Goal: Task Accomplishment & Management: Manage account settings

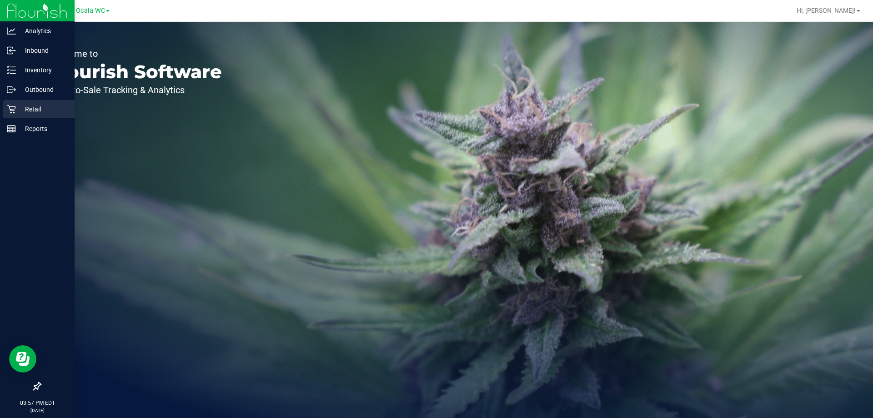
click at [16, 108] on p "Retail" at bounding box center [43, 109] width 55 height 11
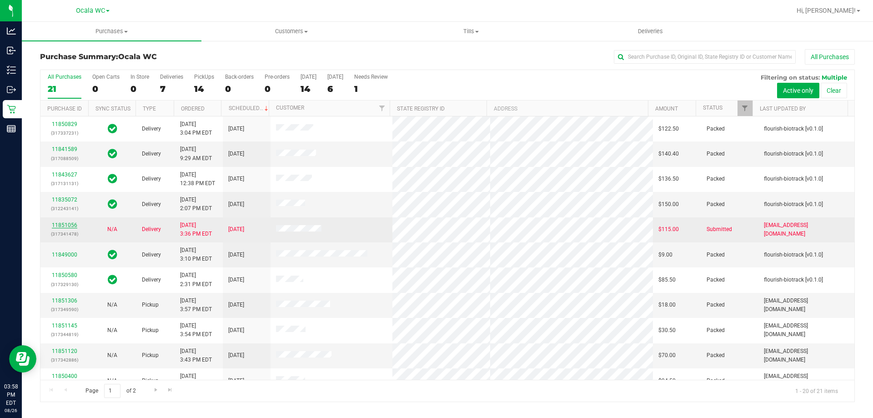
click at [69, 223] on link "11851056" at bounding box center [64, 225] width 25 height 6
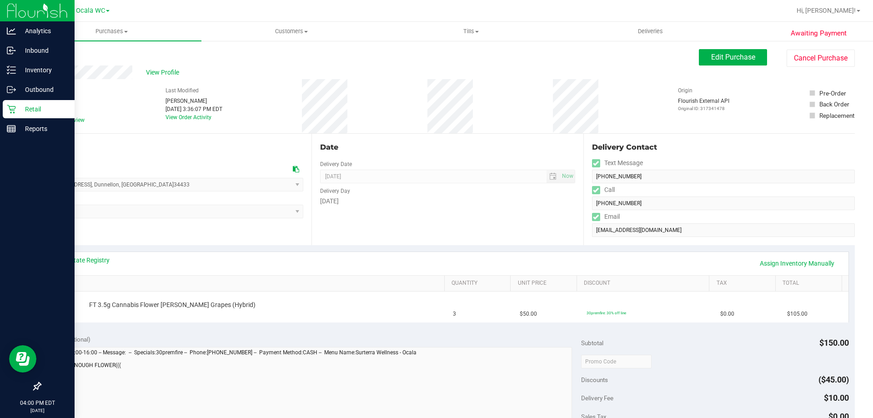
click at [10, 115] on div "Retail" at bounding box center [39, 109] width 72 height 18
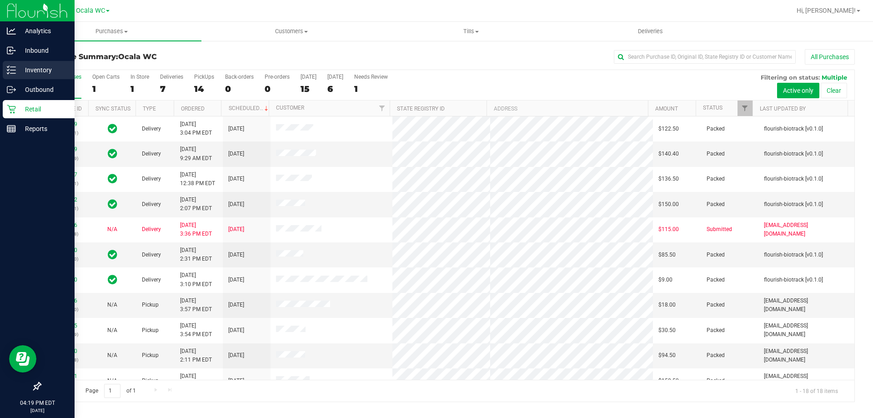
click at [20, 71] on p "Inventory" at bounding box center [43, 70] width 55 height 11
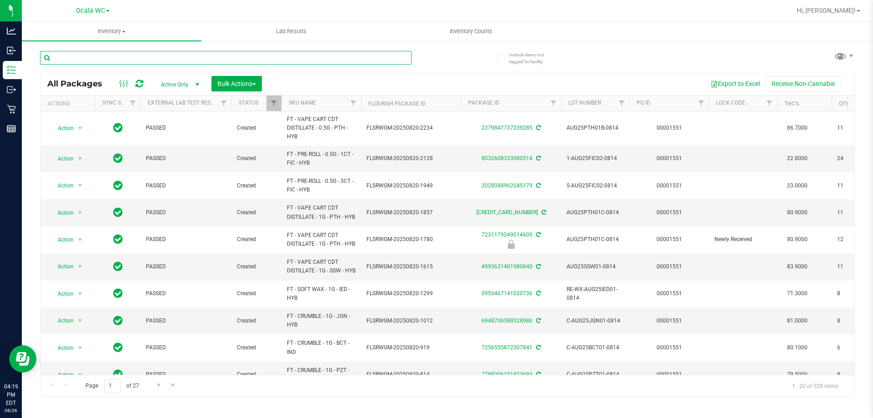
click at [163, 59] on input "text" at bounding box center [225, 58] width 371 height 14
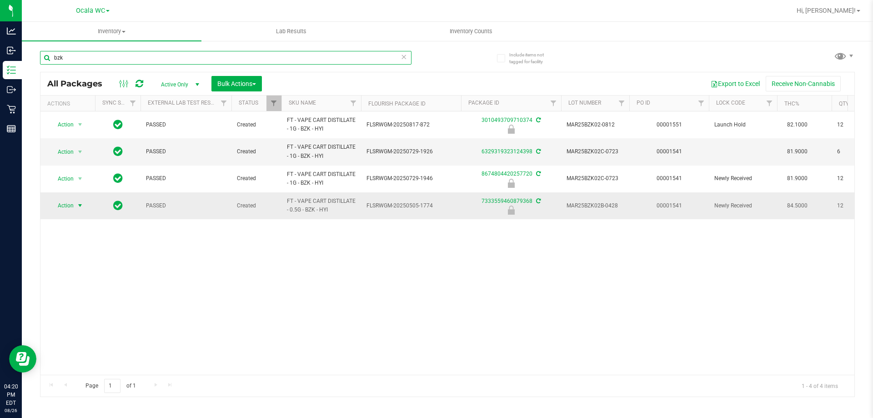
type input "bzk"
click at [69, 208] on span "Action" at bounding box center [62, 205] width 25 height 13
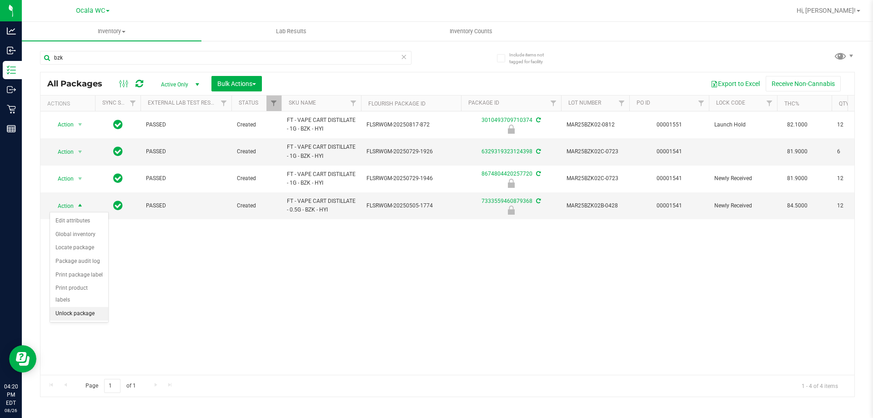
click at [67, 307] on li "Unlock package" at bounding box center [79, 314] width 58 height 14
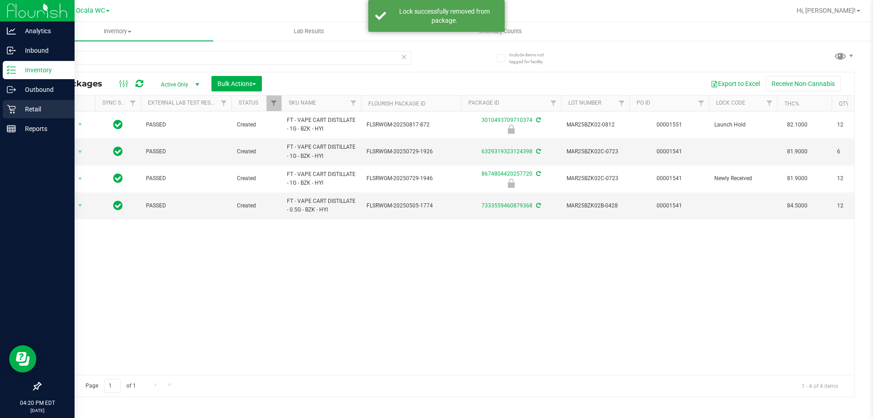
click at [36, 109] on p "Retail" at bounding box center [43, 109] width 55 height 11
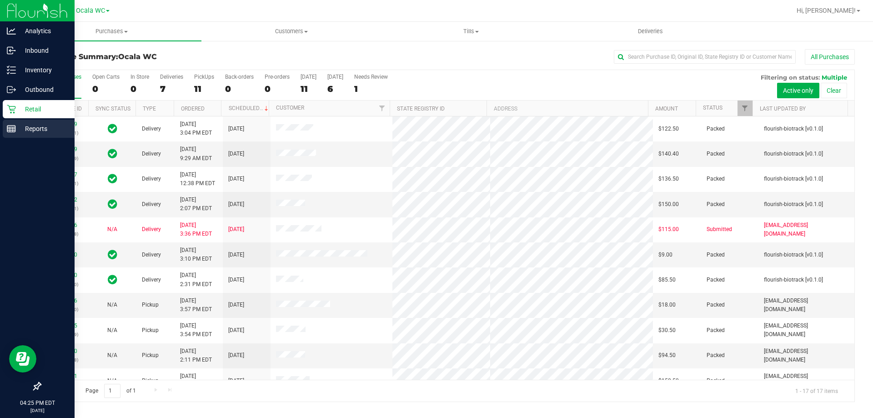
click at [37, 128] on p "Reports" at bounding box center [43, 128] width 55 height 11
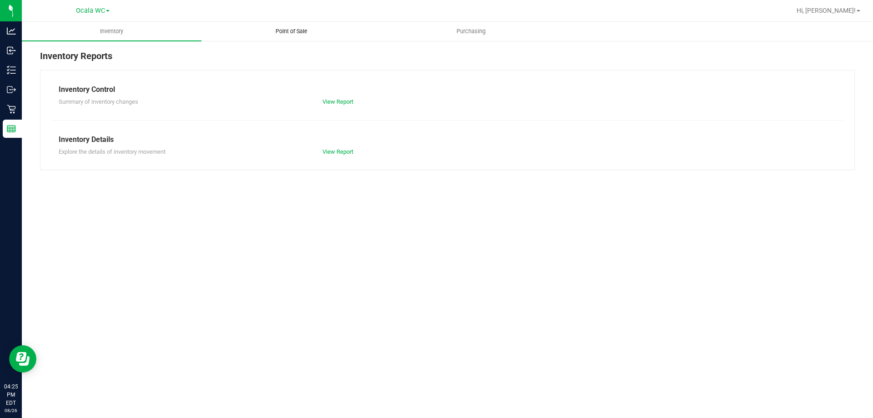
click at [304, 31] on span "Point of Sale" at bounding box center [291, 31] width 56 height 8
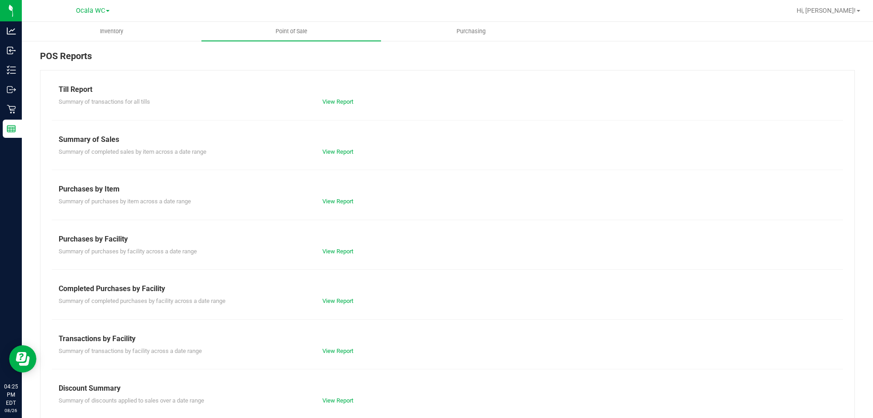
click at [347, 111] on div "Till Report Summary of transactions for all tills View Report Summary of Sales …" at bounding box center [447, 269] width 814 height 399
click at [340, 103] on link "View Report" at bounding box center [337, 101] width 31 height 7
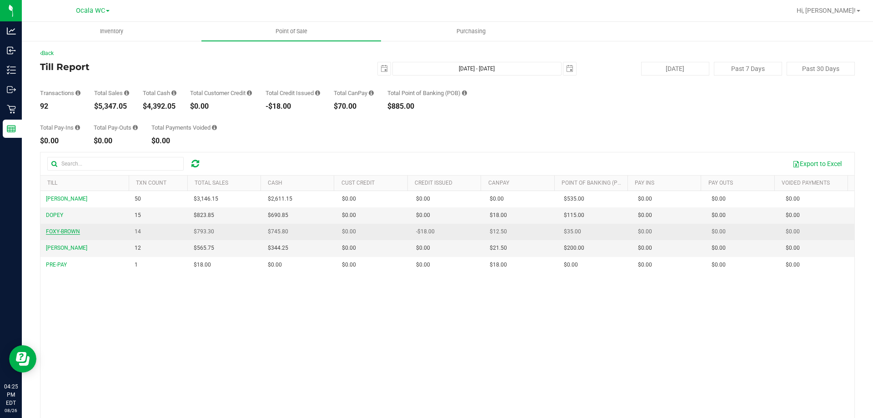
click at [74, 233] on span "FOXY-BROWN" at bounding box center [63, 231] width 34 height 6
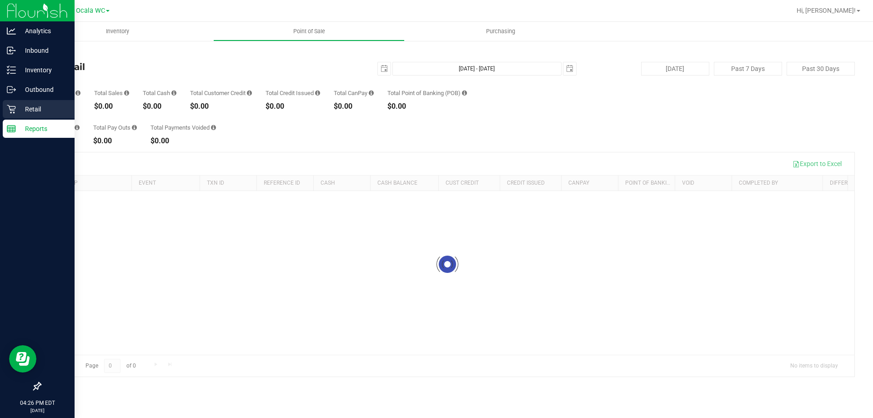
click at [42, 108] on p "Retail" at bounding box center [43, 109] width 55 height 11
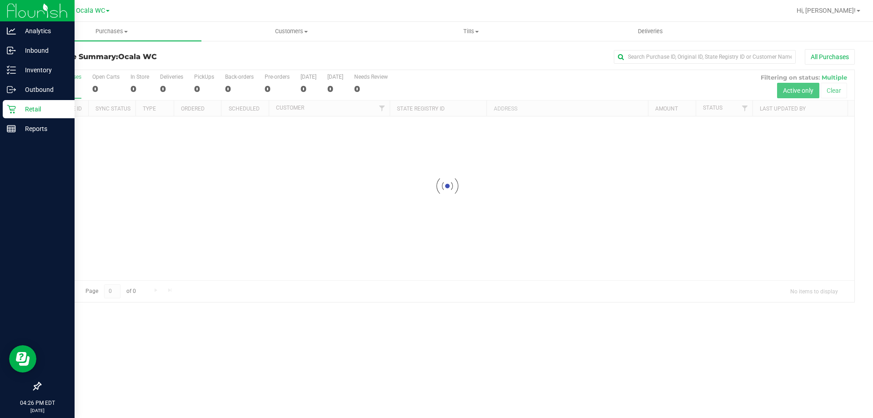
click at [42, 108] on p "Retail" at bounding box center [43, 109] width 55 height 11
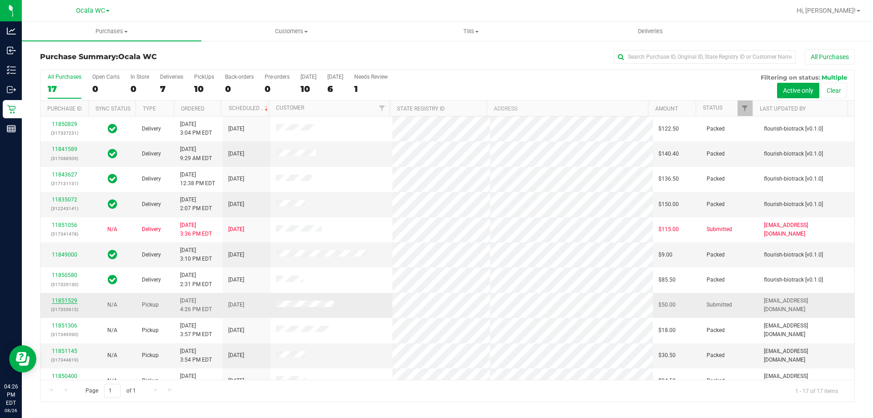
click at [62, 303] on link "11851529" at bounding box center [64, 300] width 25 height 6
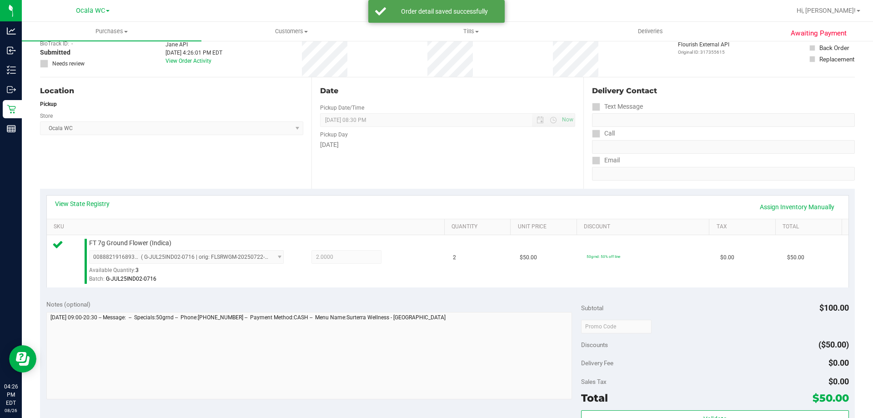
scroll to position [136, 0]
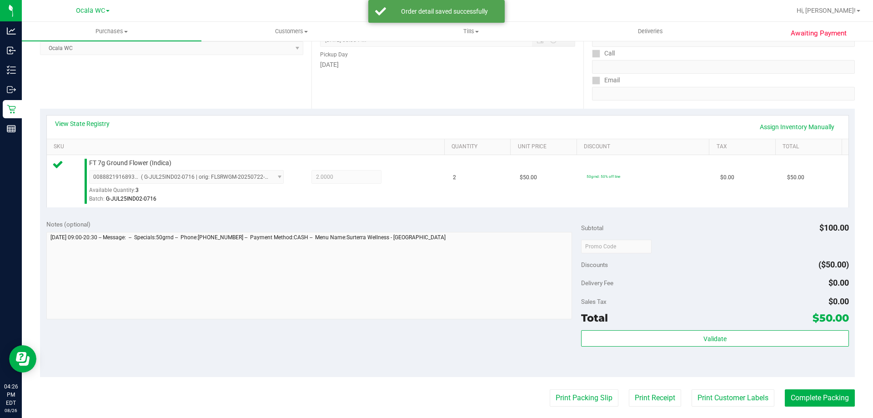
click at [721, 327] on div "Subtotal $100.00 Discounts ($50.00) Delivery Fee $0.00 Sales Tax $0.00 Total $5…" at bounding box center [714, 295] width 267 height 151
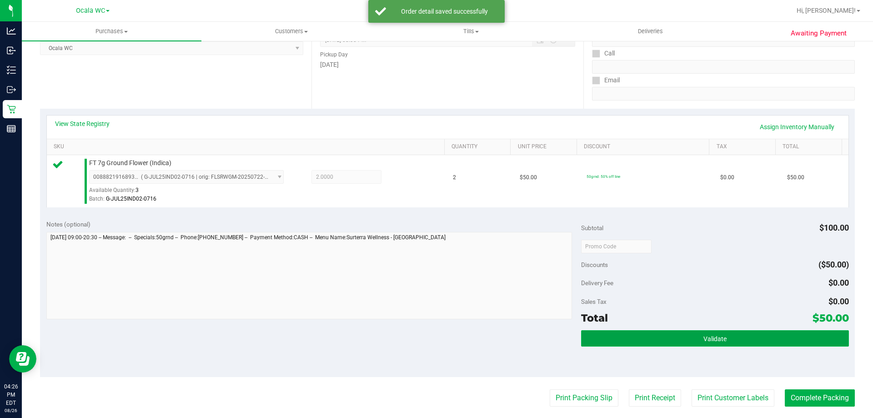
click at [720, 333] on button "Validate" at bounding box center [714, 338] width 267 height 16
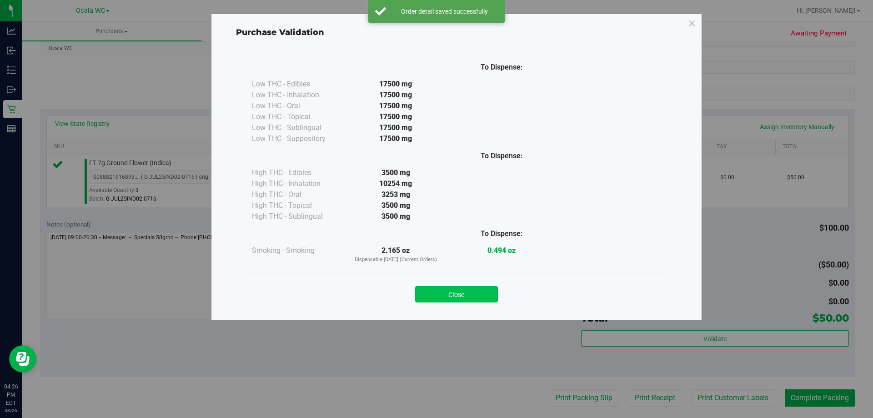
click at [461, 289] on button "Close" at bounding box center [456, 294] width 83 height 16
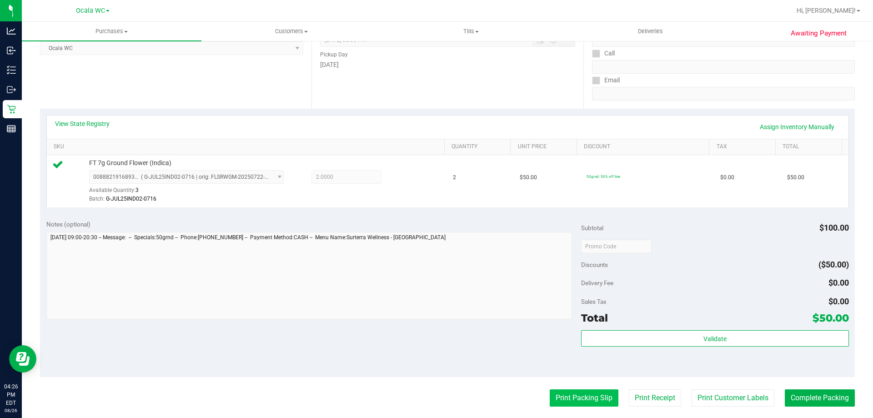
click at [572, 390] on button "Print Packing Slip" at bounding box center [583, 397] width 69 height 17
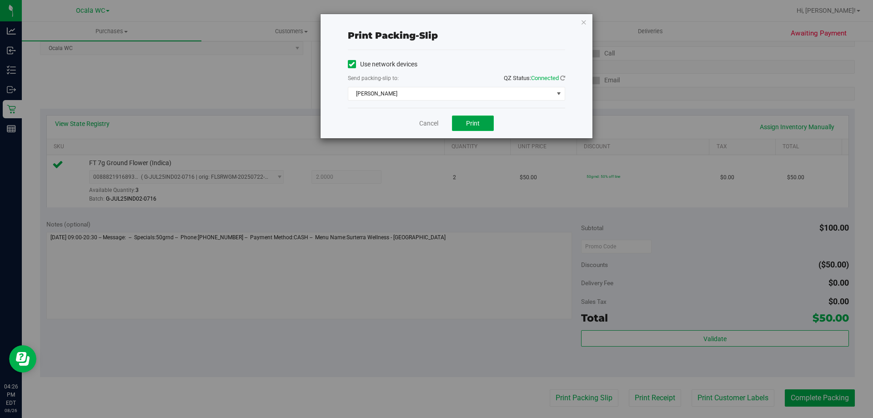
click at [472, 118] on button "Print" at bounding box center [473, 122] width 42 height 15
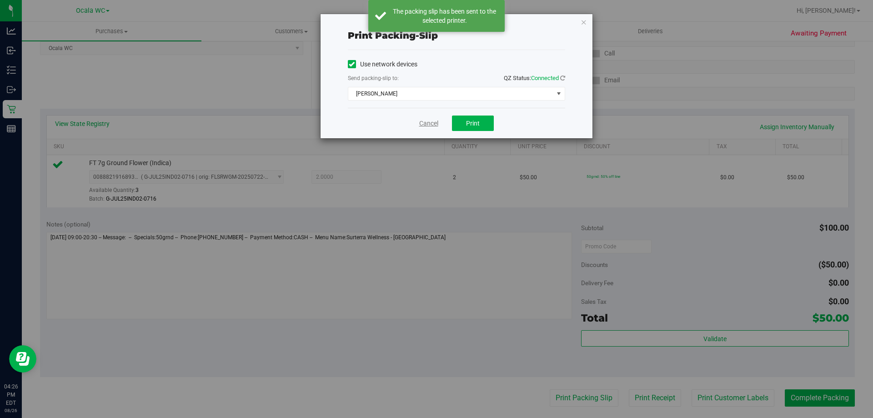
click at [427, 122] on link "Cancel" at bounding box center [428, 124] width 19 height 10
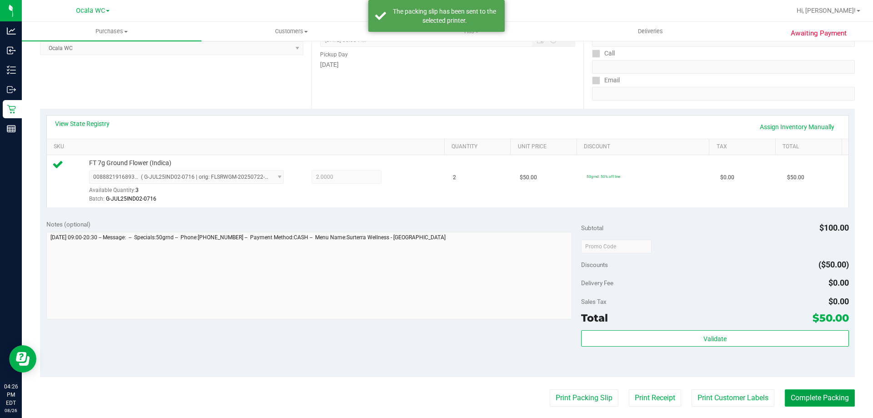
click at [803, 395] on button "Complete Packing" at bounding box center [819, 397] width 70 height 17
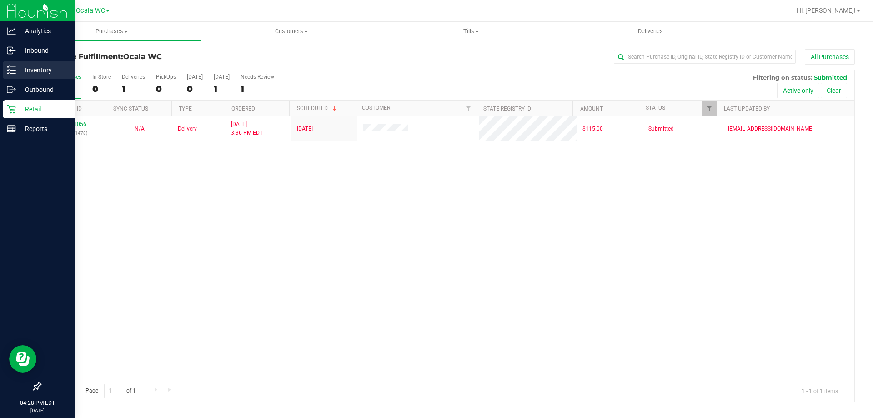
click at [30, 74] on p "Inventory" at bounding box center [43, 70] width 55 height 11
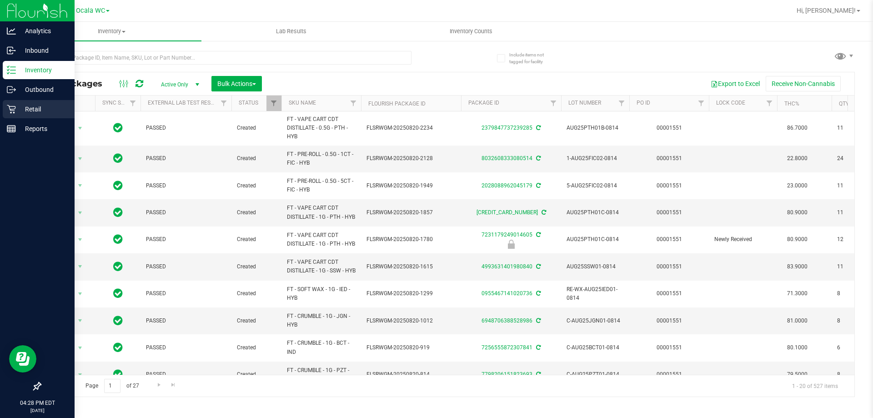
click at [14, 111] on icon at bounding box center [11, 109] width 9 height 9
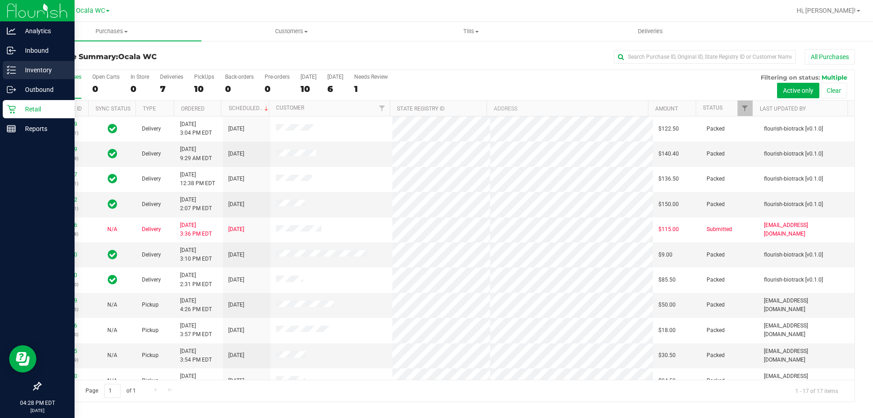
click at [28, 68] on p "Inventory" at bounding box center [43, 70] width 55 height 11
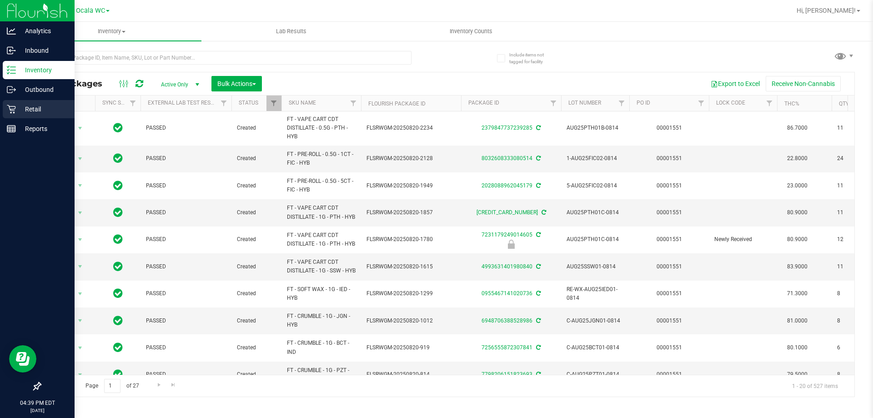
click at [38, 113] on p "Retail" at bounding box center [43, 109] width 55 height 11
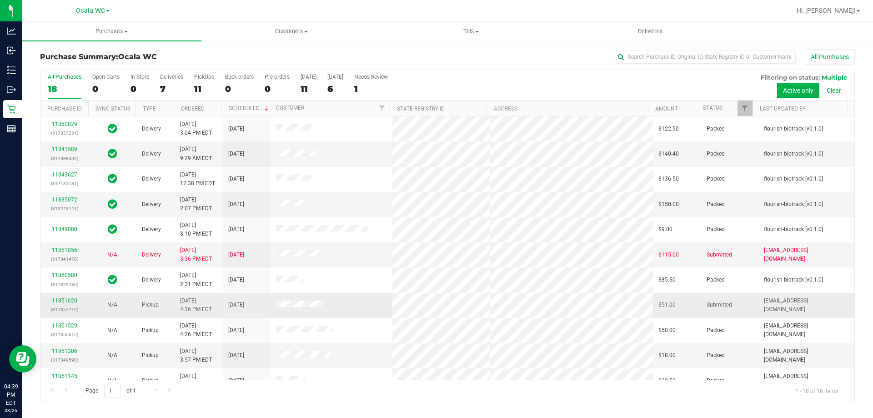
click at [67, 295] on td "11851620 (317357719)" at bounding box center [64, 305] width 48 height 25
click at [60, 301] on link "11851620" at bounding box center [64, 300] width 25 height 6
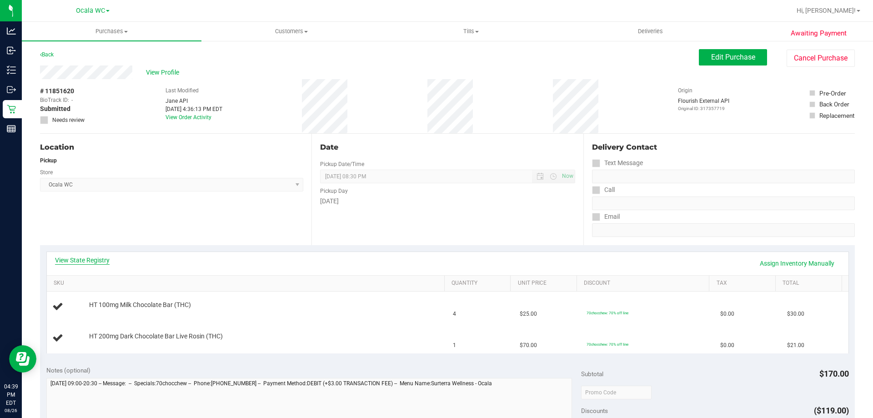
click at [77, 258] on link "View State Registry" at bounding box center [82, 259] width 55 height 9
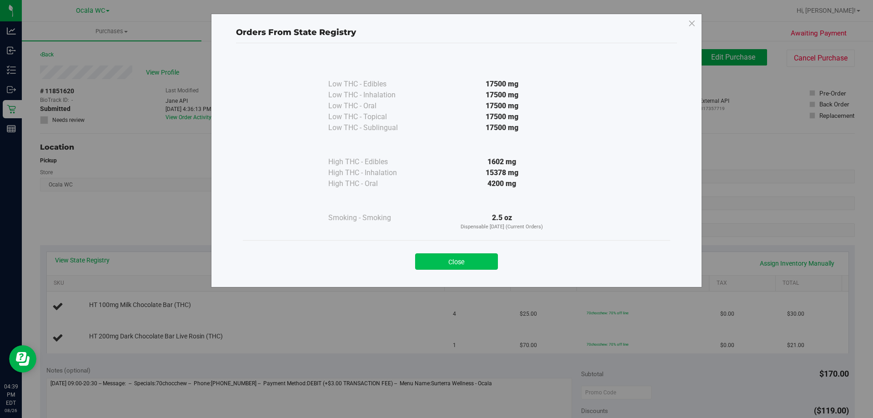
click at [465, 257] on button "Close" at bounding box center [456, 261] width 83 height 16
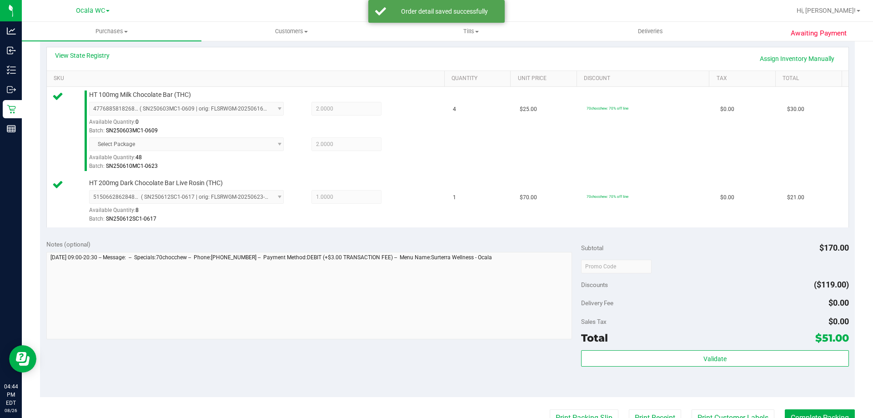
scroll to position [250, 0]
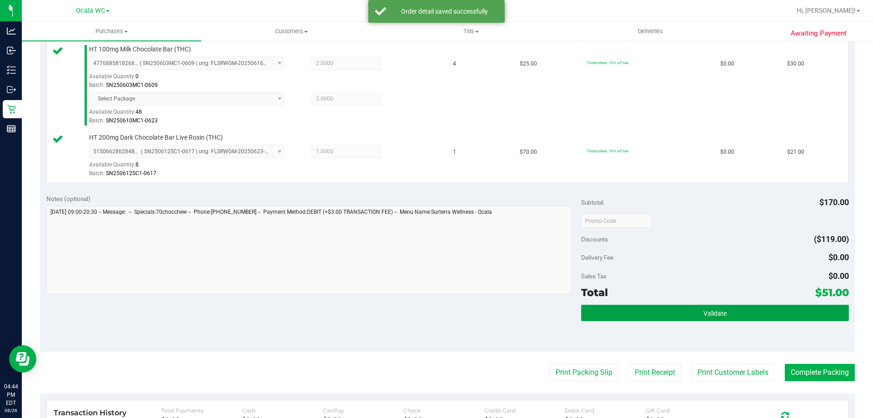
click at [675, 318] on button "Validate" at bounding box center [714, 313] width 267 height 16
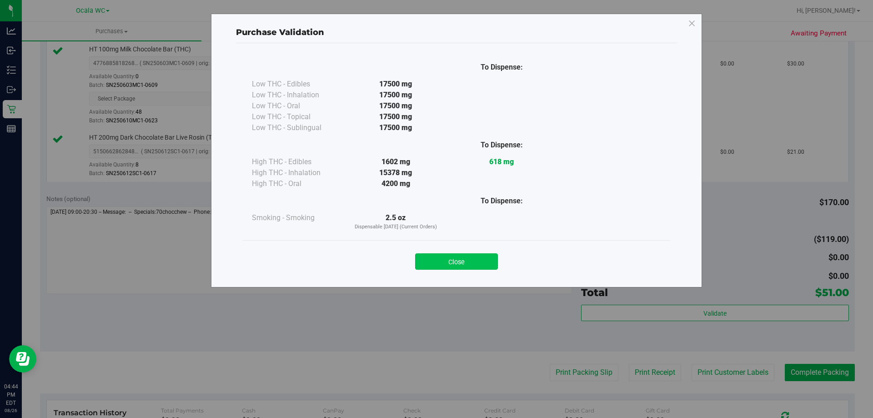
click at [431, 262] on button "Close" at bounding box center [456, 261] width 83 height 16
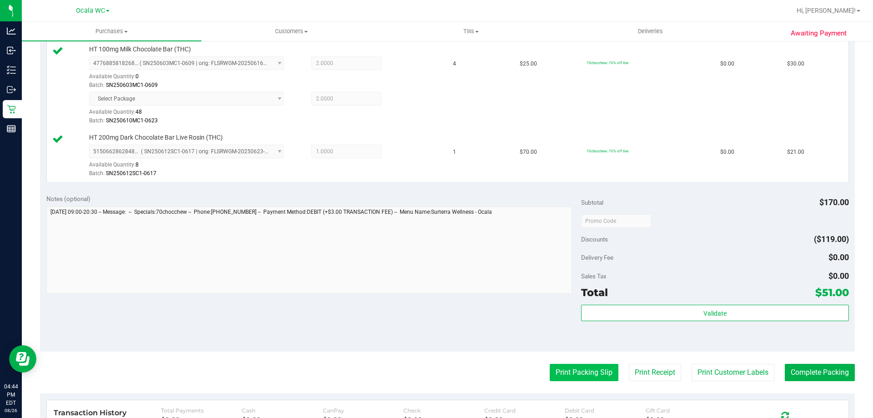
click at [570, 374] on button "Print Packing Slip" at bounding box center [583, 372] width 69 height 17
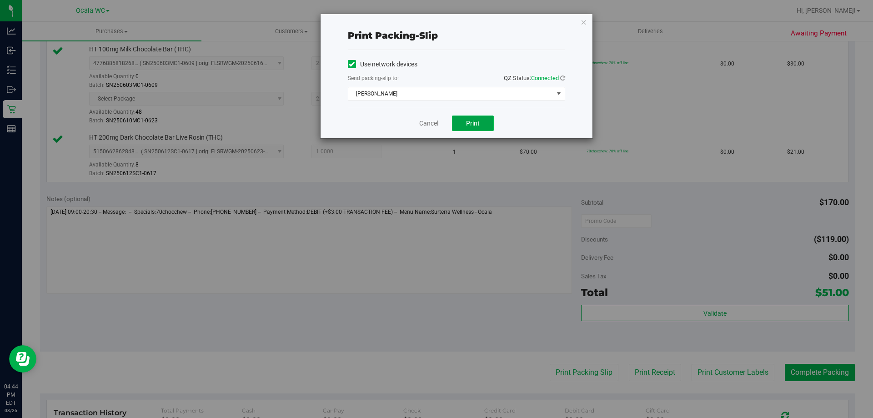
click at [472, 123] on span "Print" at bounding box center [473, 123] width 14 height 7
click at [380, 94] on span "[PERSON_NAME]" at bounding box center [450, 93] width 205 height 13
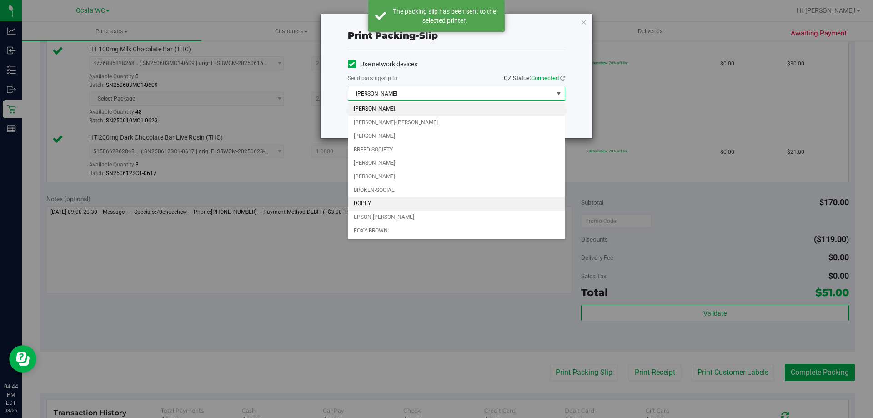
click at [360, 205] on li "DOPEY" at bounding box center [456, 204] width 216 height 14
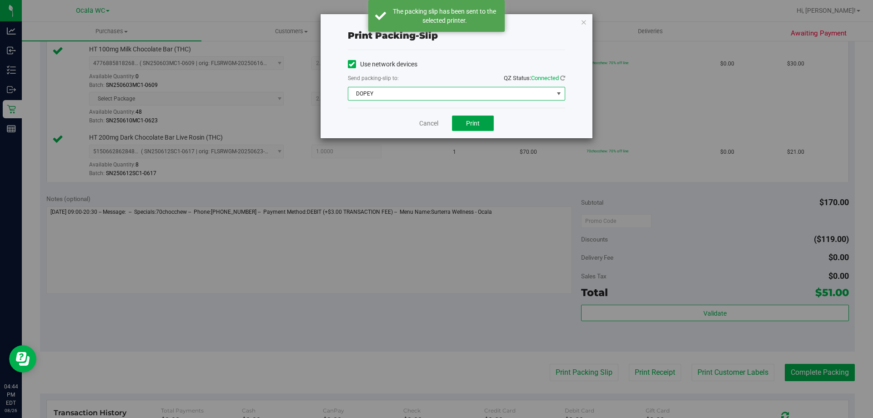
click at [471, 126] on span "Print" at bounding box center [473, 123] width 14 height 7
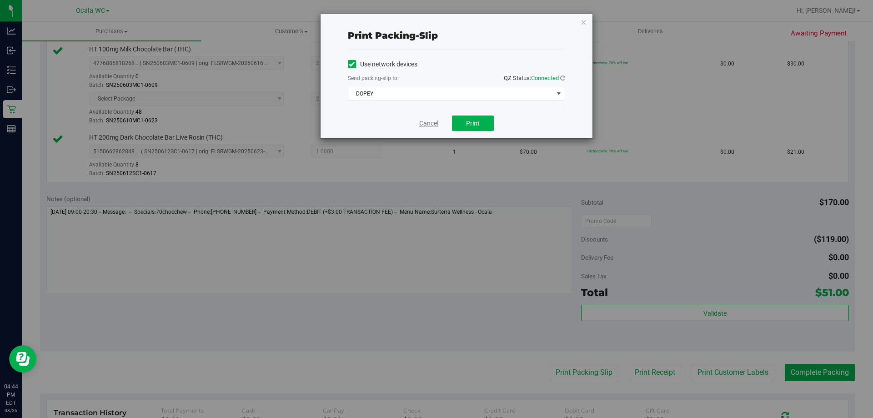
click at [432, 125] on link "Cancel" at bounding box center [428, 124] width 19 height 10
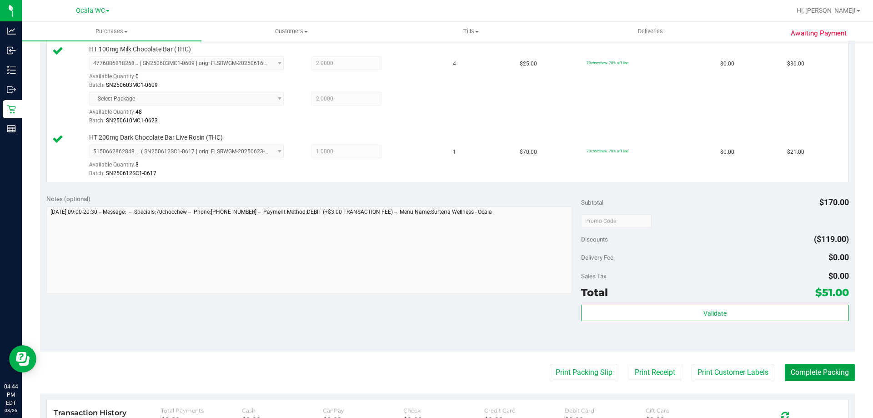
click at [820, 377] on button "Complete Packing" at bounding box center [819, 372] width 70 height 17
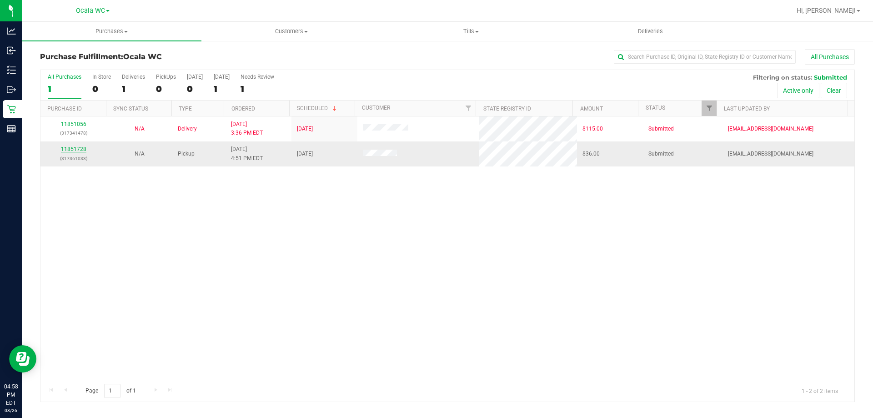
click at [76, 152] on link "11851728" at bounding box center [73, 149] width 25 height 6
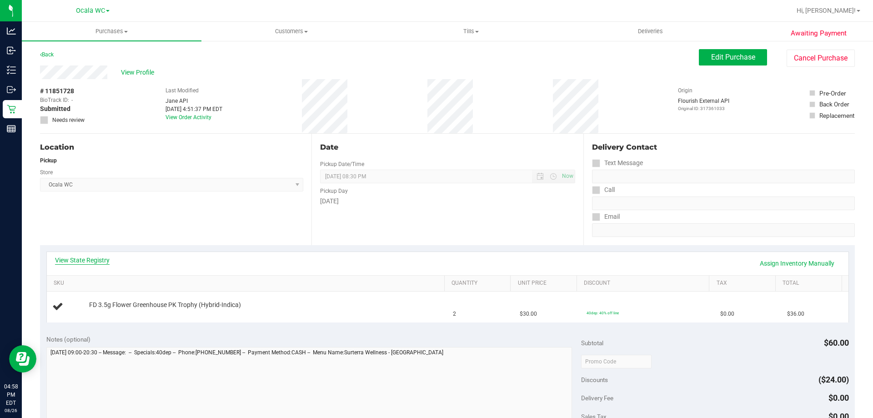
click at [85, 258] on link "View State Registry" at bounding box center [82, 259] width 55 height 9
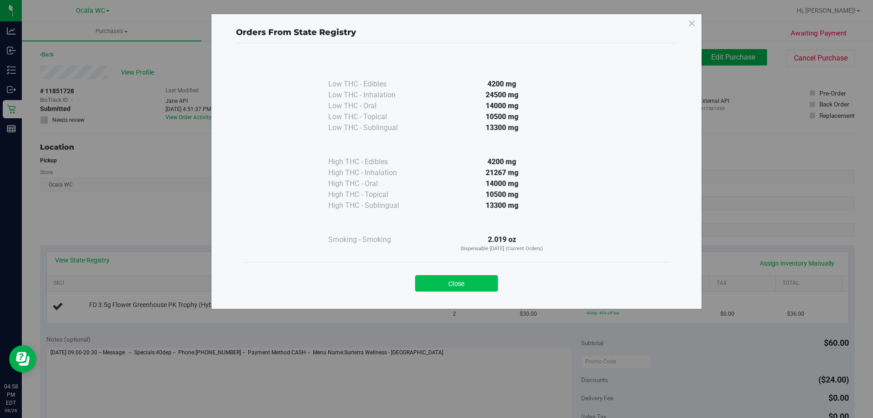
click at [455, 289] on button "Close" at bounding box center [456, 283] width 83 height 16
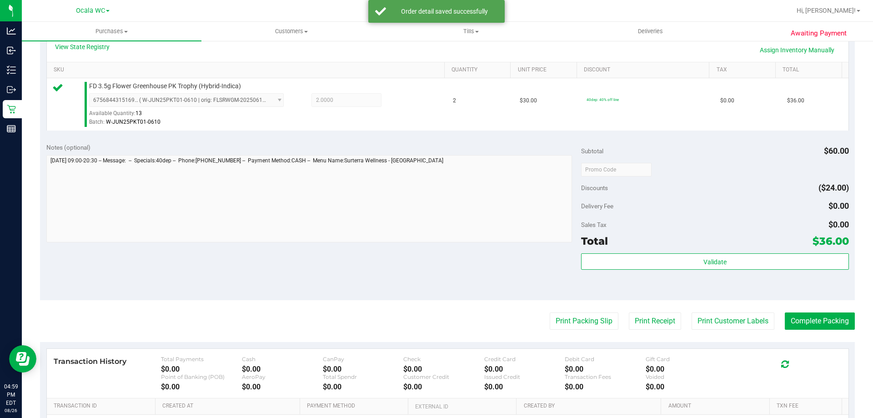
scroll to position [214, 0]
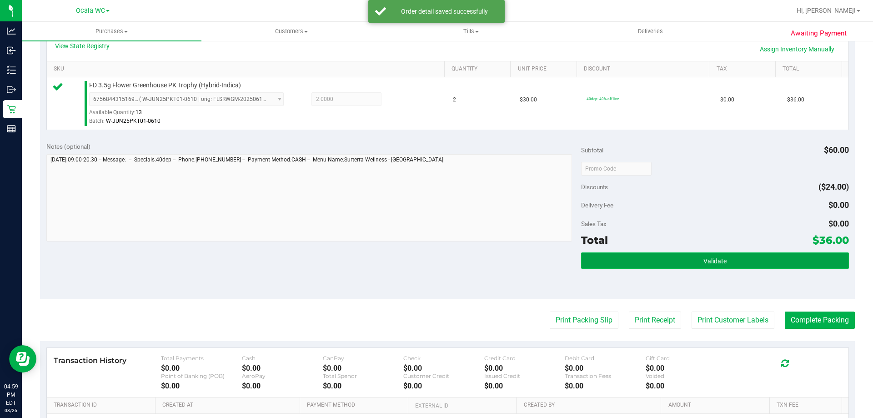
click at [665, 262] on button "Validate" at bounding box center [714, 260] width 267 height 16
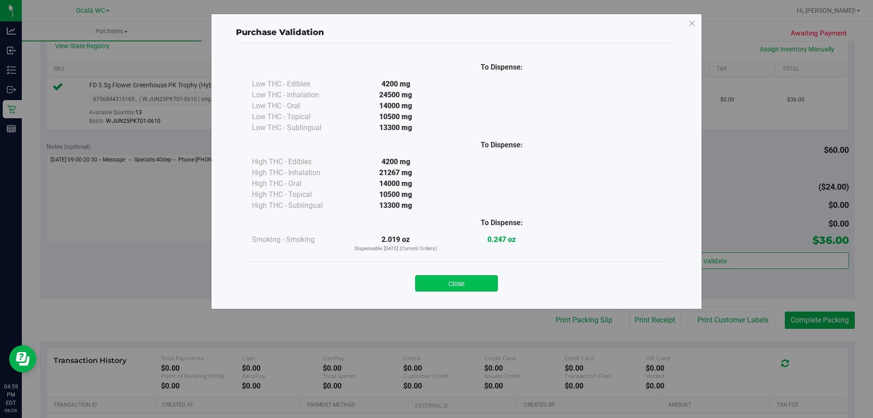
click at [452, 290] on button "Close" at bounding box center [456, 283] width 83 height 16
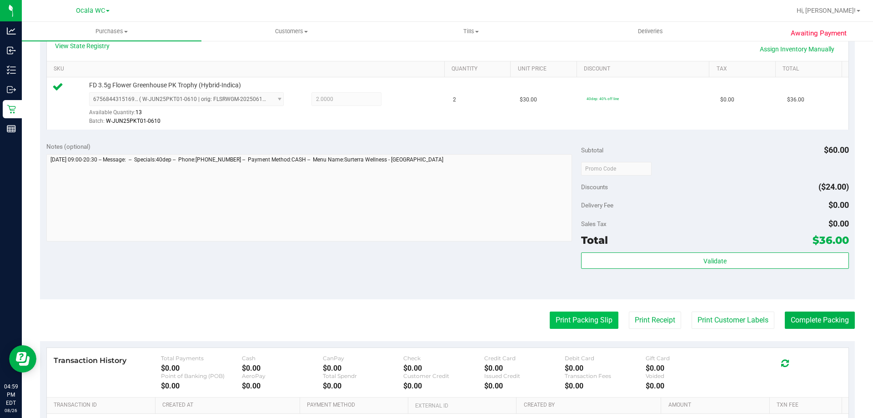
click at [572, 324] on button "Print Packing Slip" at bounding box center [583, 319] width 69 height 17
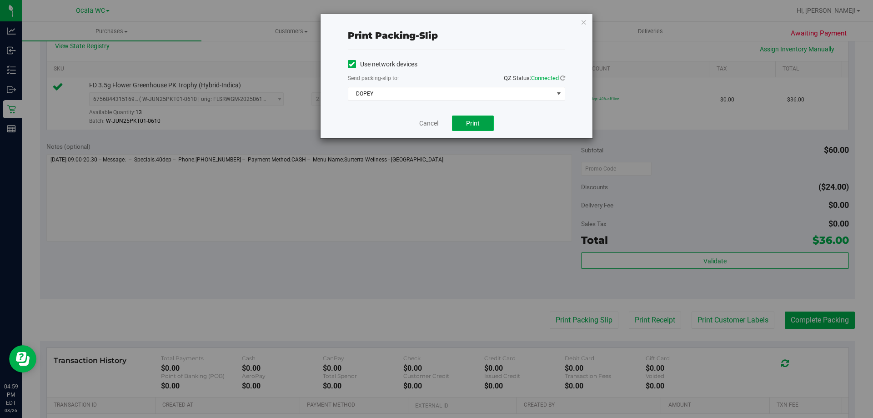
click at [474, 128] on button "Print" at bounding box center [473, 122] width 42 height 15
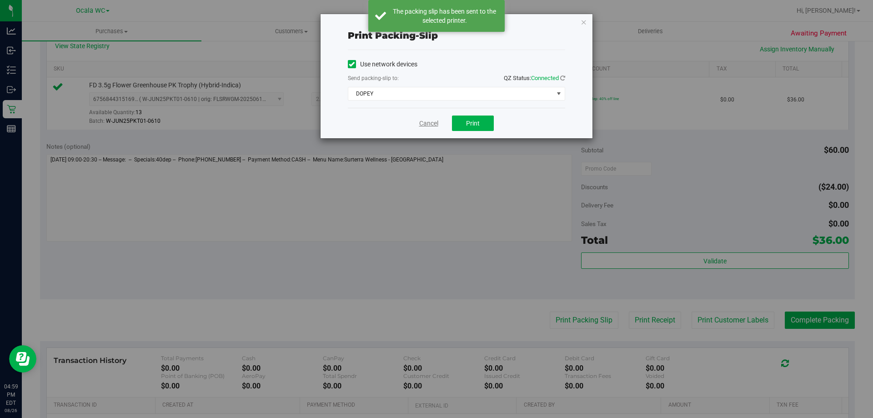
click at [430, 124] on link "Cancel" at bounding box center [428, 124] width 19 height 10
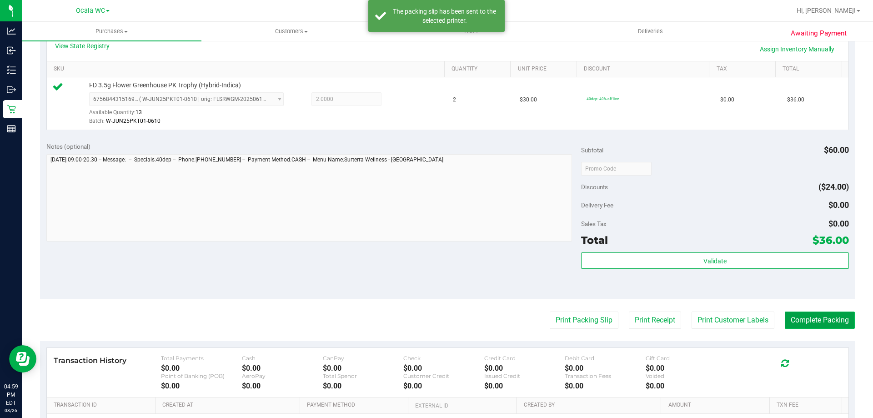
click at [804, 319] on button "Complete Packing" at bounding box center [819, 319] width 70 height 17
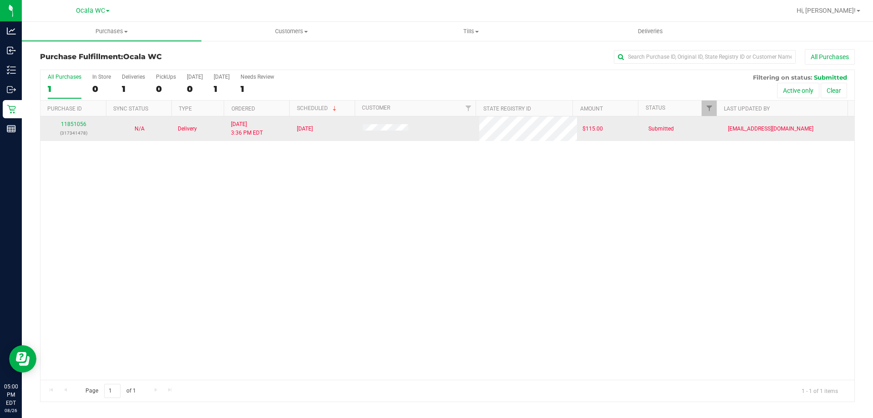
click at [70, 135] on p "(317341478)" at bounding box center [73, 133] width 55 height 9
click at [65, 121] on link "11851056" at bounding box center [73, 124] width 25 height 6
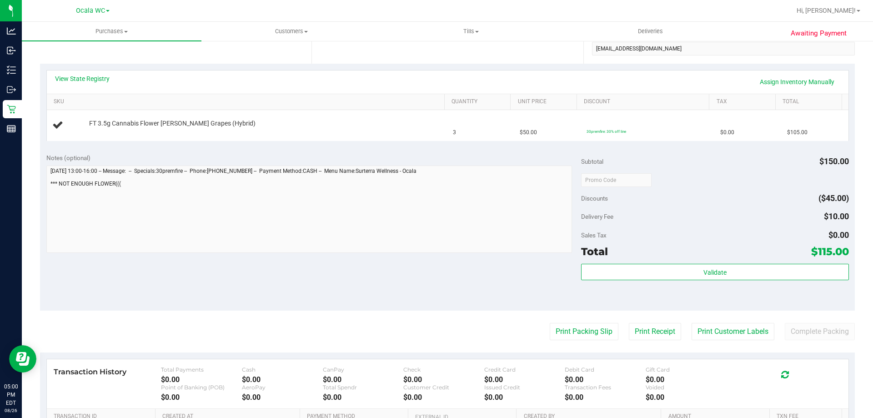
scroll to position [273, 0]
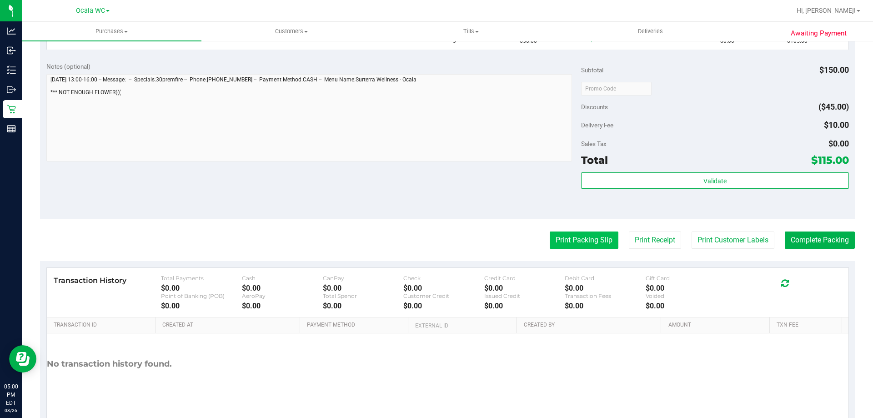
click at [564, 243] on button "Print Packing Slip" at bounding box center [583, 239] width 69 height 17
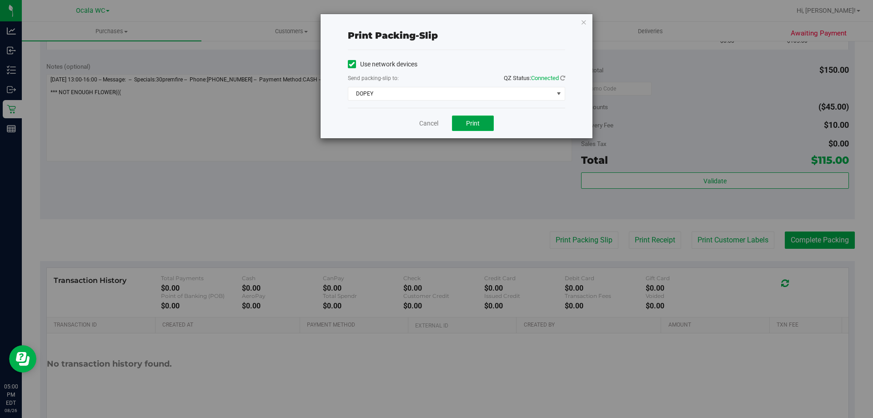
click at [483, 125] on button "Print" at bounding box center [473, 122] width 42 height 15
click at [430, 121] on link "Cancel" at bounding box center [428, 124] width 19 height 10
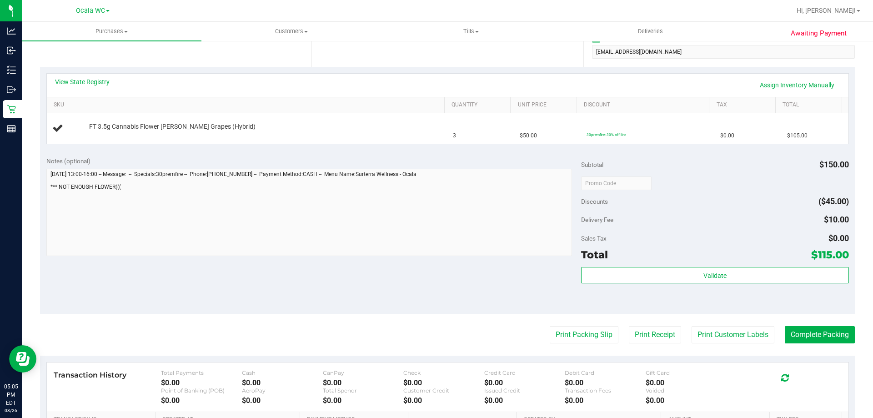
scroll to position [45, 0]
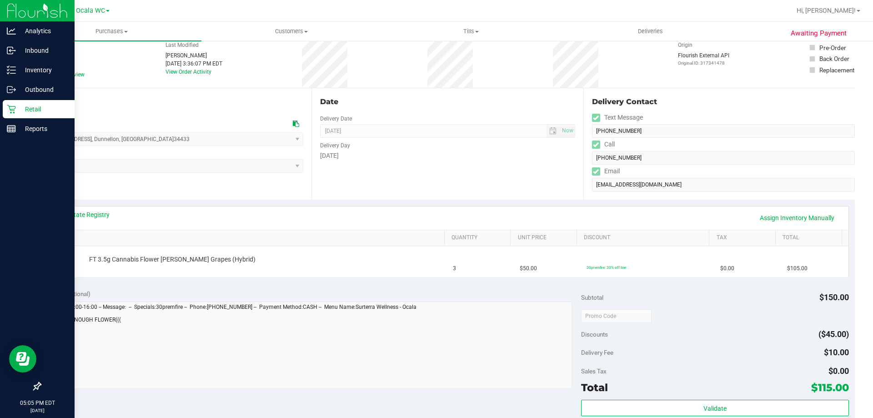
click at [27, 114] on p "Retail" at bounding box center [43, 109] width 55 height 11
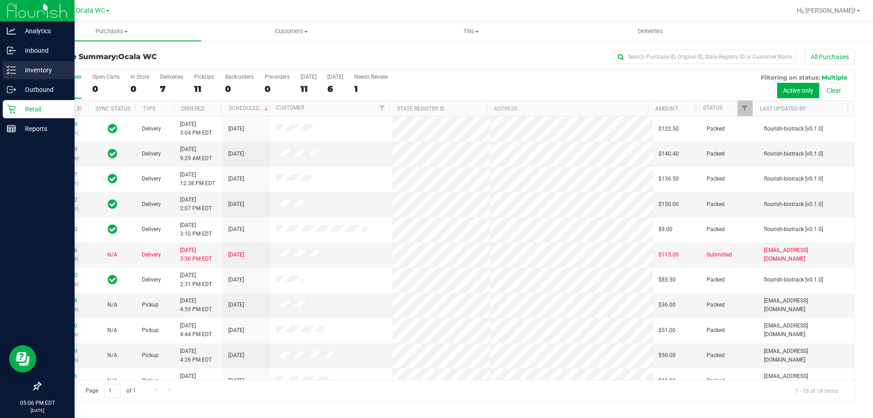
click at [26, 68] on p "Inventory" at bounding box center [43, 70] width 55 height 11
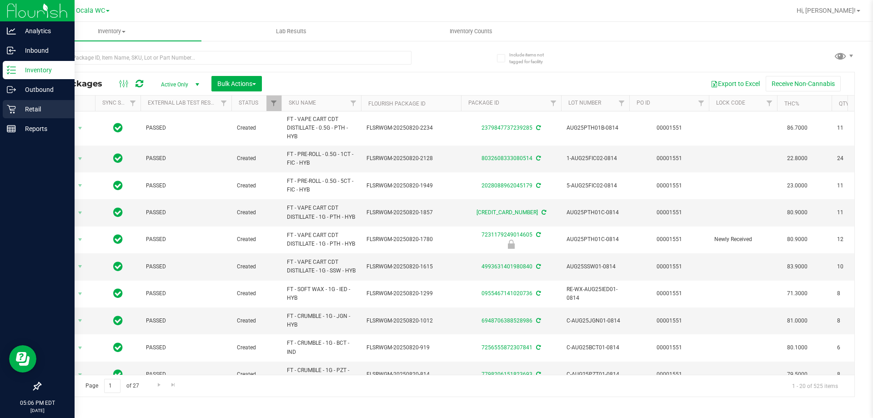
click at [15, 114] on div "Retail" at bounding box center [39, 109] width 72 height 18
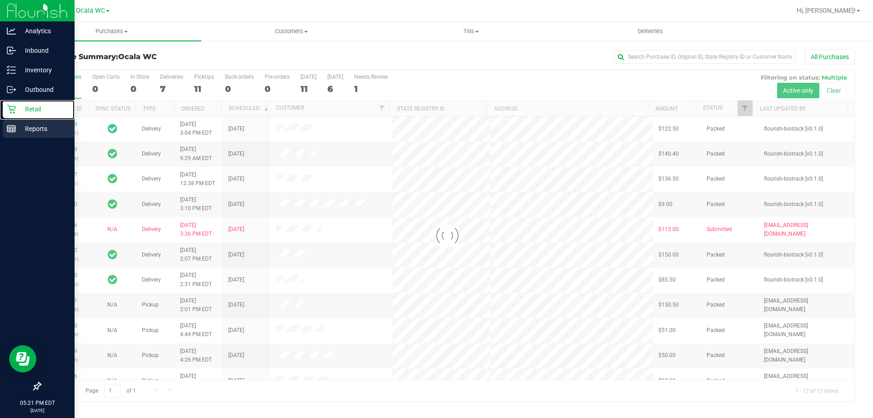
click at [11, 130] on line at bounding box center [11, 130] width 8 height 0
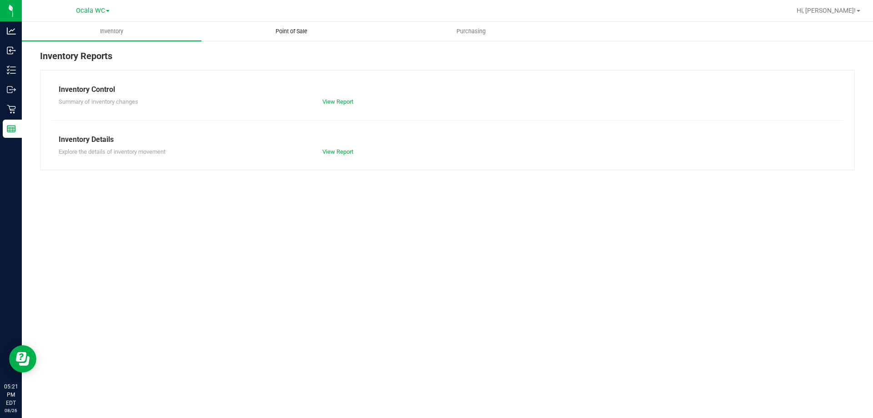
click at [298, 33] on span "Point of Sale" at bounding box center [291, 31] width 56 height 8
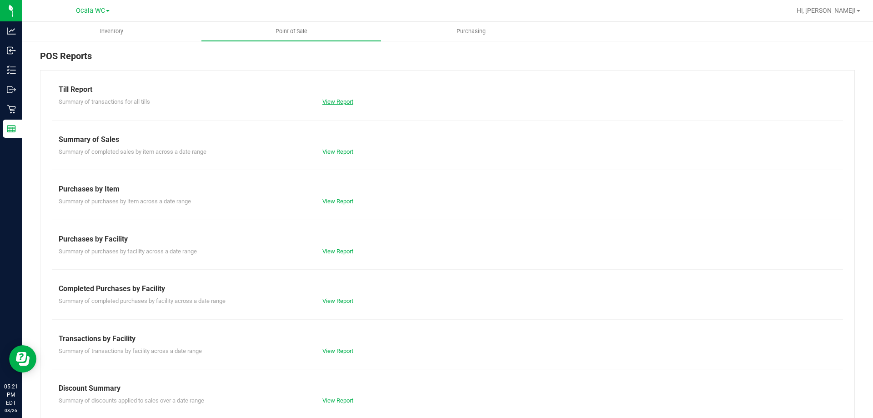
click at [334, 100] on link "View Report" at bounding box center [337, 101] width 31 height 7
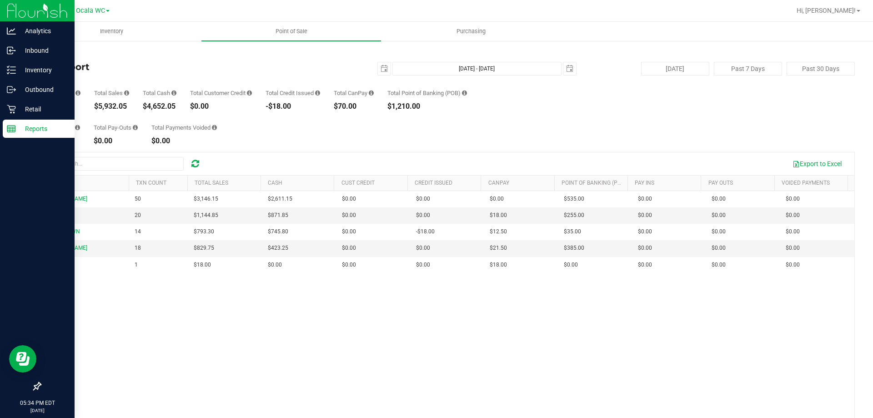
click at [28, 131] on p "Reports" at bounding box center [43, 128] width 55 height 11
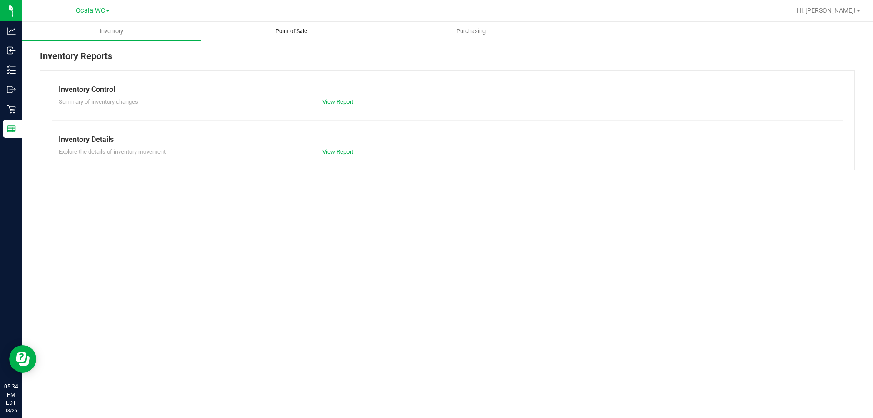
click at [290, 30] on span "Point of Sale" at bounding box center [291, 31] width 56 height 8
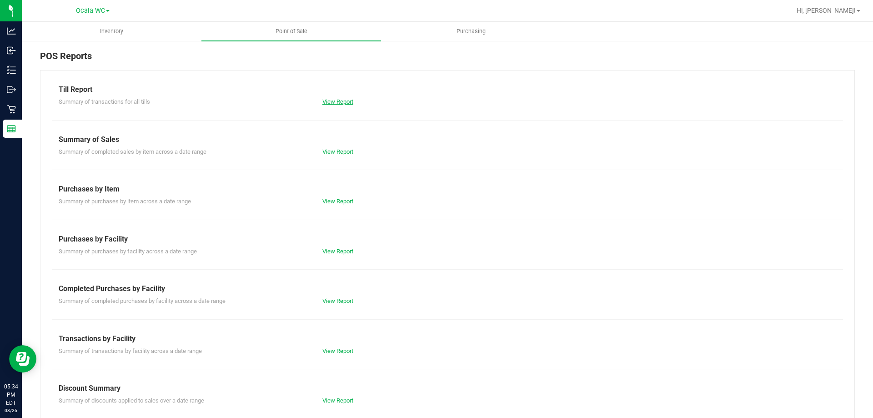
click at [339, 103] on link "View Report" at bounding box center [337, 101] width 31 height 7
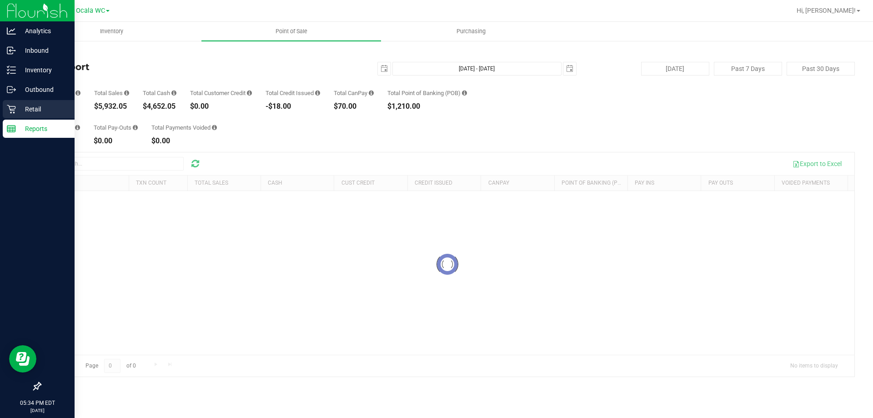
click at [21, 112] on p "Retail" at bounding box center [43, 109] width 55 height 11
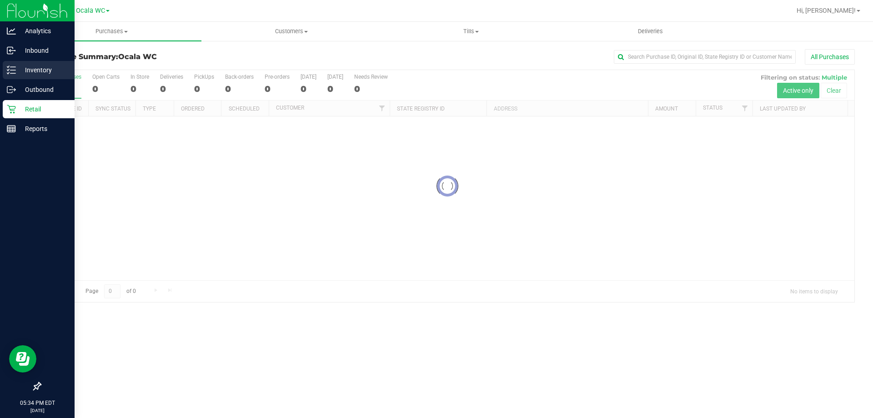
click at [48, 72] on p "Inventory" at bounding box center [43, 70] width 55 height 11
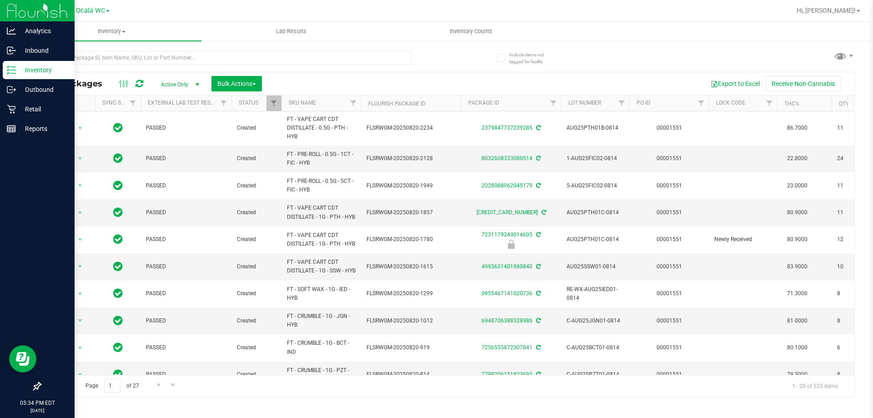
click at [22, 76] on div "Inventory" at bounding box center [39, 70] width 72 height 18
click at [28, 112] on p "Retail" at bounding box center [43, 109] width 55 height 11
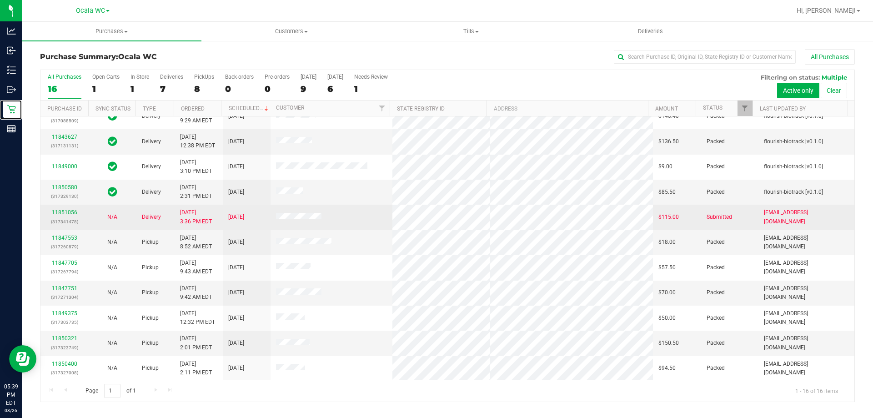
scroll to position [140, 0]
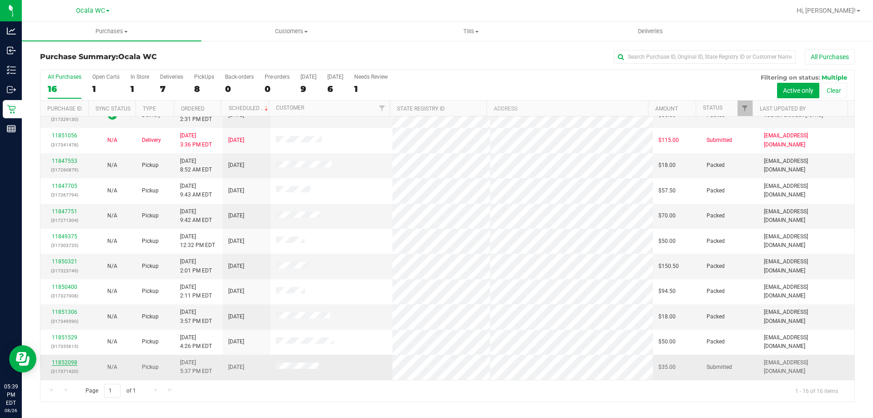
click at [75, 362] on link "11852098" at bounding box center [64, 362] width 25 height 6
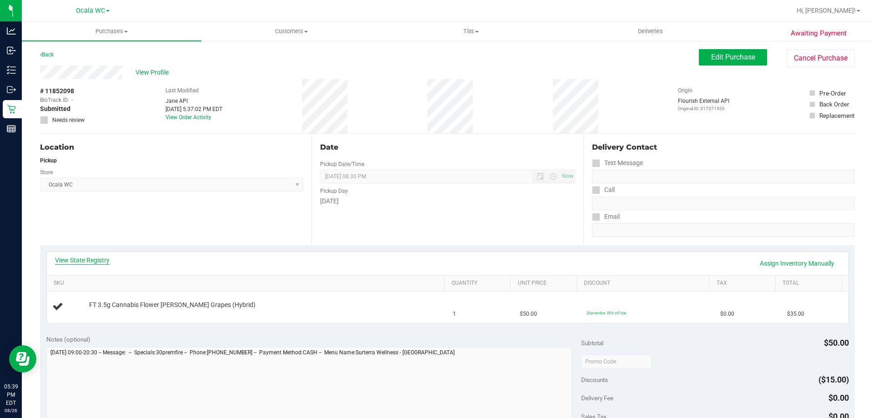
click at [80, 261] on link "View State Registry" at bounding box center [82, 259] width 55 height 9
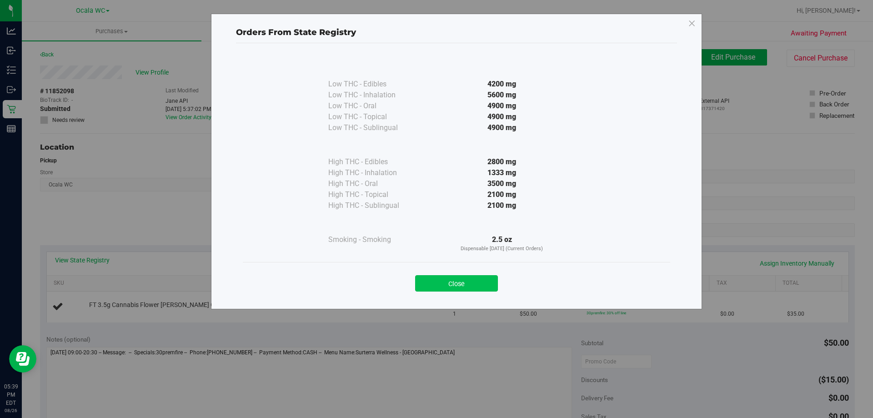
click at [458, 286] on button "Close" at bounding box center [456, 283] width 83 height 16
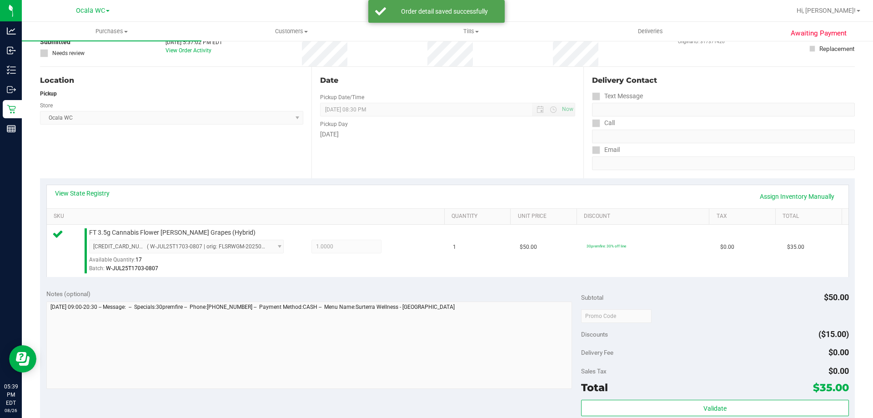
scroll to position [91, 0]
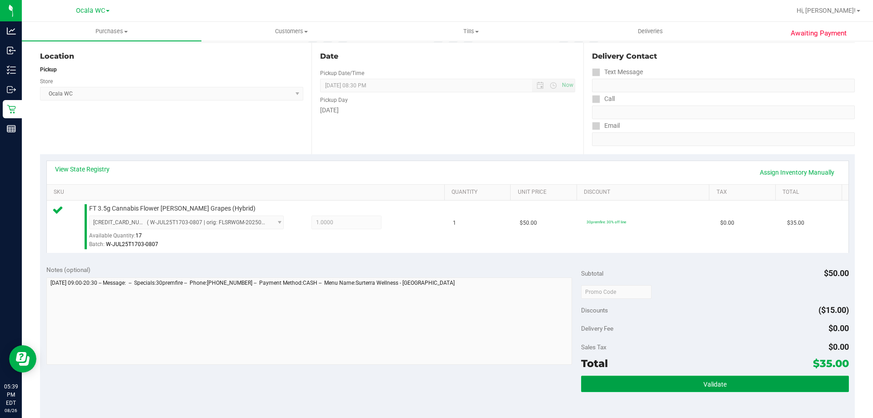
click at [718, 375] on button "Validate" at bounding box center [714, 383] width 267 height 16
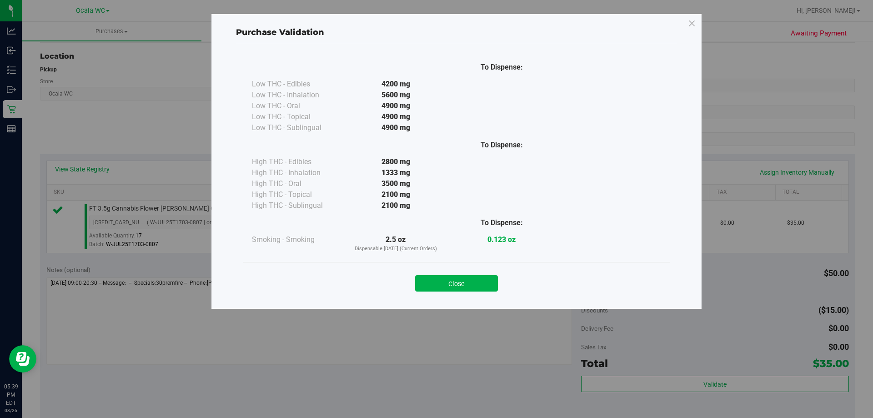
click at [467, 292] on div "Close" at bounding box center [456, 280] width 427 height 37
click at [468, 285] on button "Close" at bounding box center [456, 283] width 83 height 16
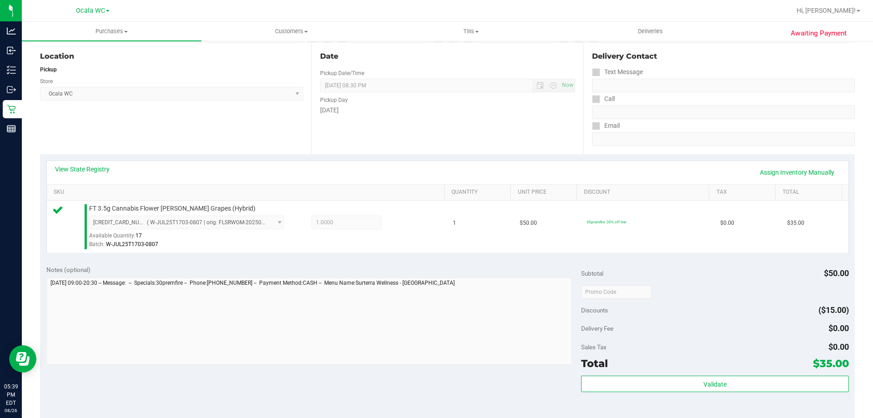
scroll to position [227, 0]
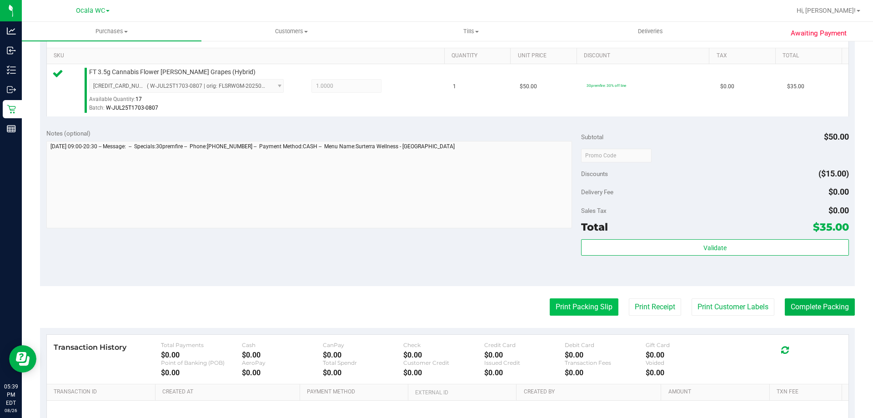
click at [574, 308] on button "Print Packing Slip" at bounding box center [583, 306] width 69 height 17
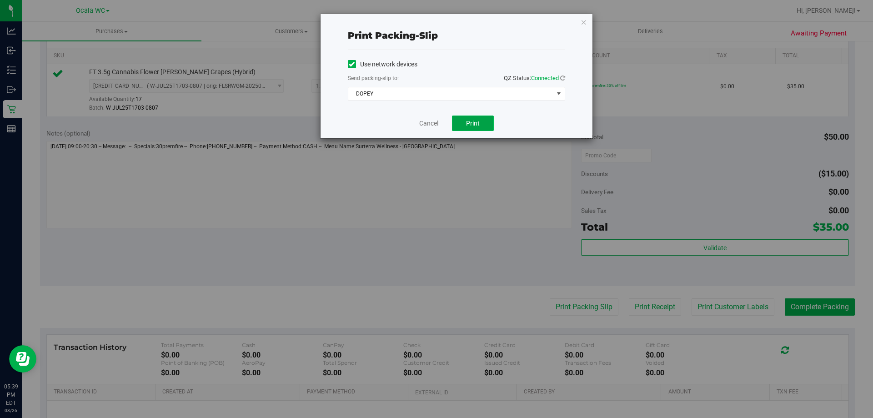
click at [470, 118] on button "Print" at bounding box center [473, 122] width 42 height 15
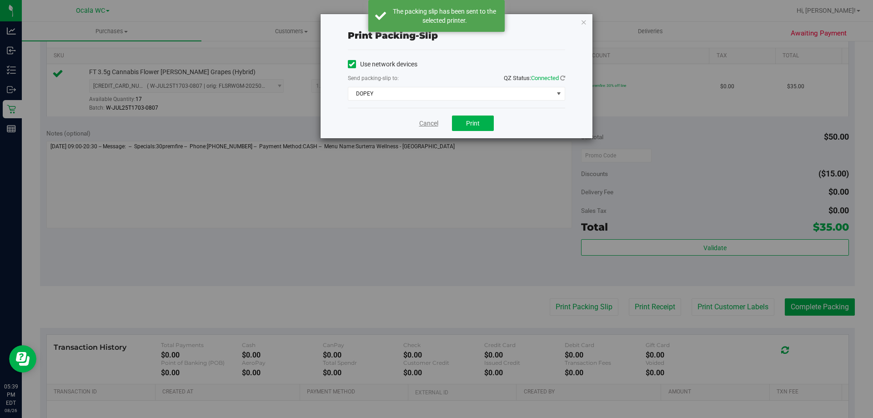
click at [430, 122] on link "Cancel" at bounding box center [428, 124] width 19 height 10
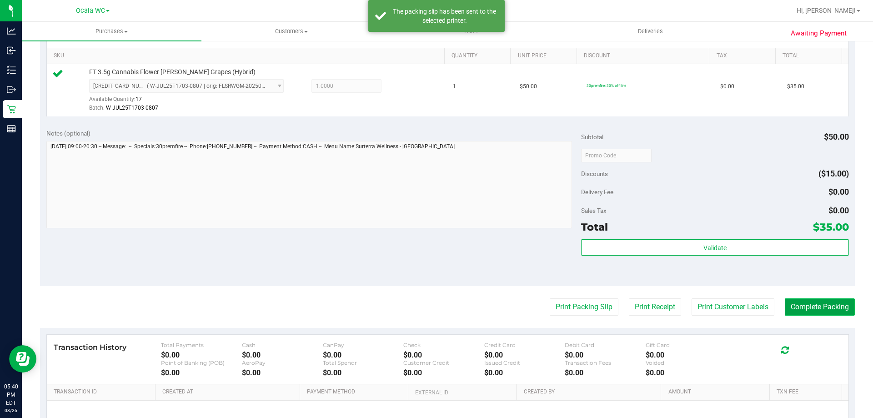
click at [815, 302] on button "Complete Packing" at bounding box center [819, 306] width 70 height 17
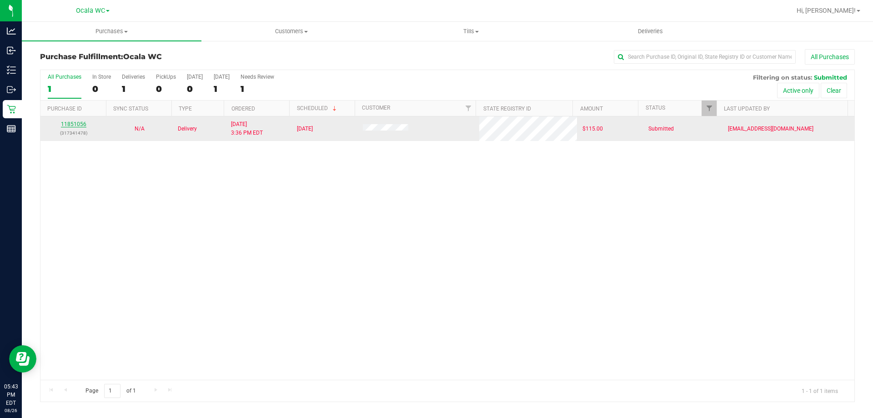
click at [75, 124] on link "11851056" at bounding box center [73, 124] width 25 height 6
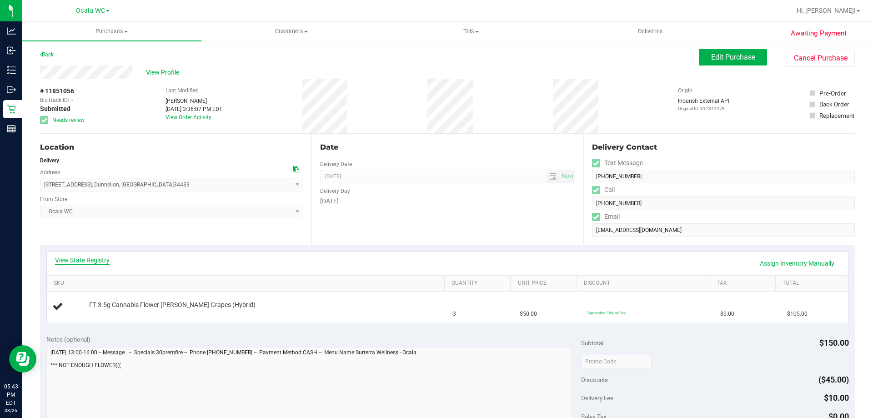
click at [74, 257] on link "View State Registry" at bounding box center [82, 259] width 55 height 9
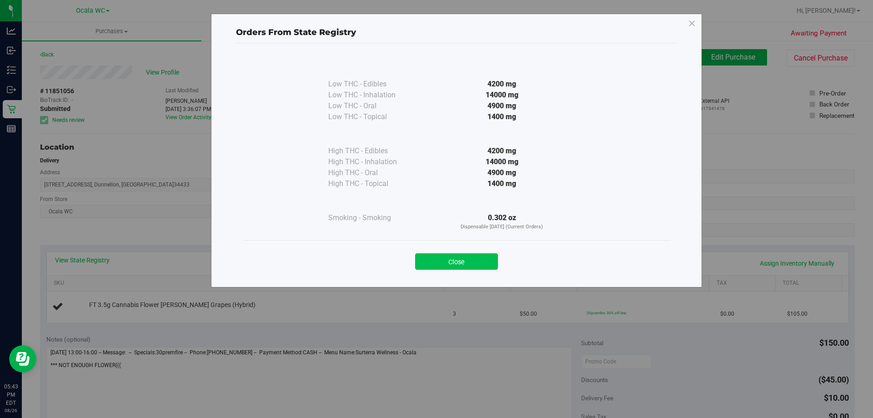
click at [478, 260] on button "Close" at bounding box center [456, 261] width 83 height 16
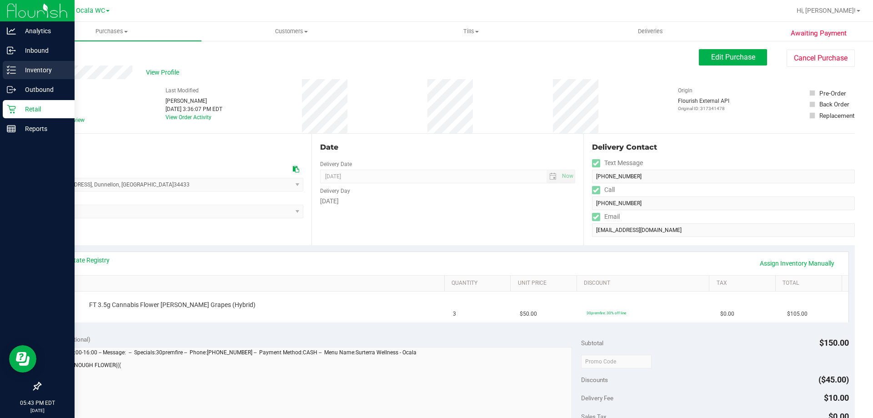
click at [31, 72] on p "Inventory" at bounding box center [43, 70] width 55 height 11
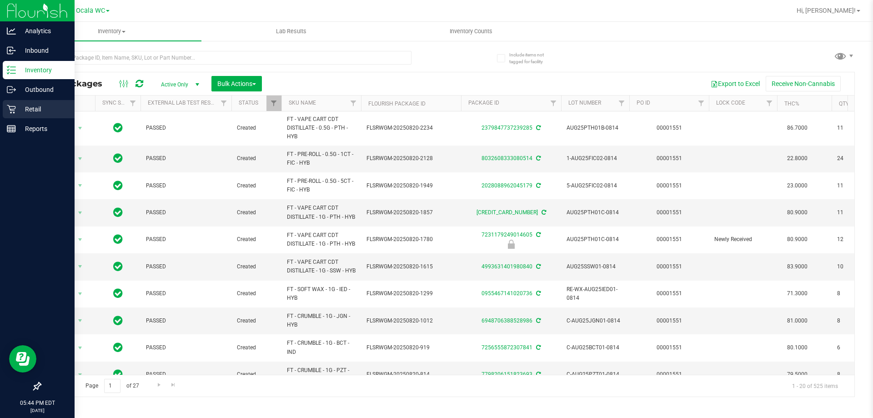
click at [7, 108] on icon at bounding box center [11, 109] width 9 height 9
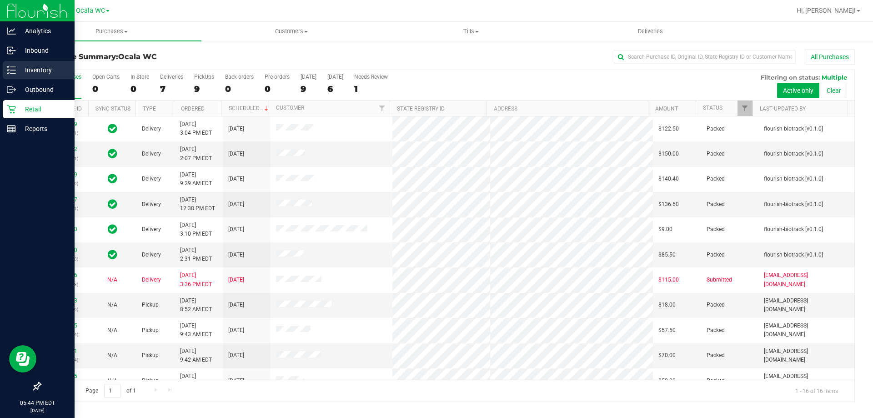
click at [2, 75] on link "Inventory" at bounding box center [37, 71] width 75 height 20
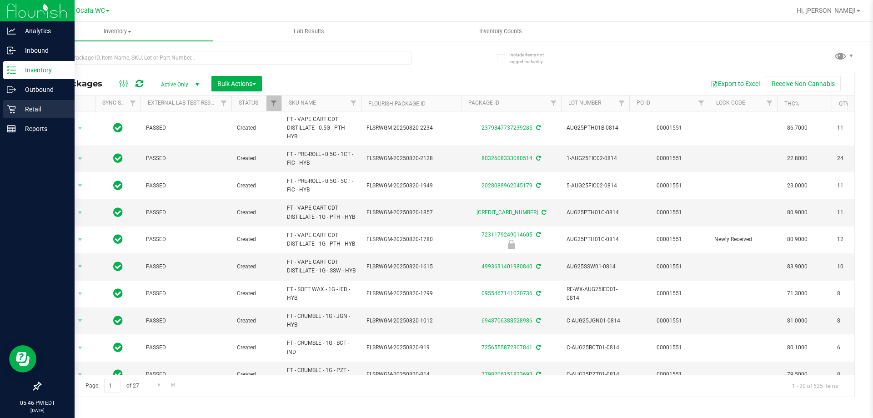
click at [28, 105] on p "Retail" at bounding box center [43, 109] width 55 height 11
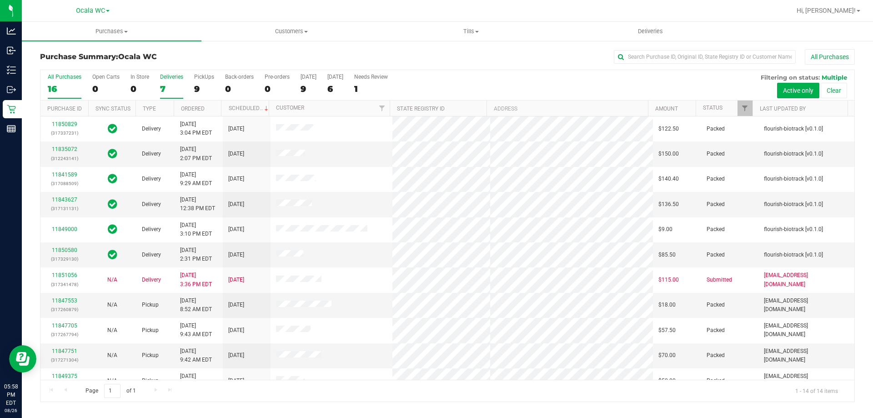
click at [162, 80] on label "Deliveries 7" at bounding box center [171, 86] width 23 height 25
click at [0, 0] on input "Deliveries 7" at bounding box center [0, 0] width 0 height 0
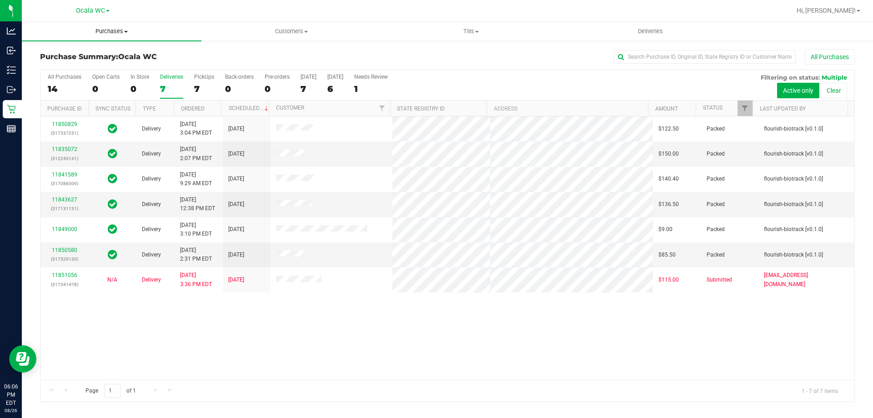
click at [97, 28] on span "Purchases" at bounding box center [112, 31] width 180 height 8
click at [61, 63] on span "Fulfillment" at bounding box center [50, 66] width 56 height 8
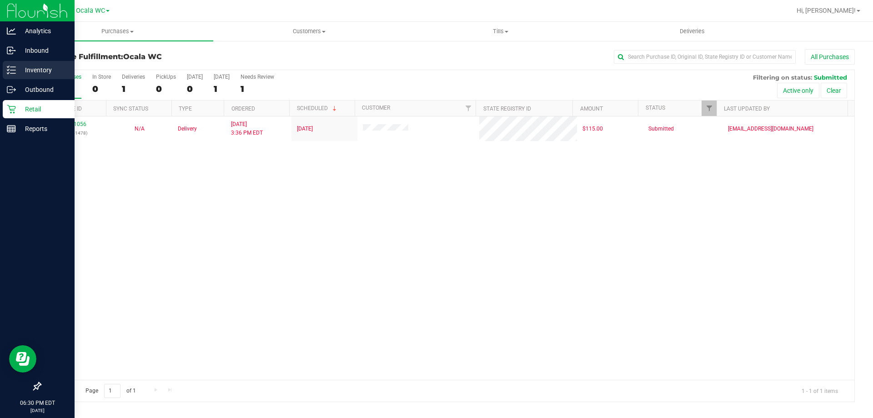
click at [20, 71] on p "Inventory" at bounding box center [43, 70] width 55 height 11
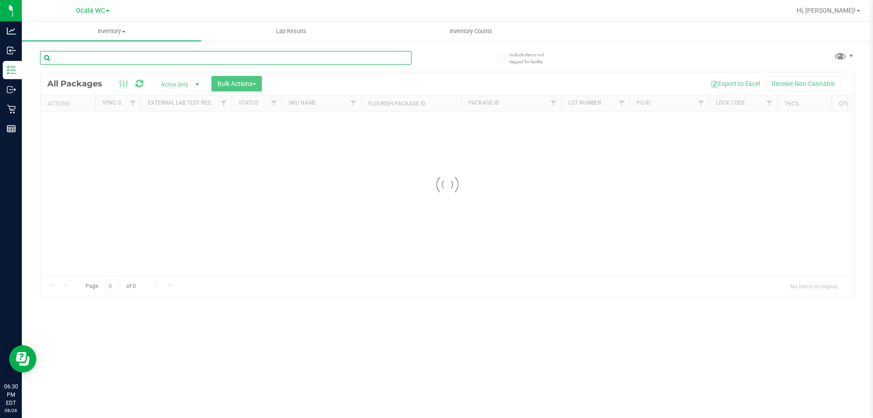
click at [110, 57] on input "text" at bounding box center [225, 58] width 371 height 14
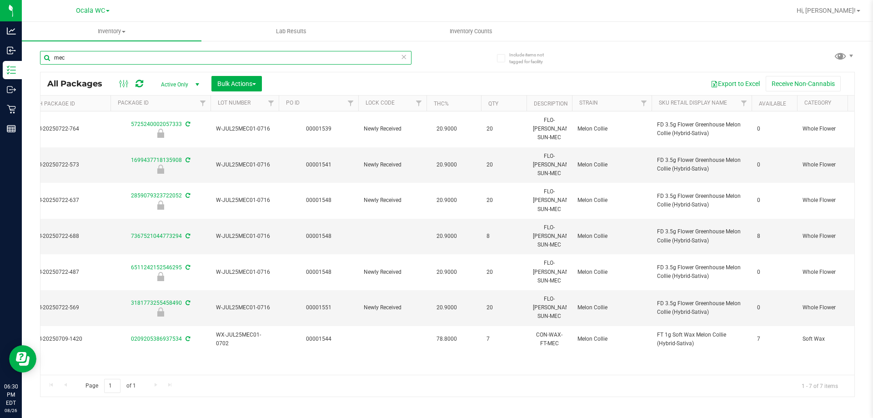
scroll to position [0, 276]
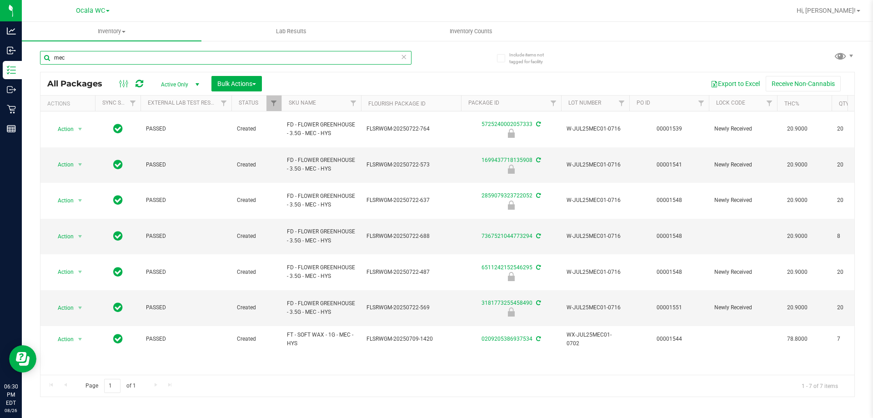
click at [87, 57] on input "mec" at bounding box center [225, 58] width 371 height 14
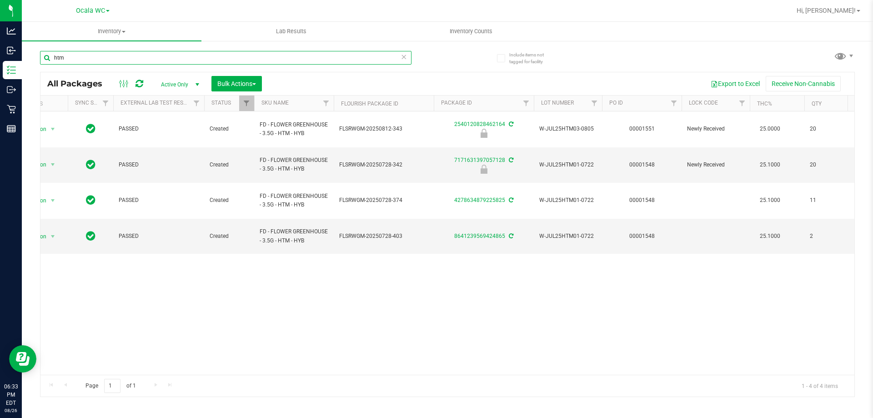
type input "htm"
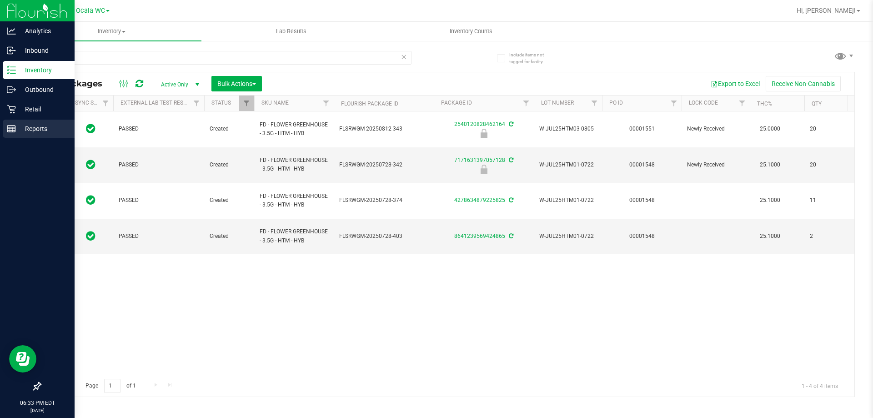
click at [13, 130] on line at bounding box center [13, 129] width 0 height 5
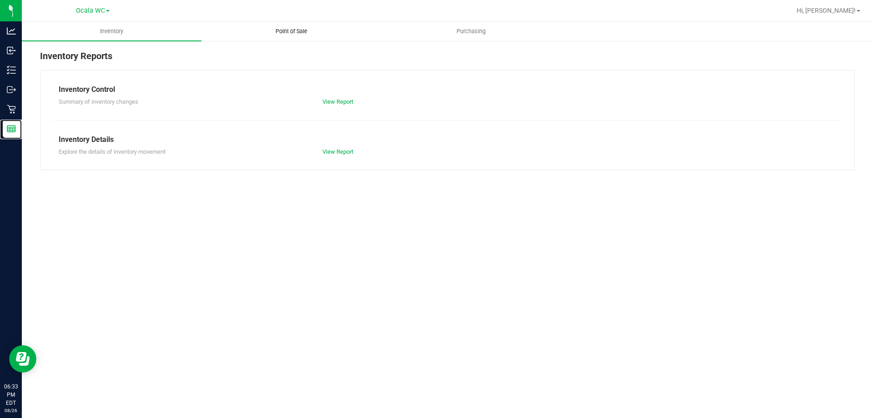
click at [294, 31] on span "Point of Sale" at bounding box center [291, 31] width 56 height 8
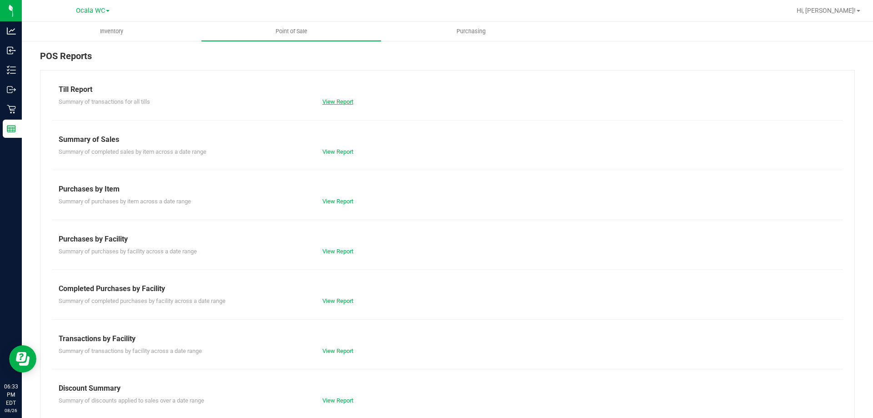
click at [343, 104] on link "View Report" at bounding box center [337, 101] width 31 height 7
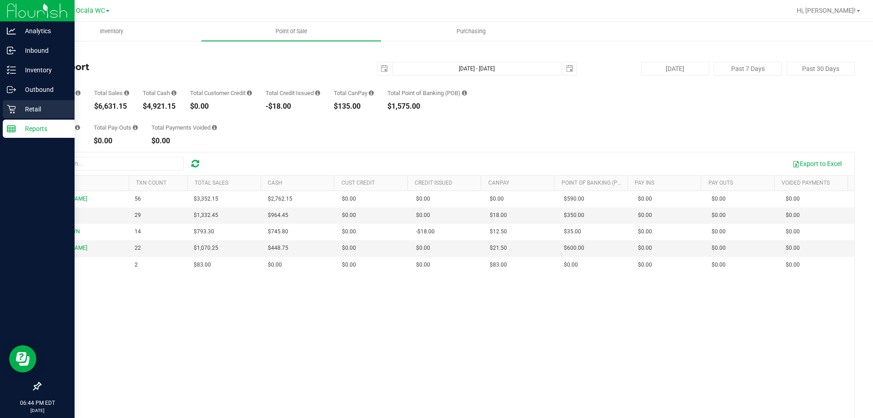
click at [22, 108] on p "Retail" at bounding box center [43, 109] width 55 height 11
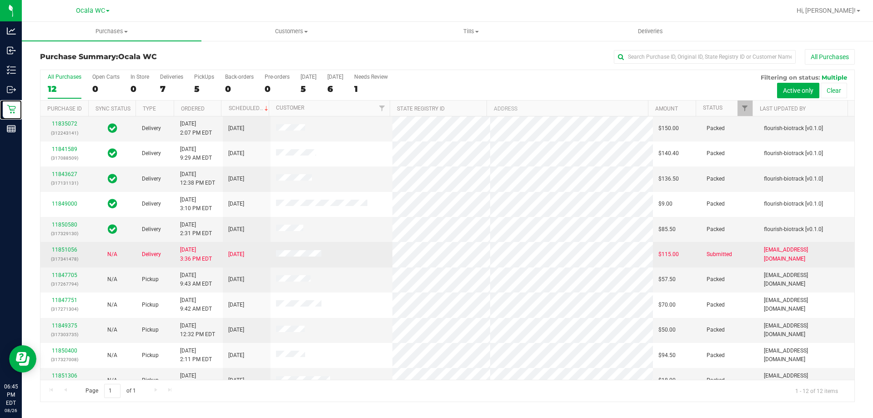
scroll to position [39, 0]
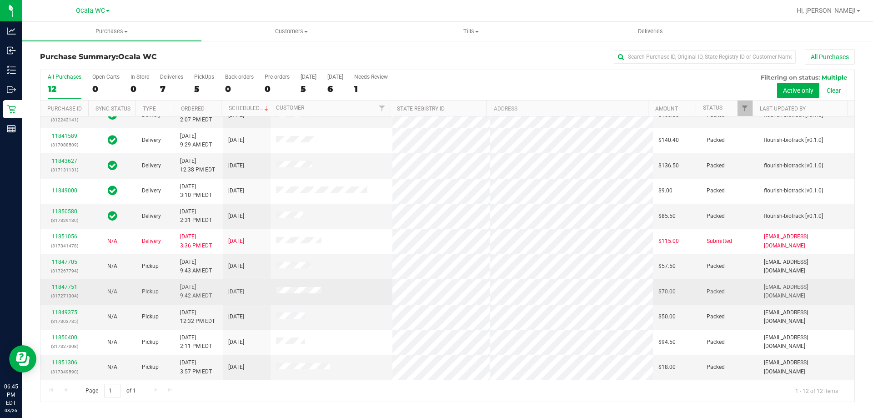
click at [62, 286] on link "11847751" at bounding box center [64, 287] width 25 height 6
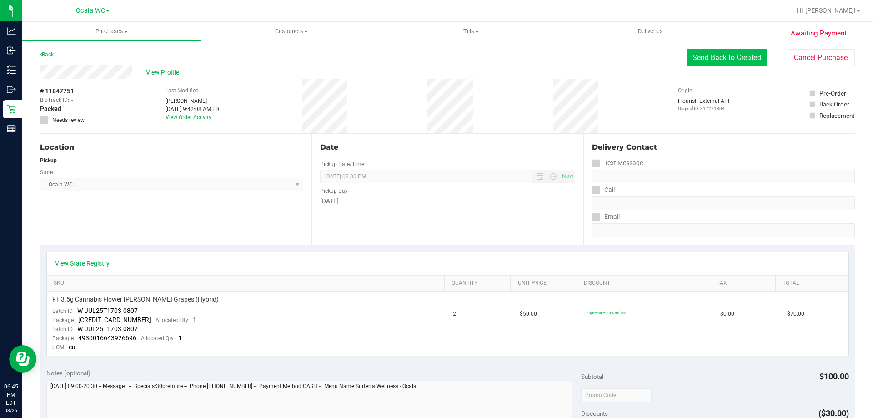
click at [738, 58] on button "Send Back to Created" at bounding box center [726, 57] width 80 height 17
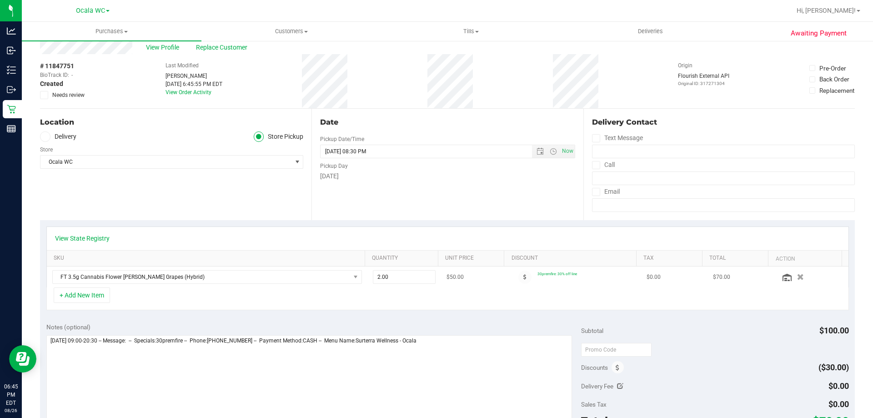
scroll to position [45, 0]
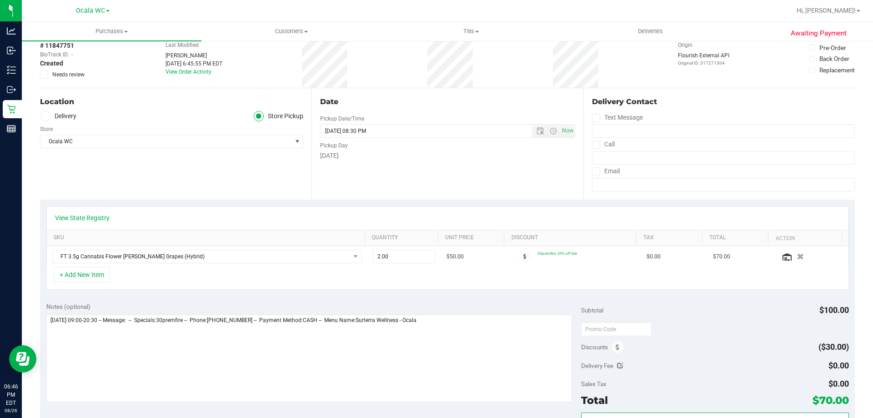
click at [41, 75] on span at bounding box center [44, 74] width 8 height 8
click at [0, 0] on input "Needs review" at bounding box center [0, 0] width 0 height 0
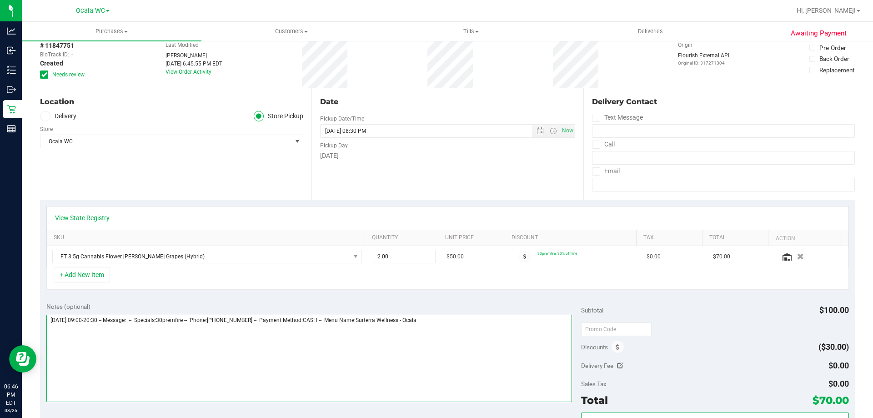
click at [511, 316] on textarea at bounding box center [309, 358] width 526 height 87
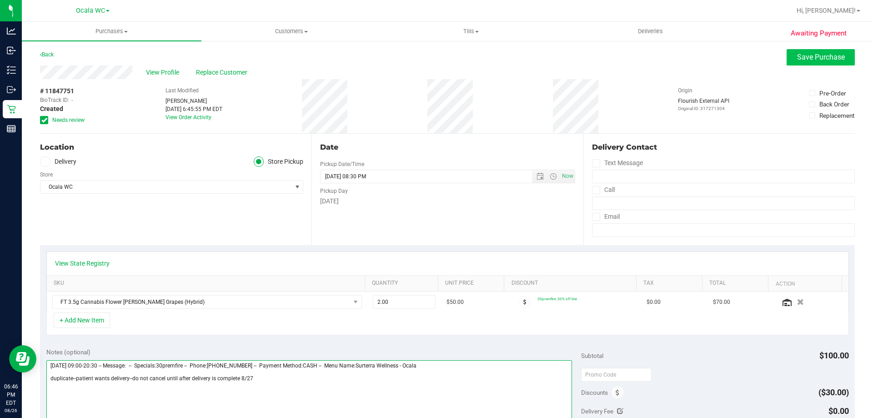
type textarea "[DATE] 09:00-20:30 -- Message: -- Specials:30premfire -- Phone:[PHONE_NUMBER] -…"
click at [822, 60] on span "Save Purchase" at bounding box center [821, 57] width 48 height 9
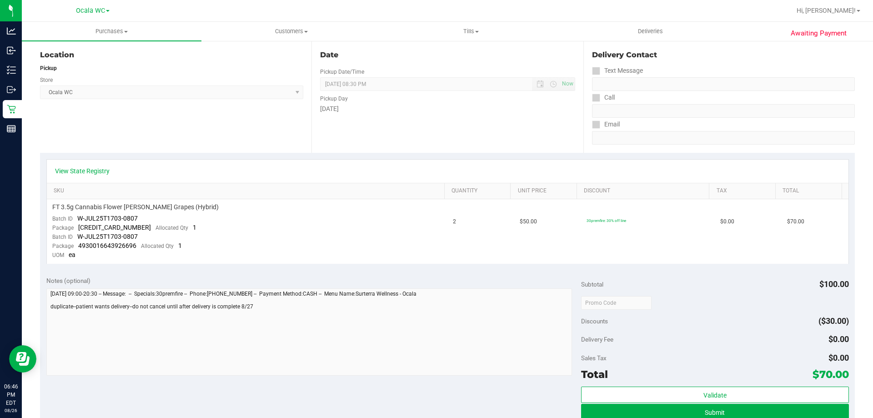
scroll to position [182, 0]
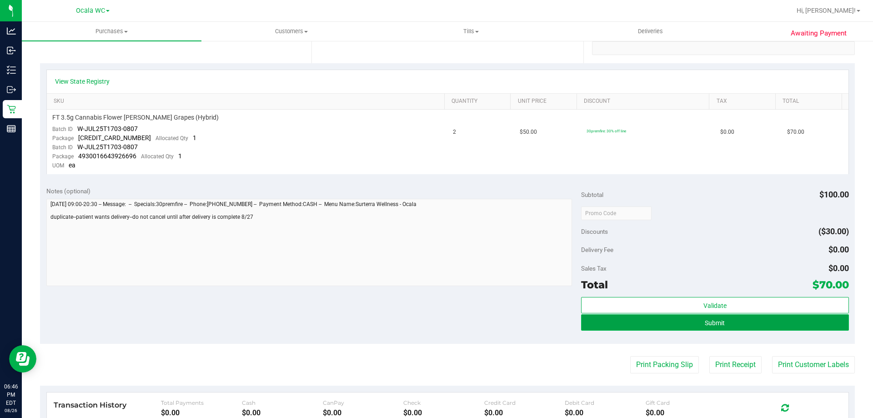
click at [749, 320] on button "Submit" at bounding box center [714, 322] width 267 height 16
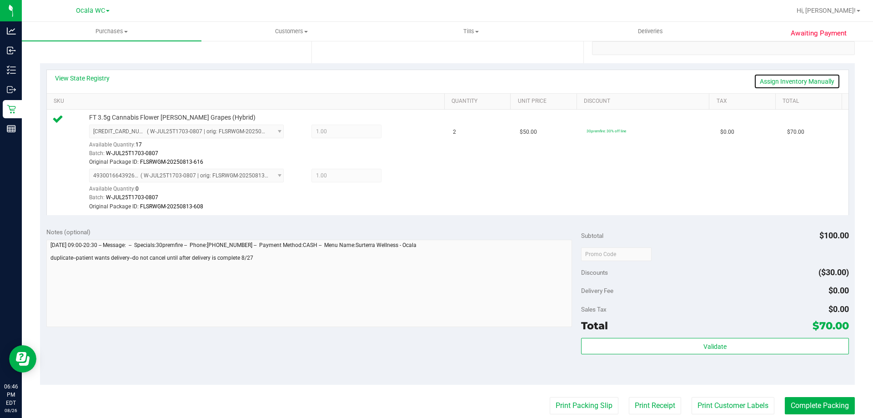
click at [812, 75] on link "Assign Inventory Manually" at bounding box center [797, 81] width 86 height 15
click at [400, 133] on icon at bounding box center [403, 132] width 10 height 10
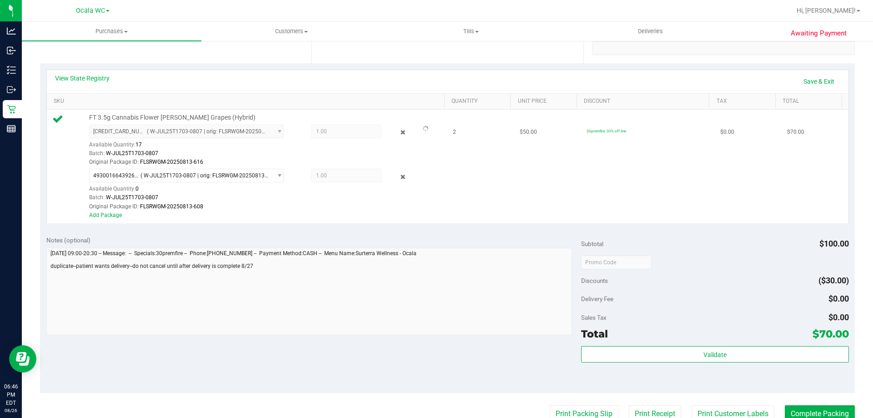
click at [397, 170] on div "4930016643926696 ( W-JUL25T1703-0807 | orig: FLSRWGM-20250813-608 ) 49300166439…" at bounding box center [264, 190] width 351 height 42
click at [398, 177] on icon at bounding box center [403, 176] width 10 height 10
click at [815, 80] on link "Save & Exit" at bounding box center [818, 81] width 43 height 15
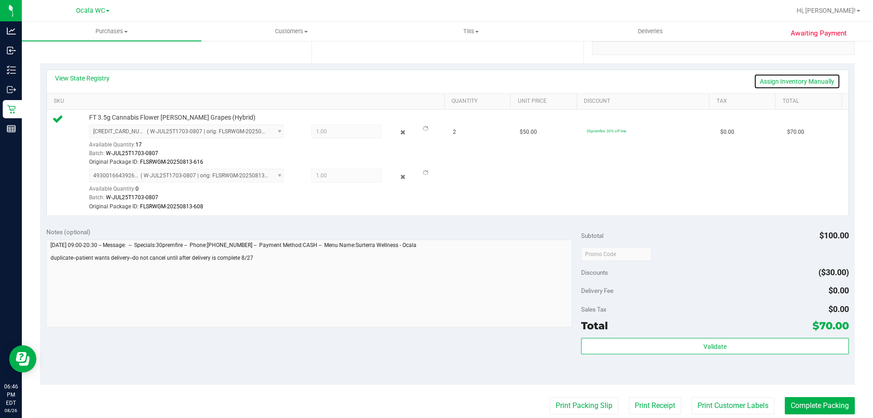
click at [800, 78] on link "Assign Inventory Manually" at bounding box center [797, 81] width 86 height 15
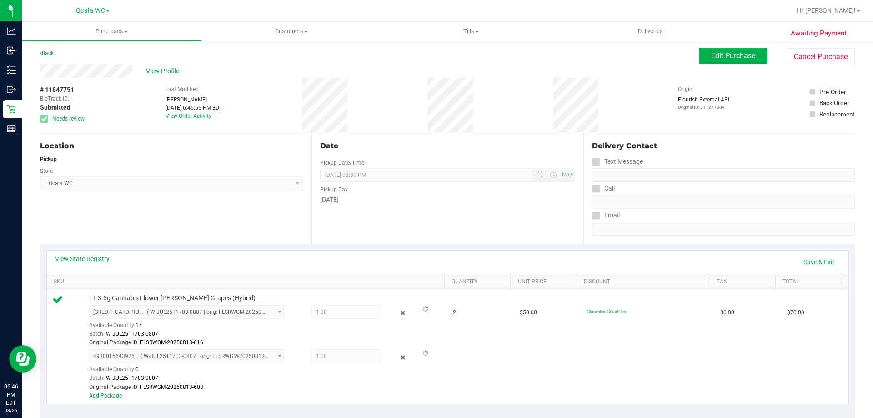
scroll to position [0, 0]
click at [724, 55] on span "Edit Purchase" at bounding box center [733, 57] width 44 height 9
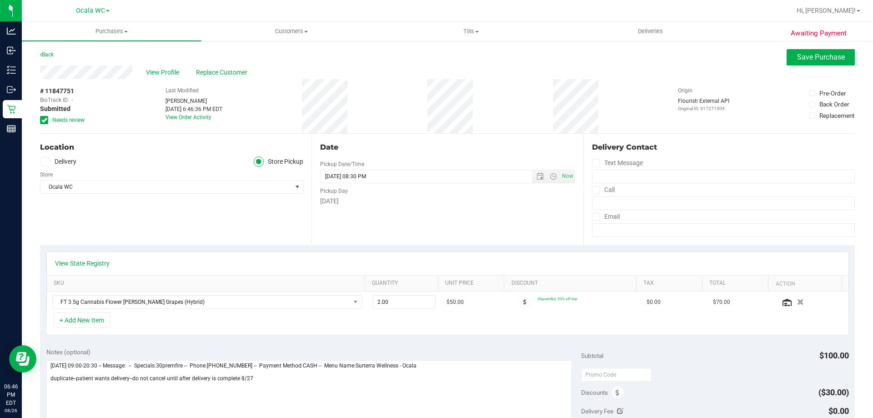
scroll to position [45, 0]
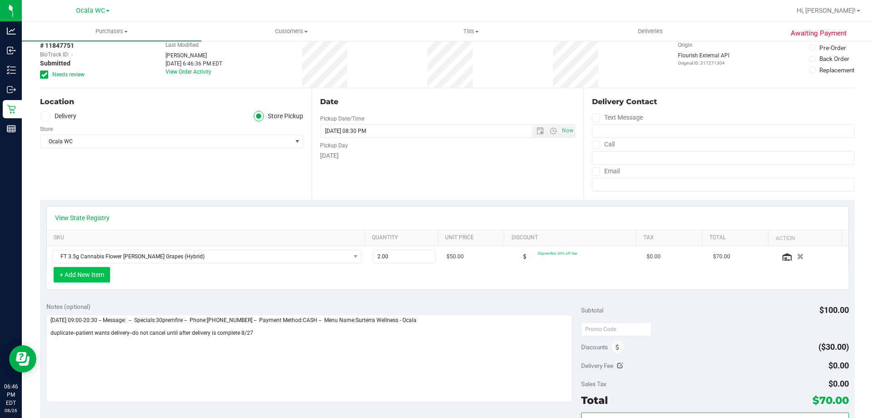
click at [78, 271] on button "+ Add New Item" at bounding box center [82, 274] width 56 height 15
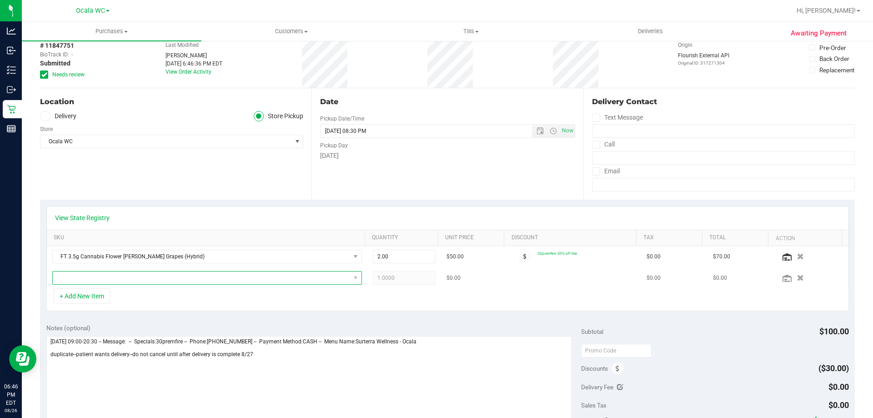
click at [128, 280] on span "NO DATA FOUND" at bounding box center [201, 277] width 297 height 13
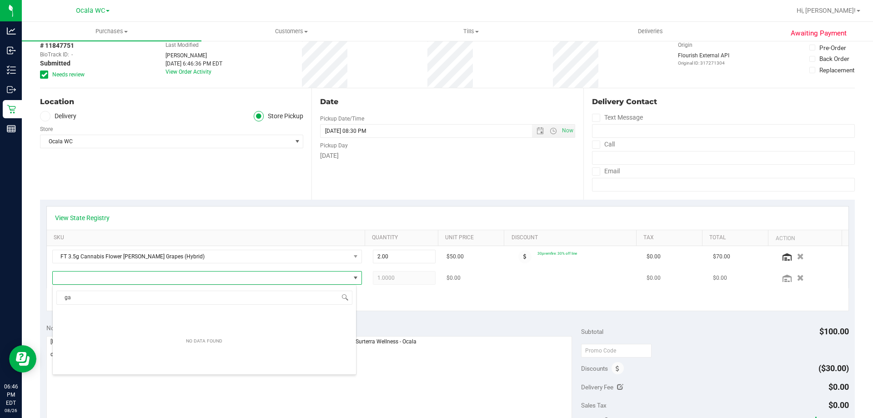
scroll to position [14, 301]
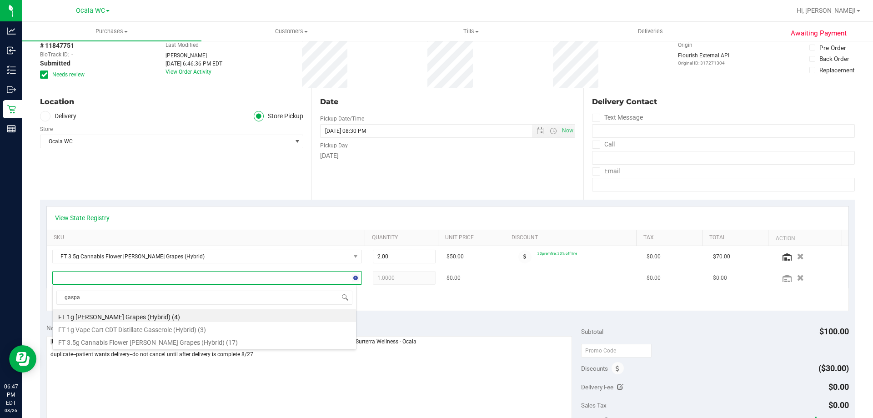
type input "[PERSON_NAME]"
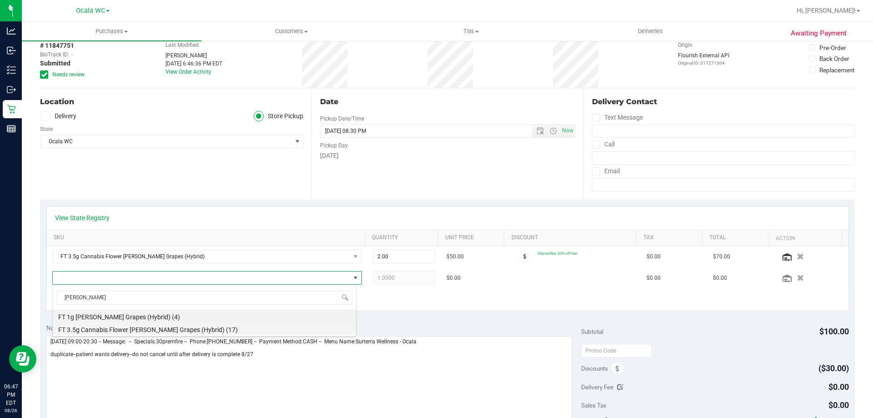
click at [144, 330] on li "FT 3.5g Cannabis Flower [PERSON_NAME] Grapes (Hybrid) (17)" at bounding box center [204, 328] width 303 height 13
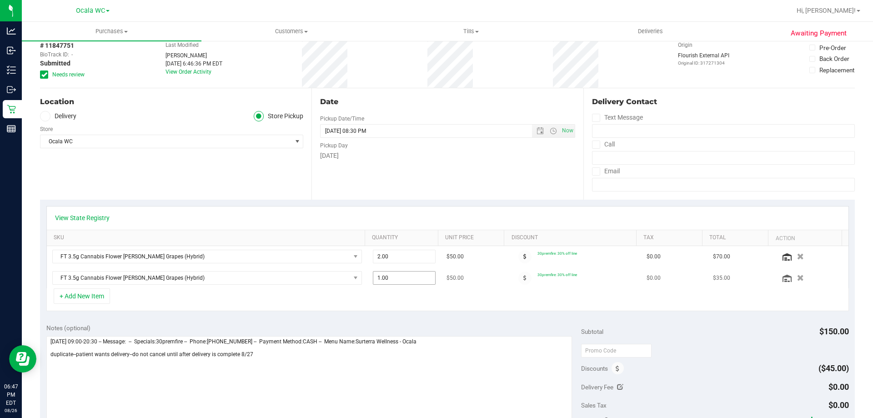
click at [410, 281] on span "1.00 1" at bounding box center [404, 278] width 63 height 14
click at [410, 281] on input "1" at bounding box center [404, 277] width 62 height 13
type input "2"
type input "2.00"
click at [425, 300] on div "+ Add New Item" at bounding box center [447, 299] width 802 height 23
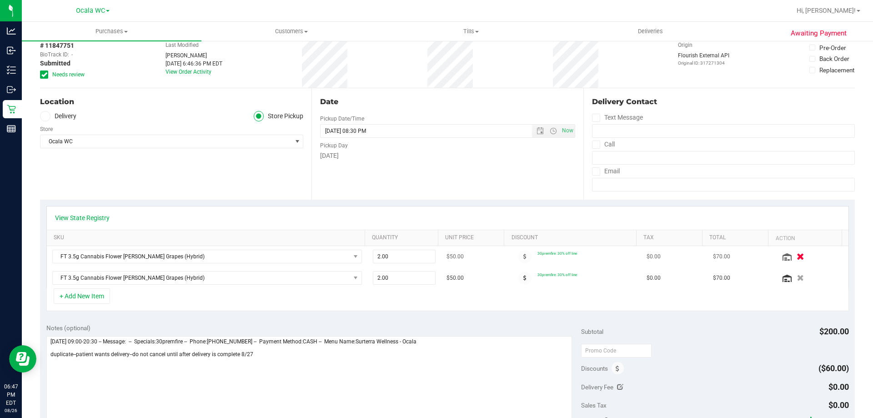
click at [792, 259] on button "button" at bounding box center [799, 256] width 15 height 10
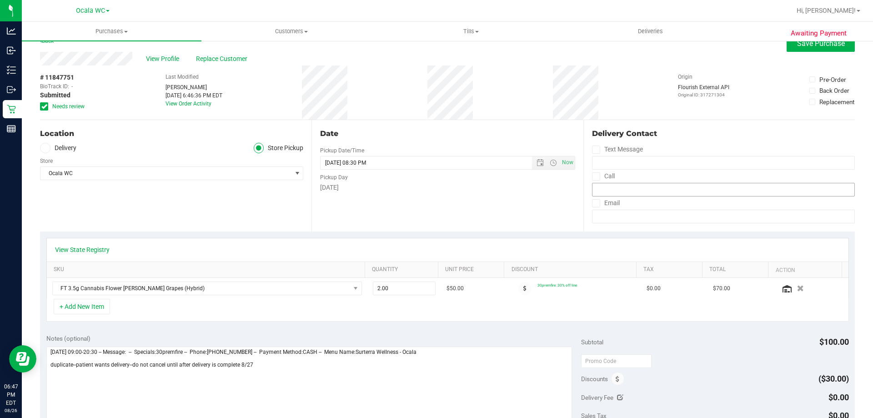
scroll to position [0, 0]
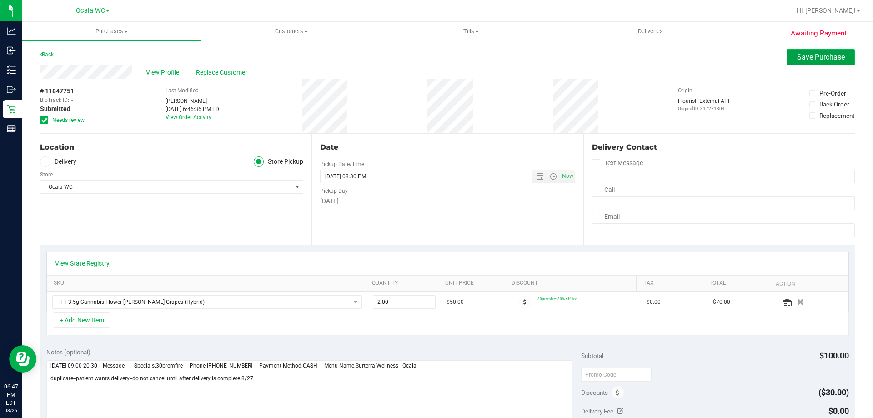
click at [789, 65] on button "Save Purchase" at bounding box center [820, 57] width 68 height 16
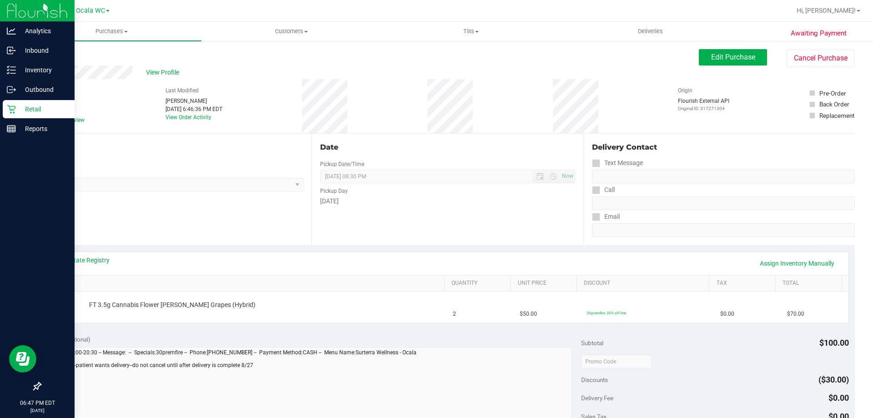
click at [22, 106] on p "Retail" at bounding box center [43, 109] width 55 height 11
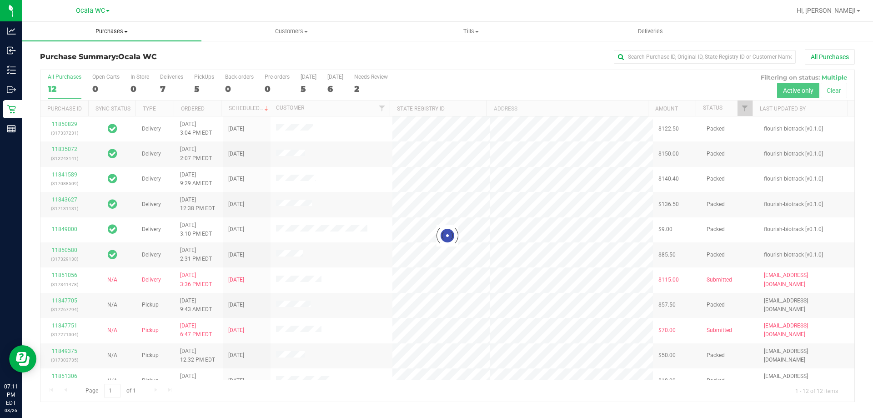
click at [108, 24] on uib-tab-heading "Purchases Summary of purchases Fulfillment All purchases" at bounding box center [112, 31] width 180 height 19
click at [110, 32] on span "Purchases" at bounding box center [112, 31] width 180 height 8
click at [104, 37] on uib-tab-heading "Purchases Summary of purchases Fulfillment All purchases" at bounding box center [112, 31] width 180 height 19
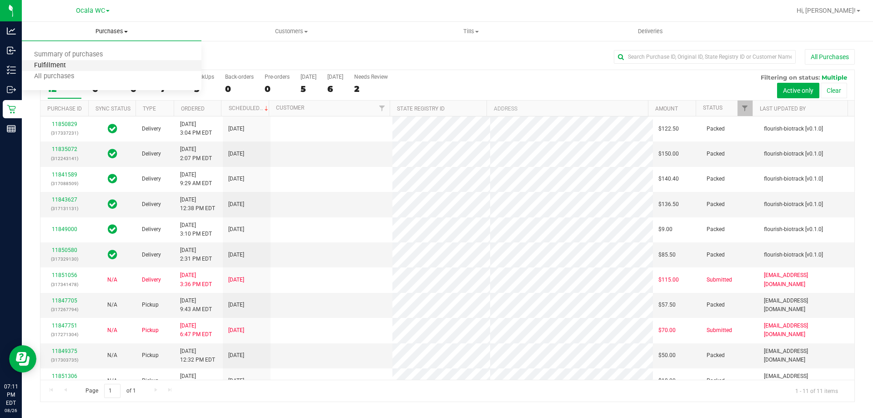
click at [55, 65] on span "Fulfillment" at bounding box center [50, 66] width 56 height 8
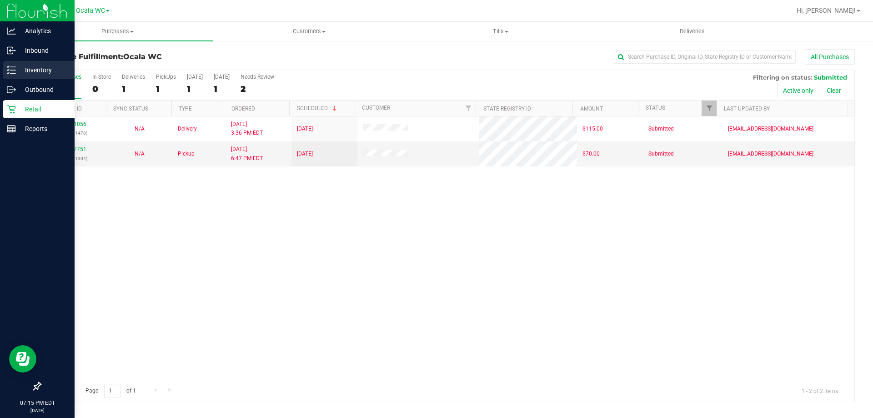
click at [18, 70] on p "Inventory" at bounding box center [43, 70] width 55 height 11
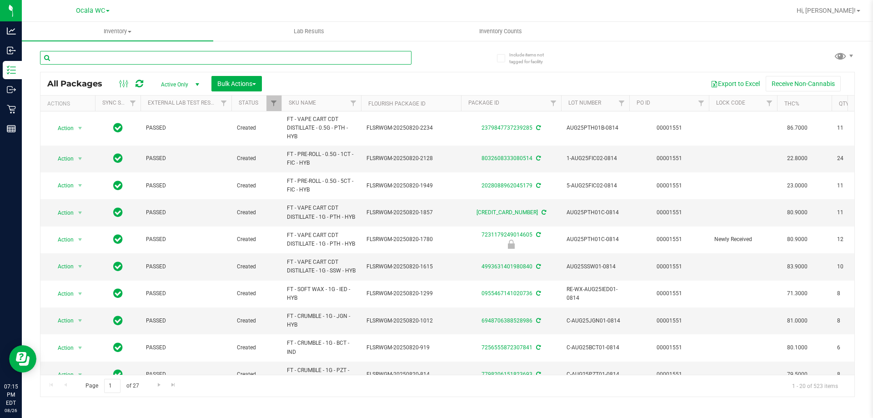
click at [96, 58] on input "text" at bounding box center [225, 58] width 371 height 14
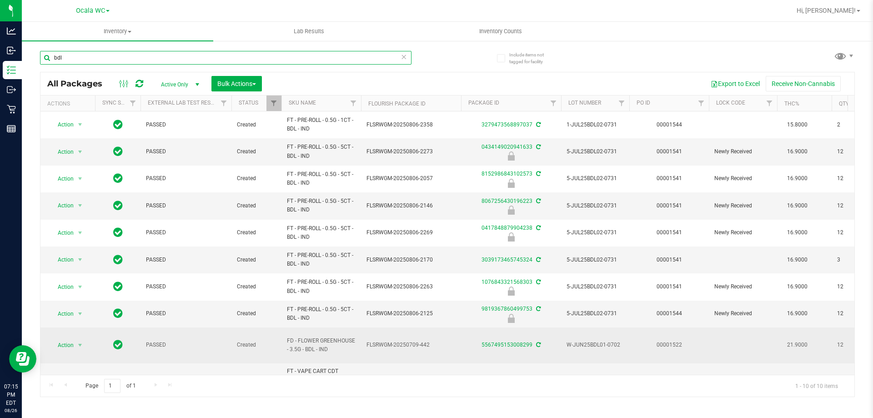
type input "bdl"
click at [66, 341] on span "Action" at bounding box center [62, 345] width 25 height 13
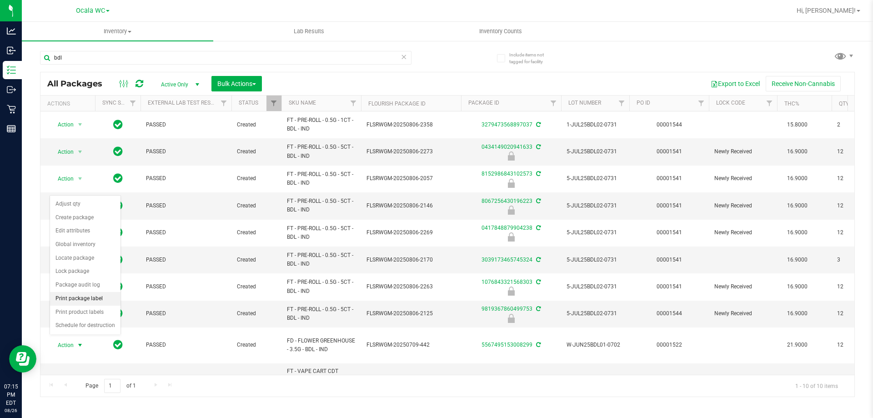
click at [66, 300] on li "Print package label" at bounding box center [85, 299] width 70 height 14
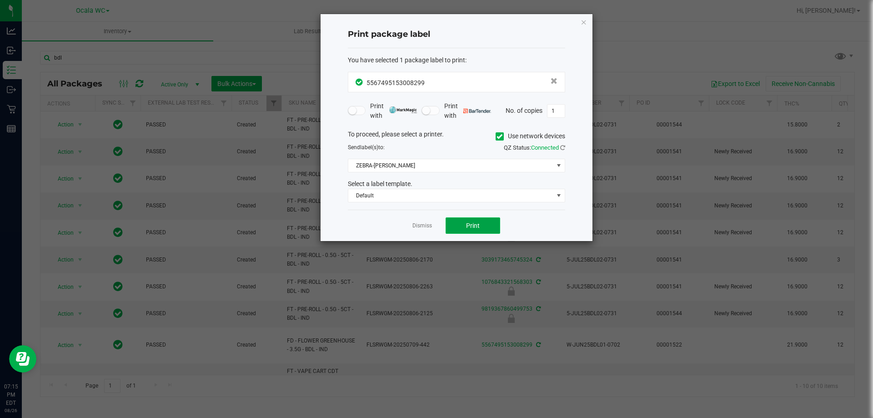
click at [474, 226] on span "Print" at bounding box center [473, 225] width 14 height 7
click at [432, 227] on div "Dismiss Print" at bounding box center [456, 225] width 217 height 31
click at [425, 225] on link "Dismiss" at bounding box center [422, 226] width 20 height 8
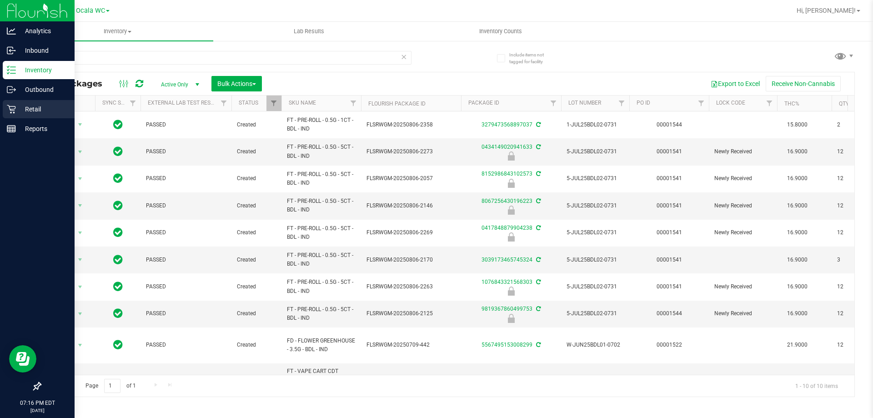
click at [10, 108] on icon at bounding box center [11, 109] width 9 height 9
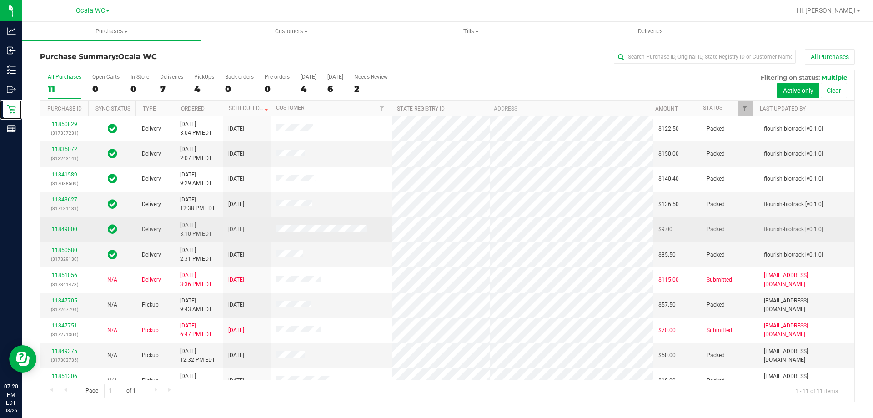
scroll to position [13, 0]
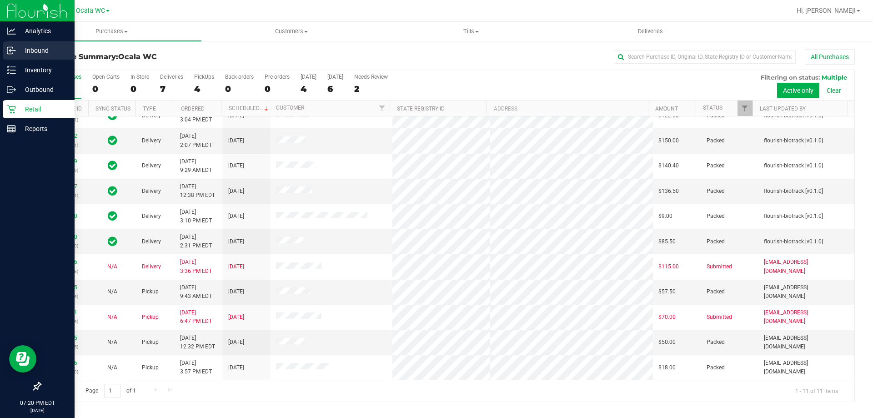
click at [41, 50] on p "Inbound" at bounding box center [43, 50] width 55 height 11
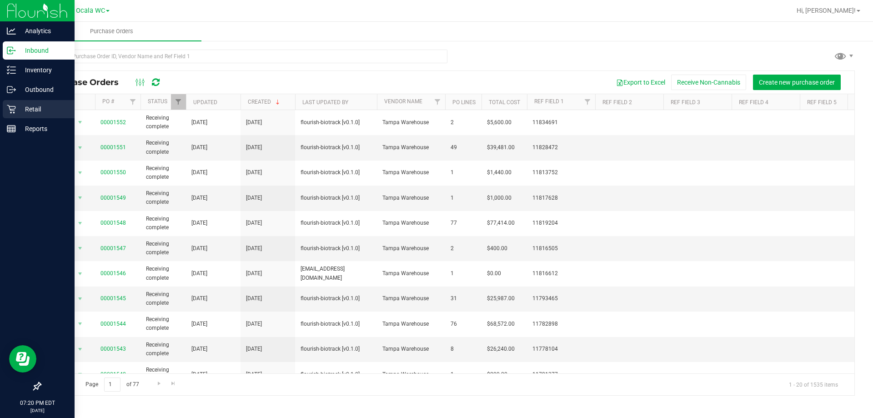
click at [27, 109] on p "Retail" at bounding box center [43, 109] width 55 height 11
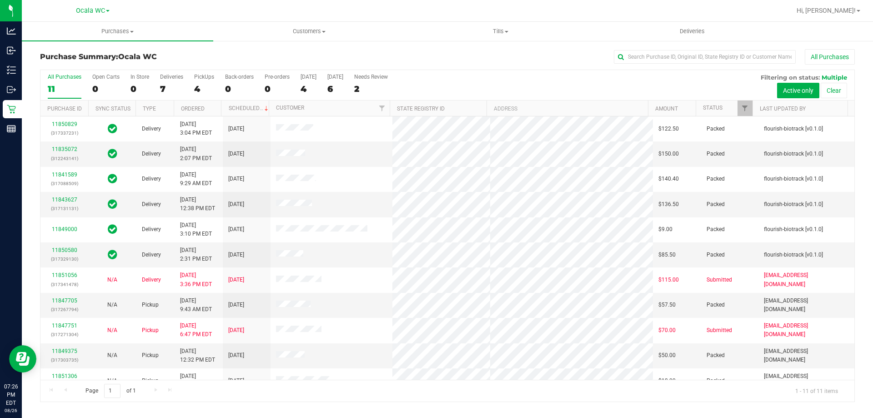
click at [24, 73] on div "Purchase Summary: Ocala WC All Purchases All Purchases 11 Open Carts 0 In Store…" at bounding box center [447, 225] width 851 height 371
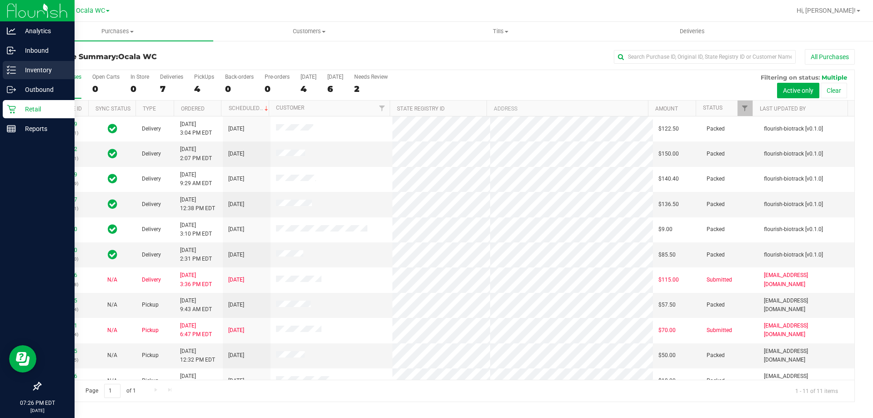
click at [17, 73] on p "Inventory" at bounding box center [43, 70] width 55 height 11
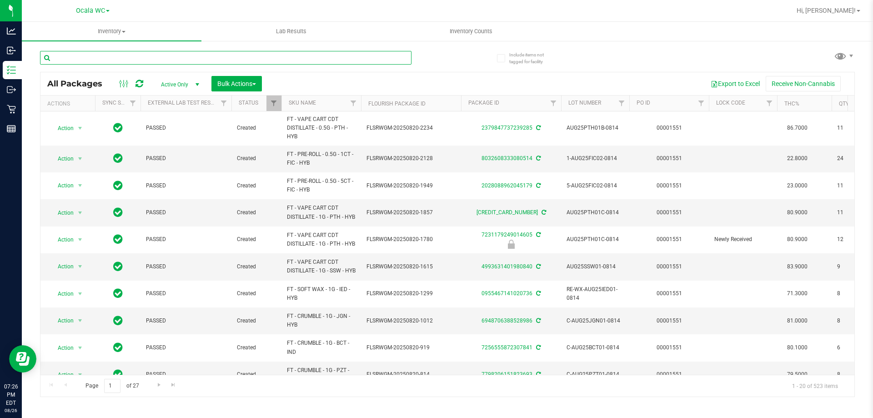
click at [74, 58] on input "text" at bounding box center [225, 58] width 371 height 14
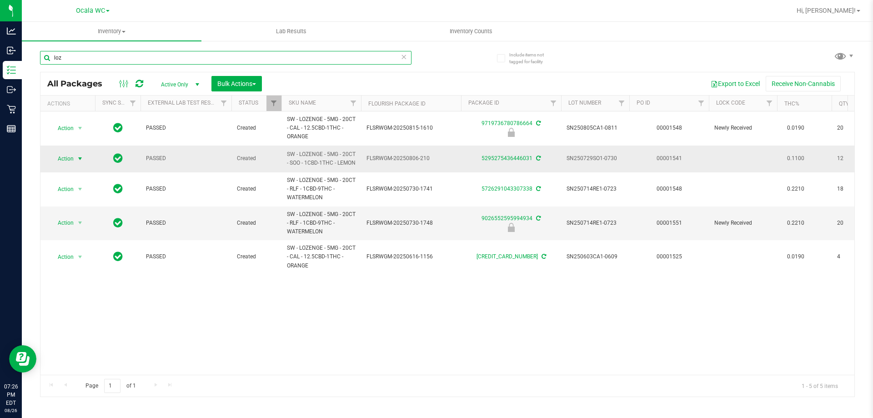
type input "loz"
click at [67, 160] on span "Action" at bounding box center [62, 158] width 25 height 13
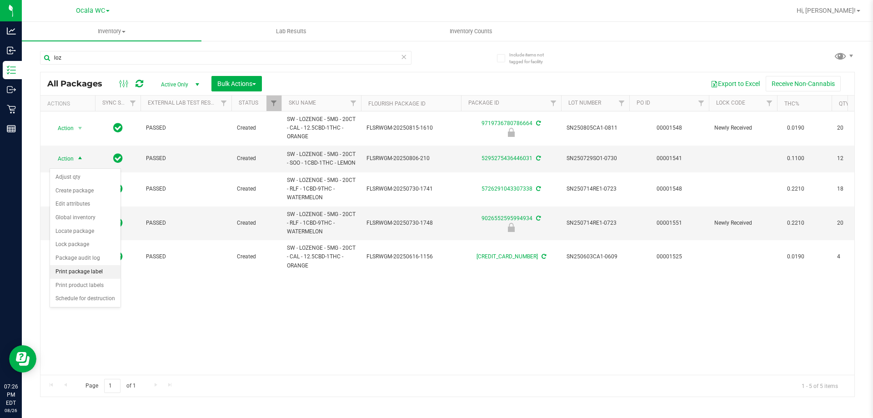
click at [87, 274] on li "Print package label" at bounding box center [85, 272] width 70 height 14
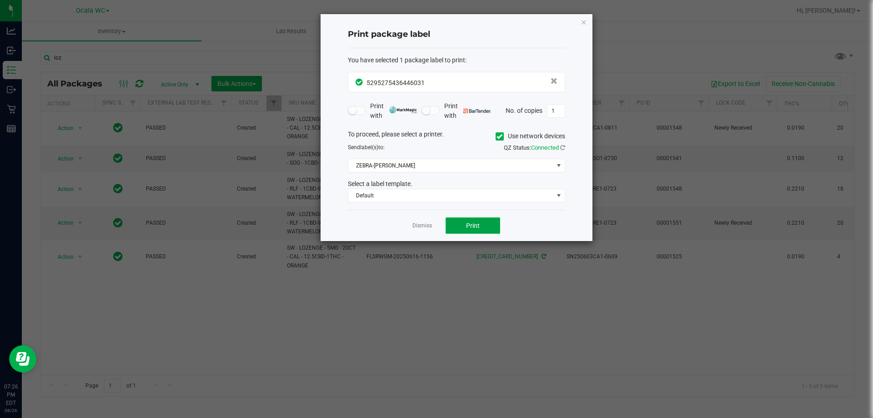
click at [476, 231] on button "Print" at bounding box center [472, 225] width 55 height 16
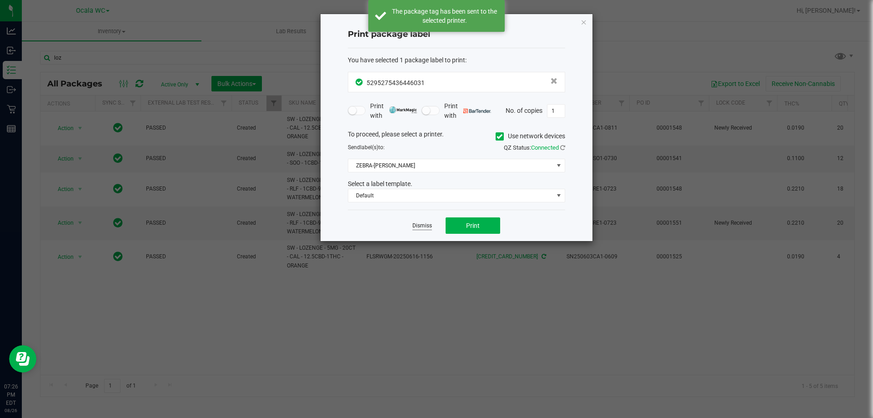
click at [422, 224] on link "Dismiss" at bounding box center [422, 226] width 20 height 8
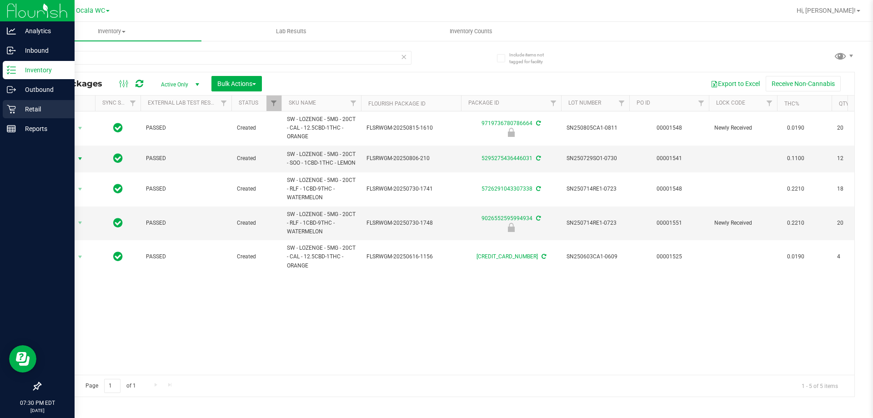
click at [20, 110] on p "Retail" at bounding box center [43, 109] width 55 height 11
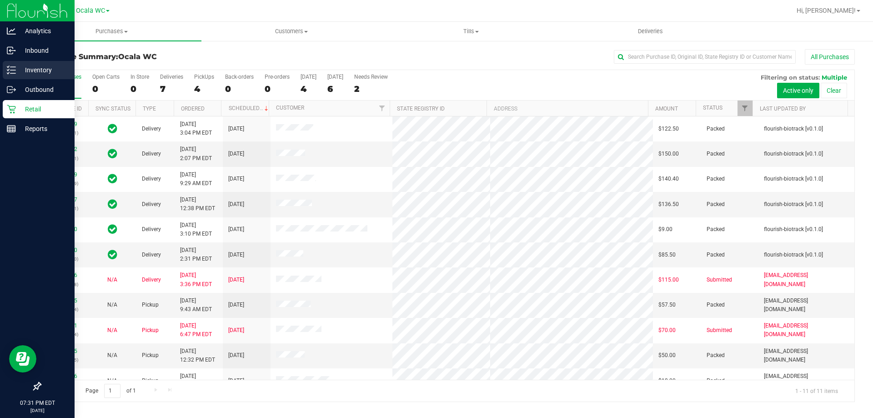
click at [24, 73] on p "Inventory" at bounding box center [43, 70] width 55 height 11
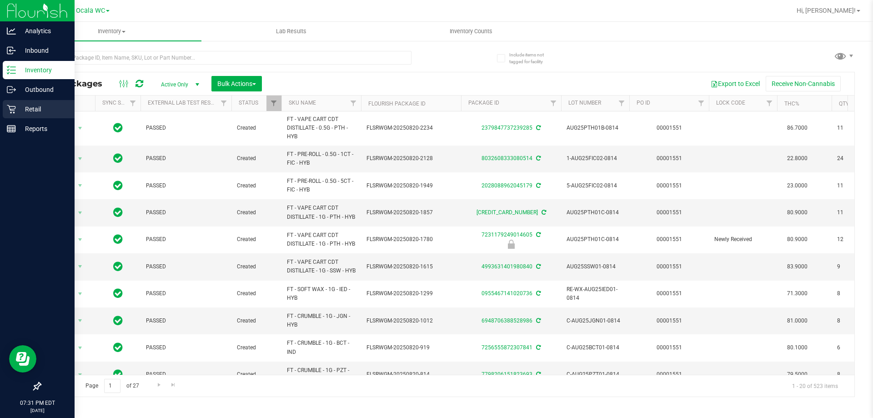
click at [34, 105] on p "Retail" at bounding box center [43, 109] width 55 height 11
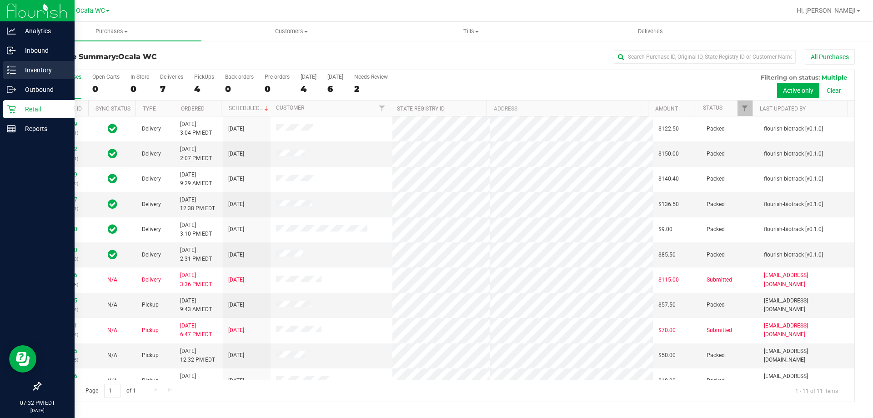
click at [18, 65] on p "Inventory" at bounding box center [43, 70] width 55 height 11
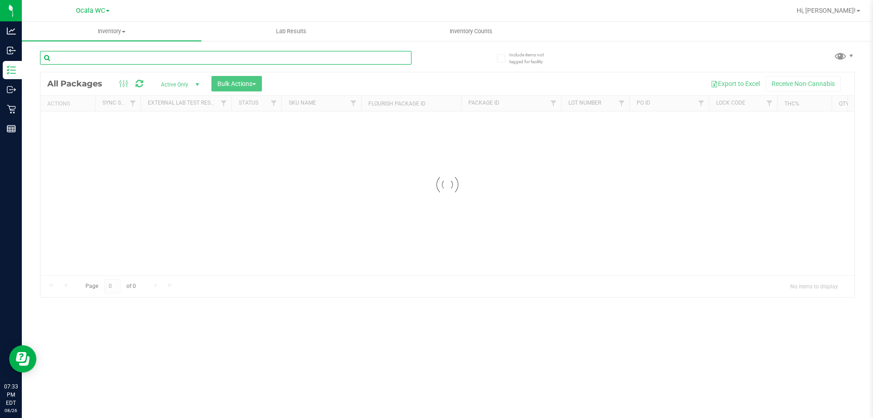
click at [128, 57] on input "text" at bounding box center [225, 58] width 371 height 14
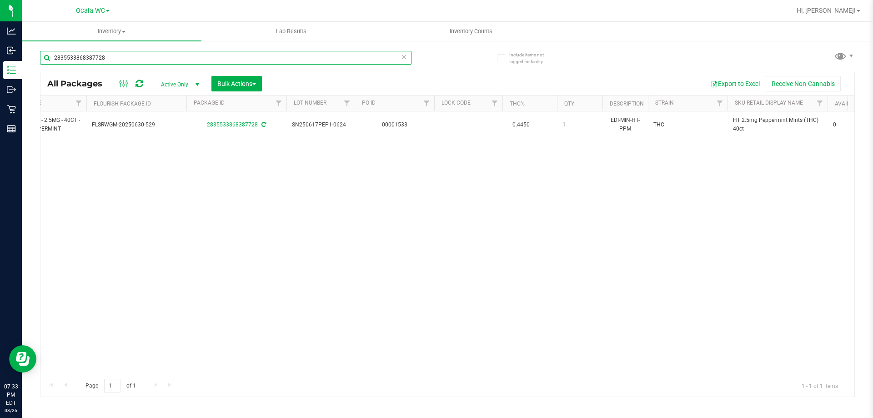
scroll to position [0, 68]
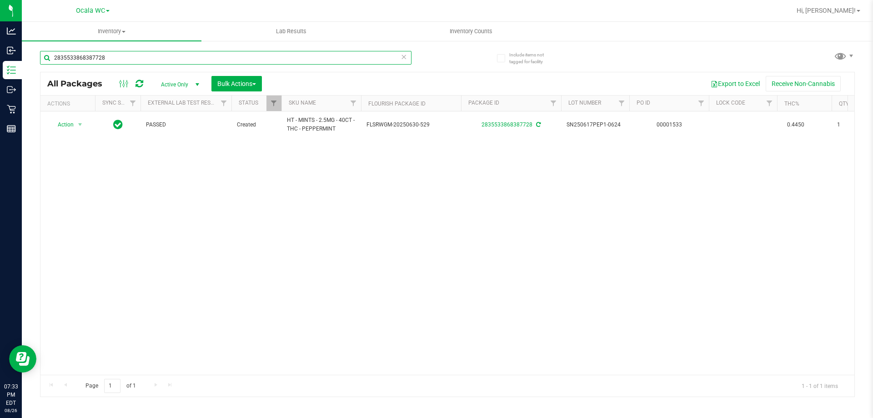
click at [127, 55] on input "2835533868387728" at bounding box center [225, 58] width 371 height 14
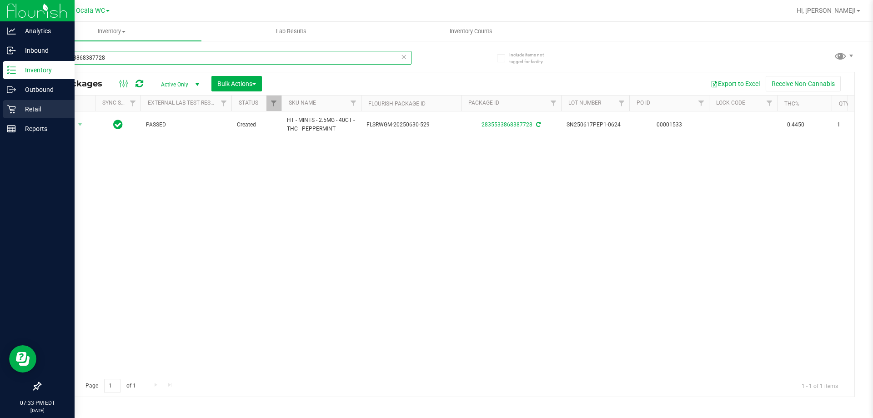
type input "2835533868387728"
click at [15, 115] on div "Retail" at bounding box center [39, 109] width 72 height 18
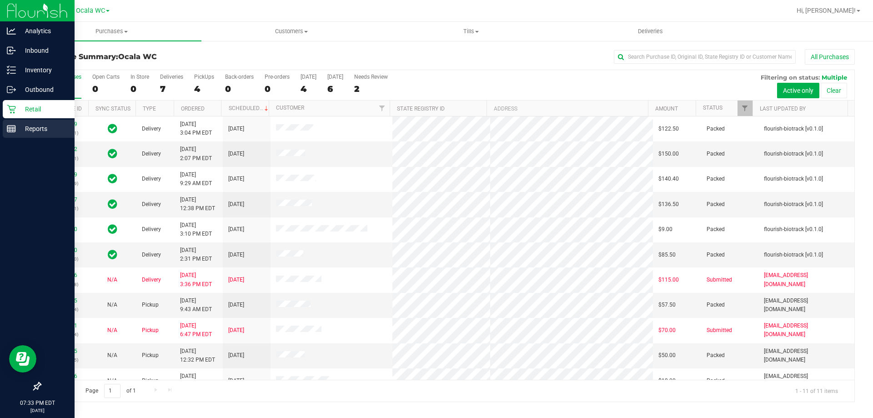
click at [20, 132] on p "Reports" at bounding box center [43, 128] width 55 height 11
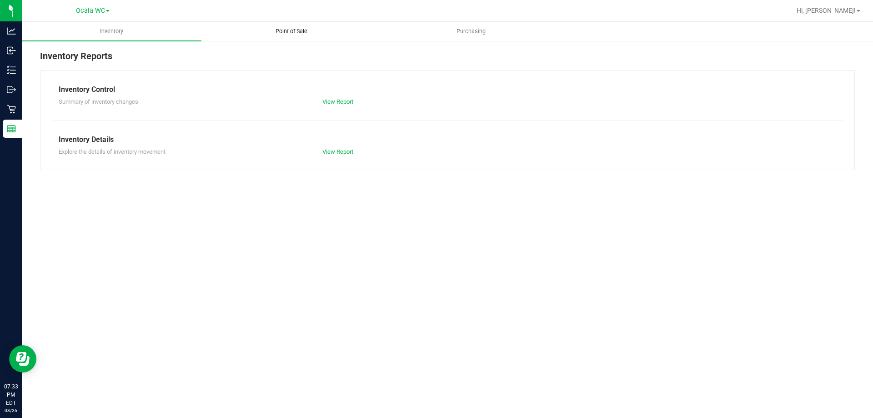
click at [287, 31] on span "Point of Sale" at bounding box center [291, 31] width 56 height 8
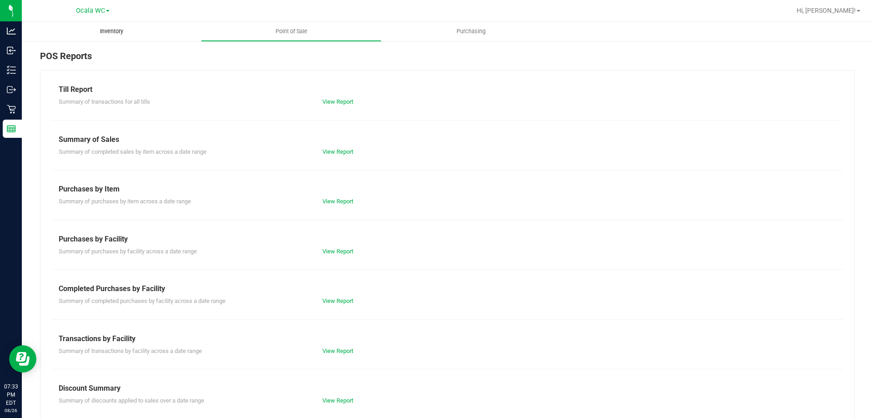
click at [108, 30] on span "Inventory" at bounding box center [112, 31] width 48 height 8
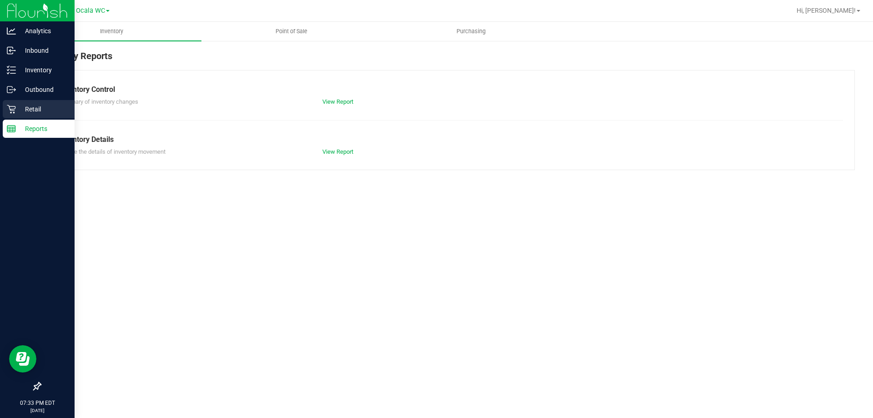
click at [23, 107] on p "Retail" at bounding box center [43, 109] width 55 height 11
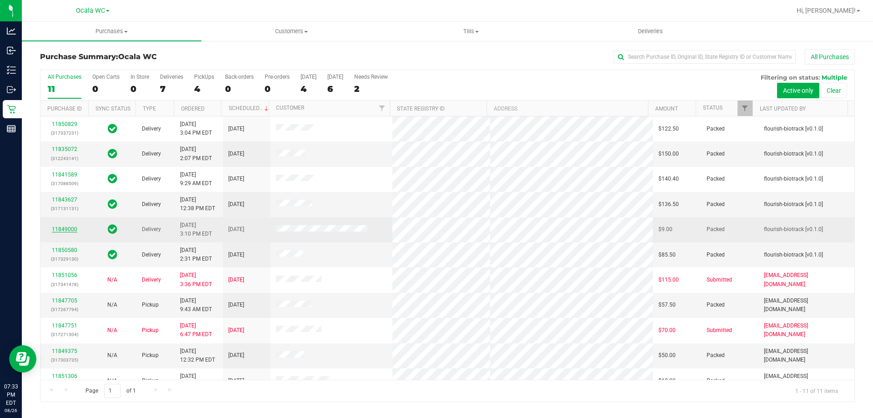
click at [64, 229] on link "11849000" at bounding box center [64, 229] width 25 height 6
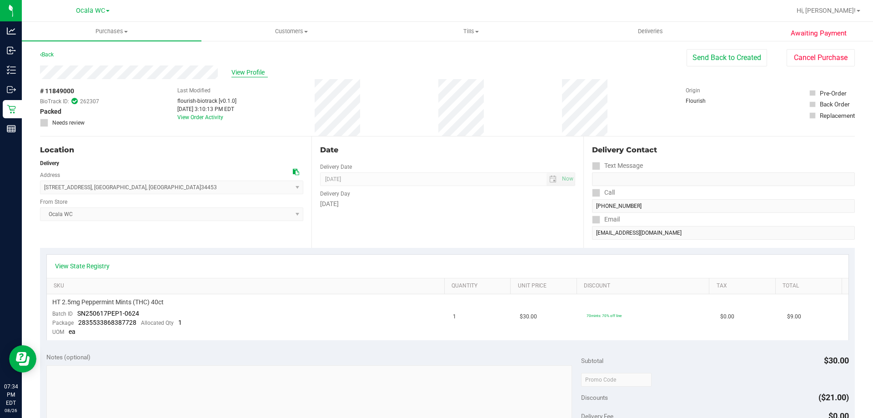
click at [259, 73] on span "View Profile" at bounding box center [249, 73] width 36 height 10
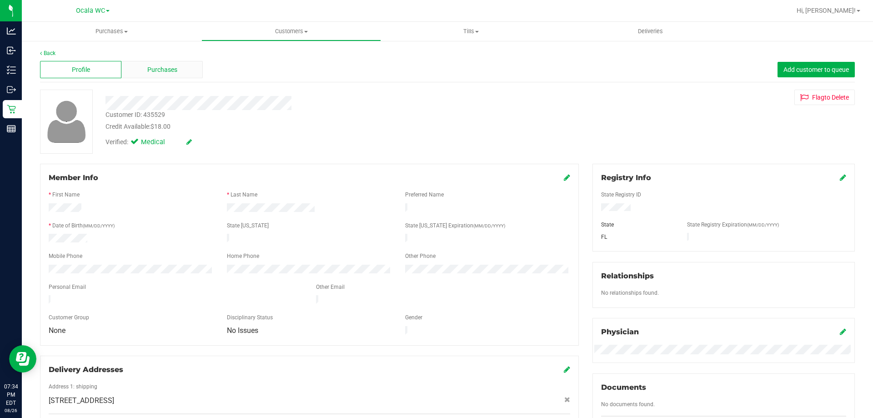
click at [155, 65] on span "Purchases" at bounding box center [162, 70] width 30 height 10
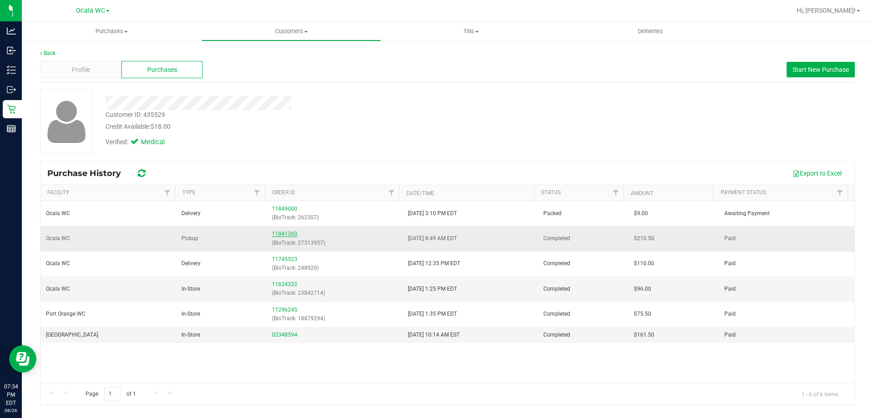
click at [283, 234] on link "11841360" at bounding box center [284, 233] width 25 height 6
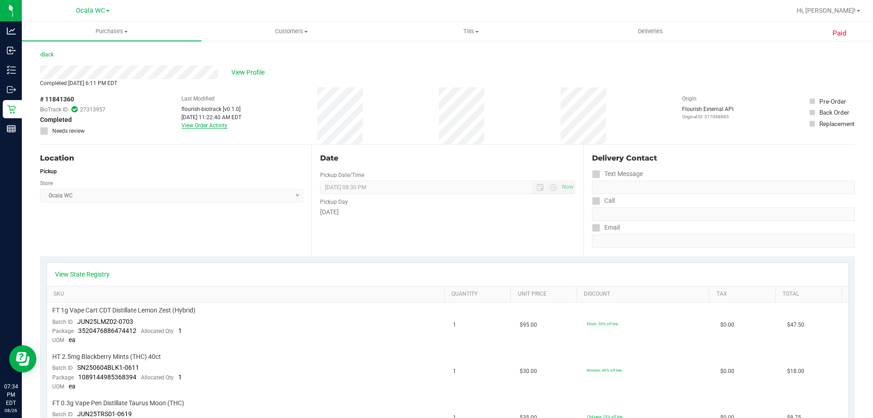
click at [210, 123] on link "View Order Activity" at bounding box center [204, 125] width 46 height 6
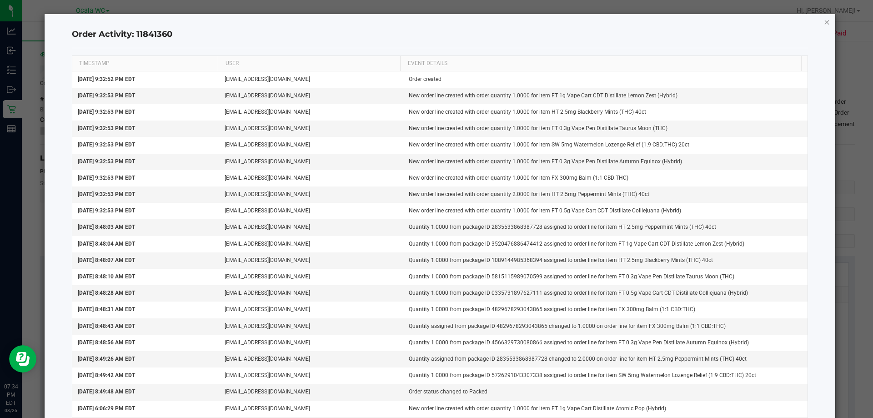
click at [824, 24] on icon "button" at bounding box center [827, 21] width 6 height 11
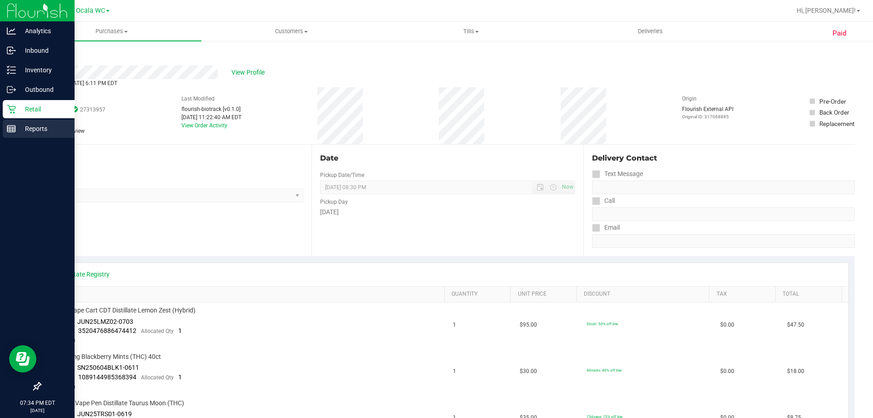
click at [35, 125] on p "Reports" at bounding box center [43, 128] width 55 height 11
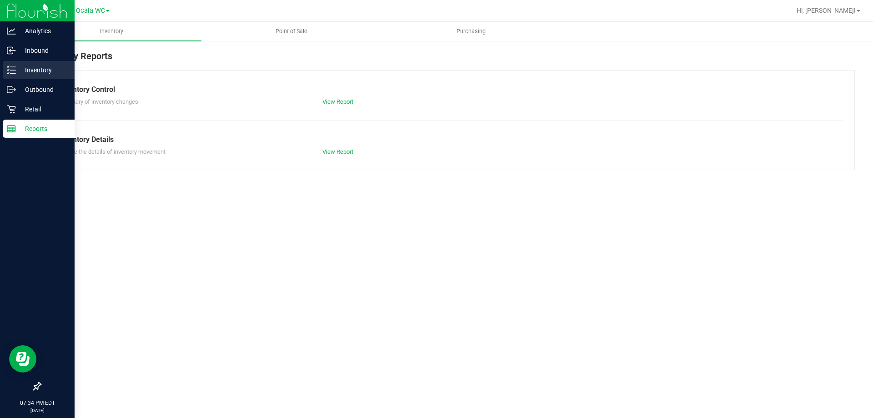
click at [39, 72] on p "Inventory" at bounding box center [43, 70] width 55 height 11
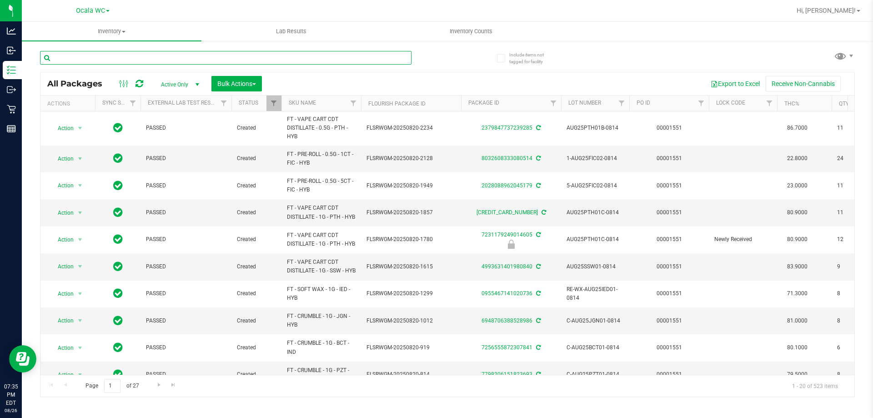
click at [134, 64] on input "text" at bounding box center [225, 58] width 371 height 14
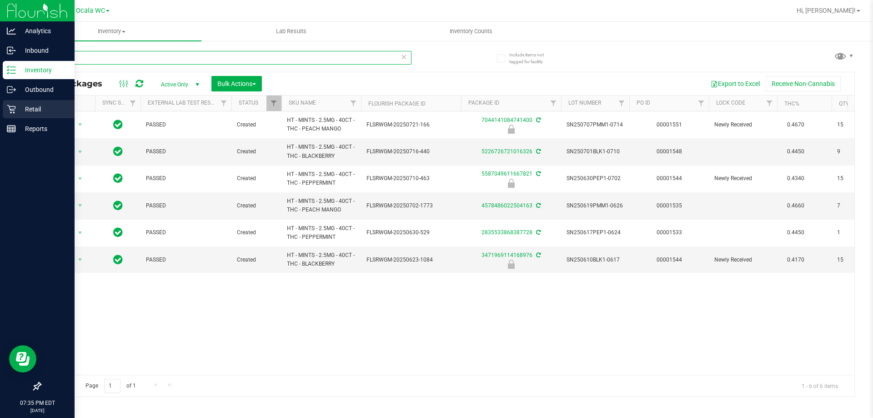
type input "mints"
click at [21, 115] on div "Retail" at bounding box center [39, 109] width 72 height 18
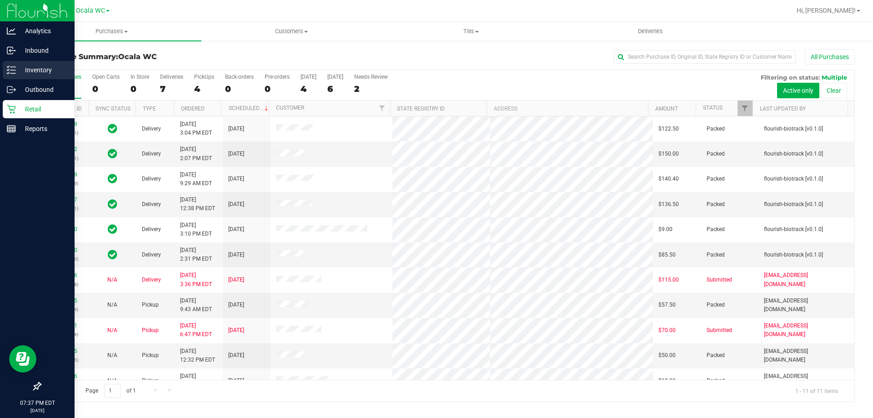
click at [43, 70] on p "Inventory" at bounding box center [43, 70] width 55 height 11
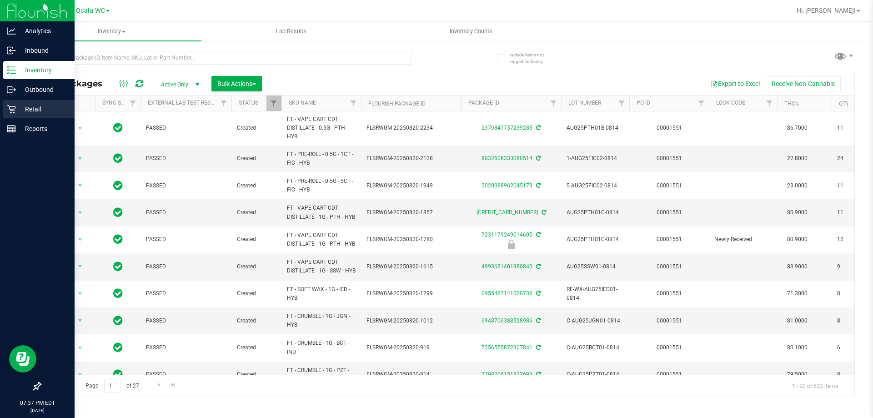
click at [38, 115] on div "Retail" at bounding box center [39, 109] width 72 height 18
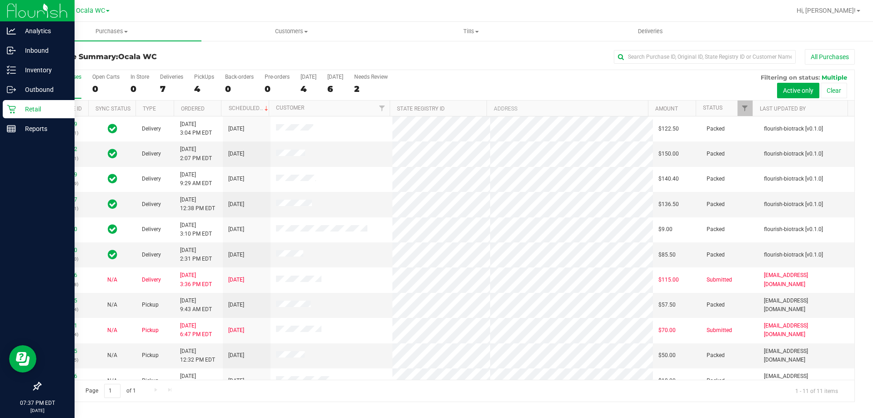
click at [38, 115] on div "Retail" at bounding box center [39, 109] width 72 height 18
click at [30, 106] on p "Retail" at bounding box center [43, 109] width 55 height 11
click at [35, 72] on p "Inventory" at bounding box center [43, 70] width 55 height 11
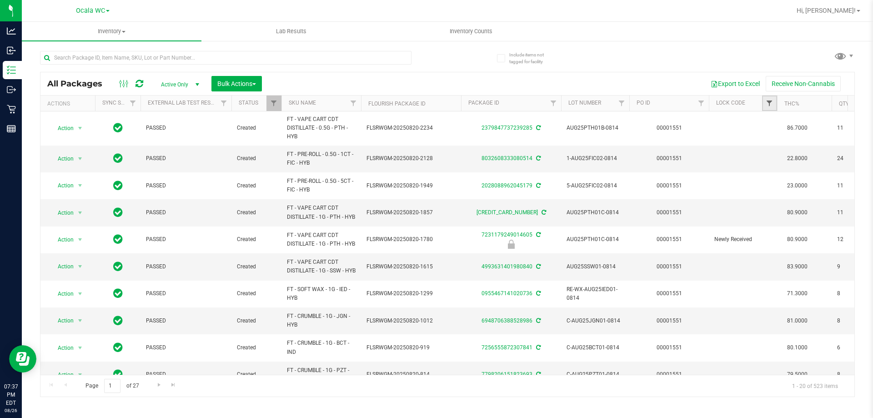
click at [766, 102] on span "Filter" at bounding box center [768, 103] width 7 height 7
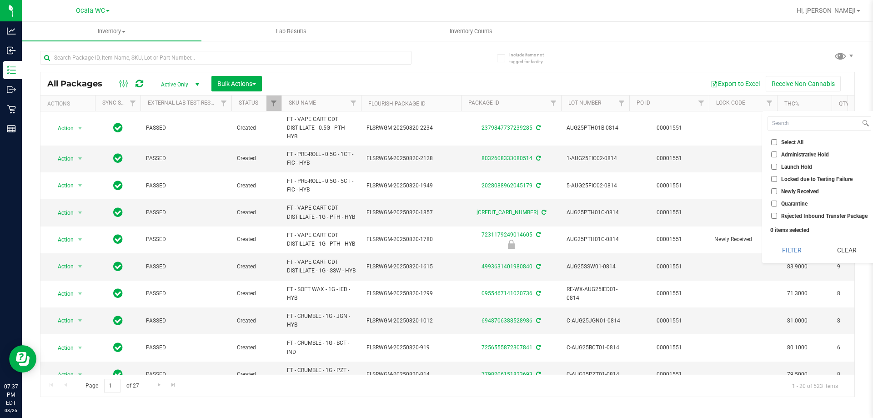
click at [774, 164] on input "Launch Hold" at bounding box center [774, 167] width 6 height 6
click at [796, 257] on button "Filter" at bounding box center [791, 250] width 49 height 20
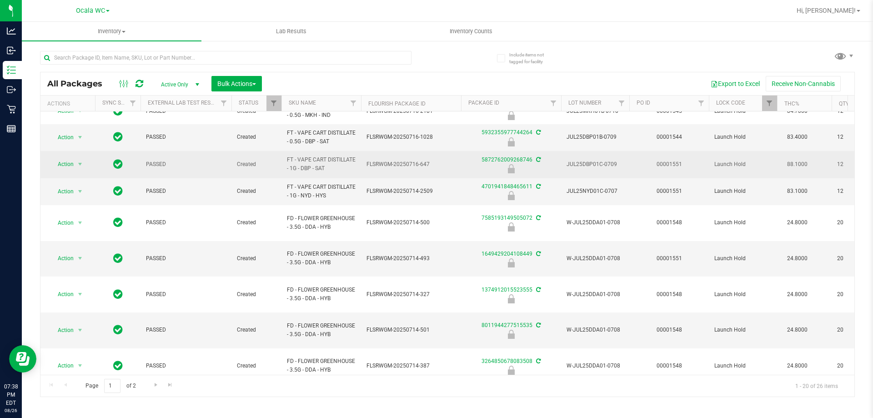
scroll to position [227, 0]
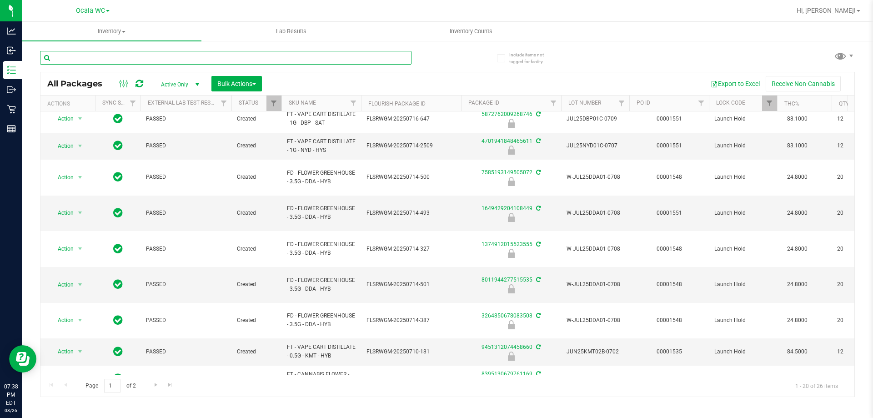
click at [153, 59] on input "text" at bounding box center [225, 58] width 371 height 14
click at [771, 103] on span "Filter" at bounding box center [768, 103] width 7 height 7
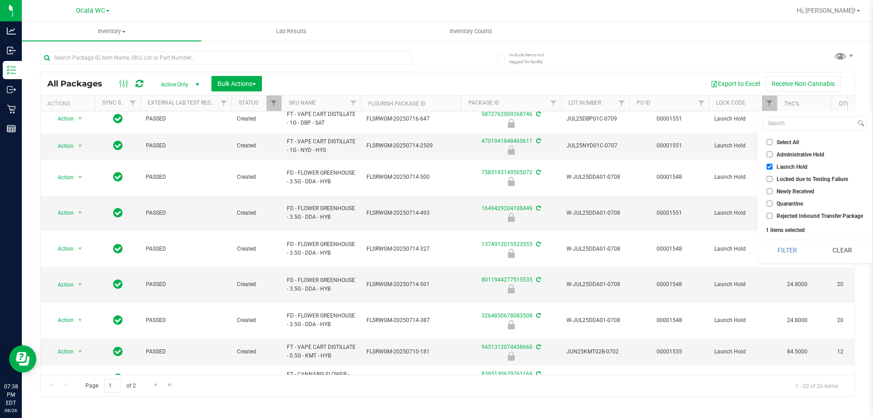
click at [768, 169] on input "Launch Hold" at bounding box center [769, 167] width 6 height 6
checkbox input "false"
click at [834, 244] on button "Clear" at bounding box center [842, 250] width 49 height 20
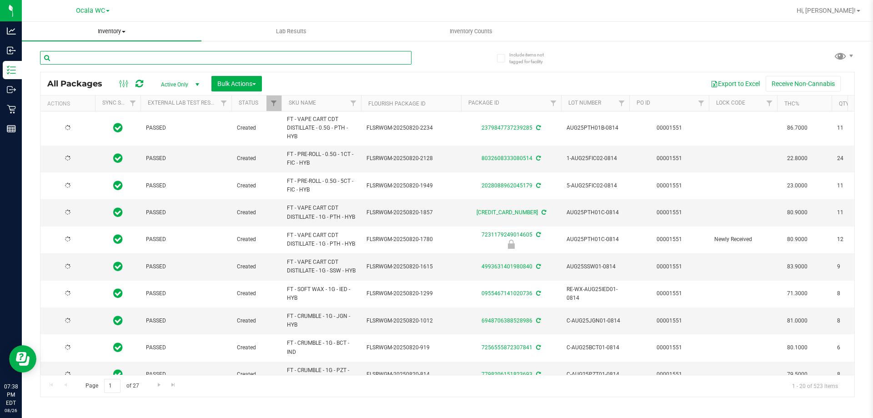
click at [138, 57] on input "text" at bounding box center [225, 58] width 371 height 14
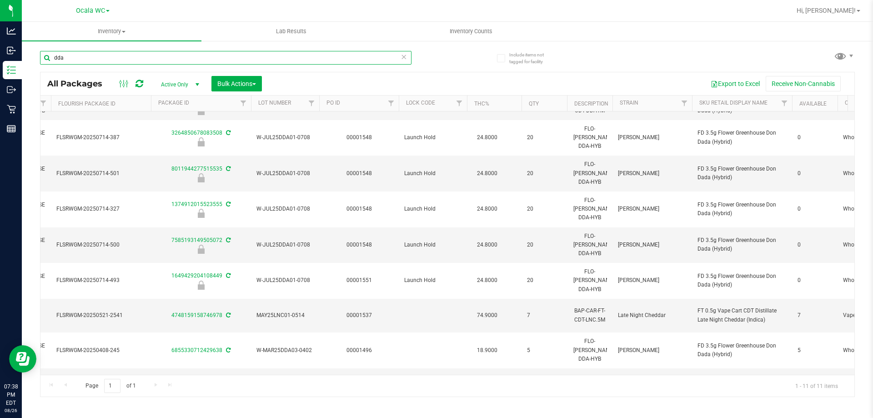
scroll to position [0, 310]
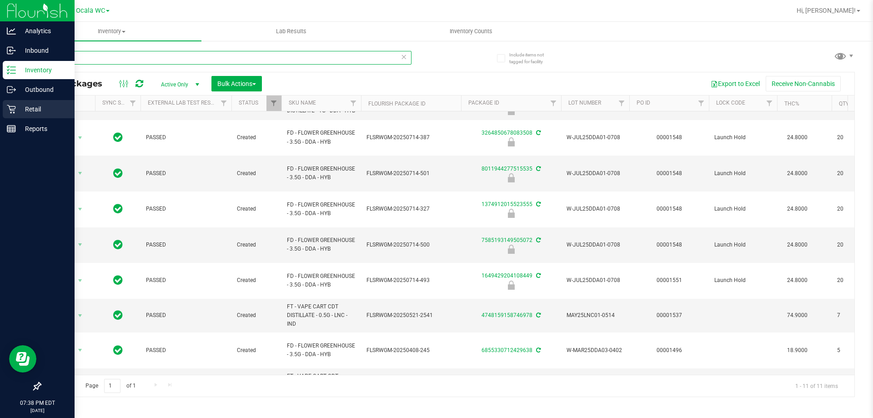
type input "dda"
click at [16, 110] on p "Retail" at bounding box center [43, 109] width 55 height 11
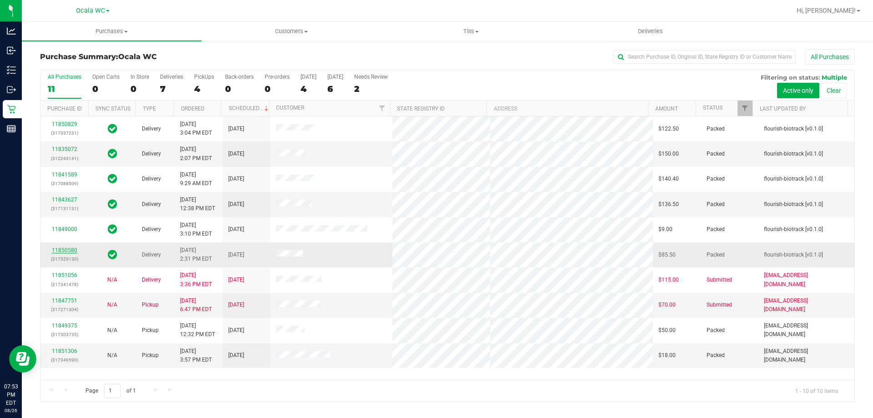
click at [61, 251] on link "11850580" at bounding box center [64, 250] width 25 height 6
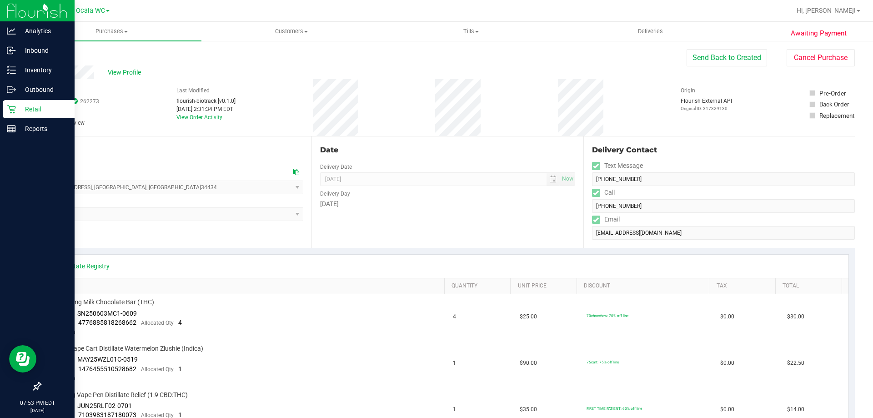
click at [30, 109] on p "Retail" at bounding box center [43, 109] width 55 height 11
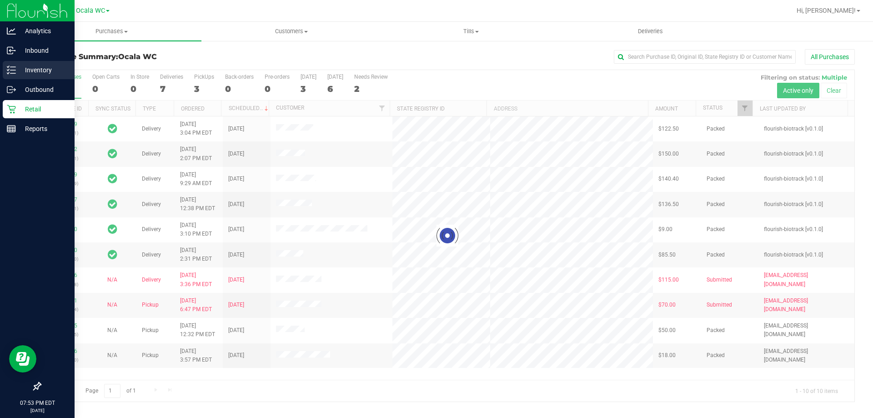
click at [19, 68] on p "Inventory" at bounding box center [43, 70] width 55 height 11
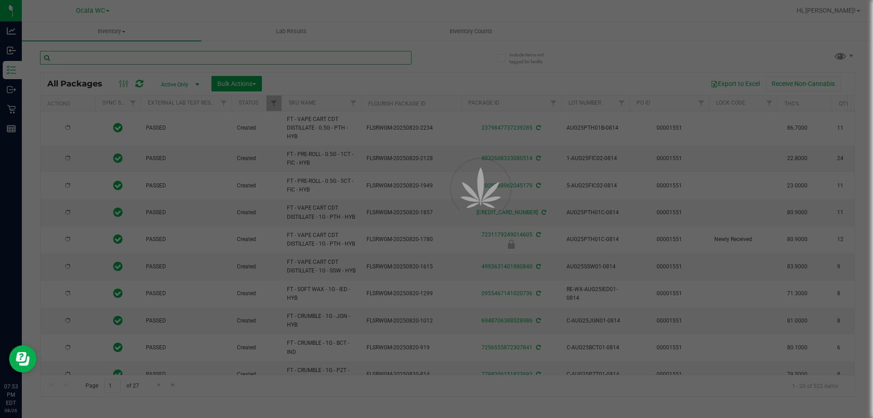
click at [150, 55] on input "text" at bounding box center [225, 58] width 371 height 14
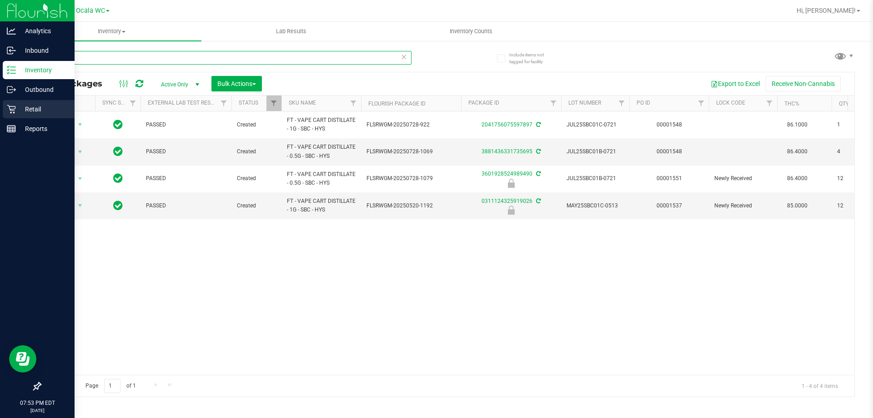
type input "sbc"
click at [35, 109] on p "Retail" at bounding box center [43, 109] width 55 height 11
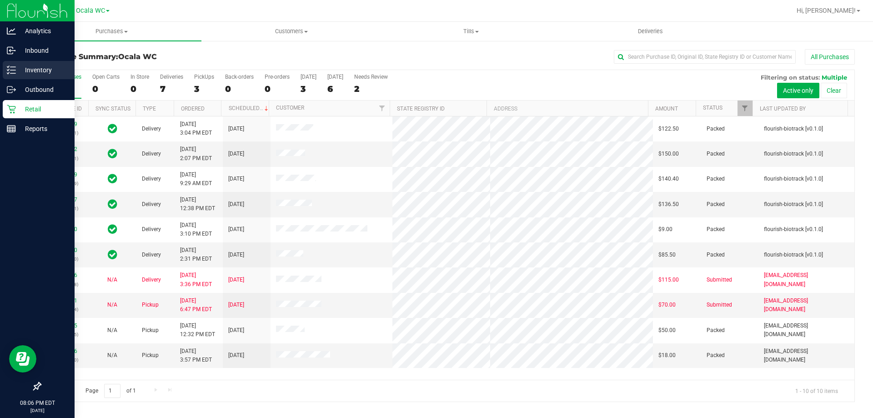
click at [17, 74] on p "Inventory" at bounding box center [43, 70] width 55 height 11
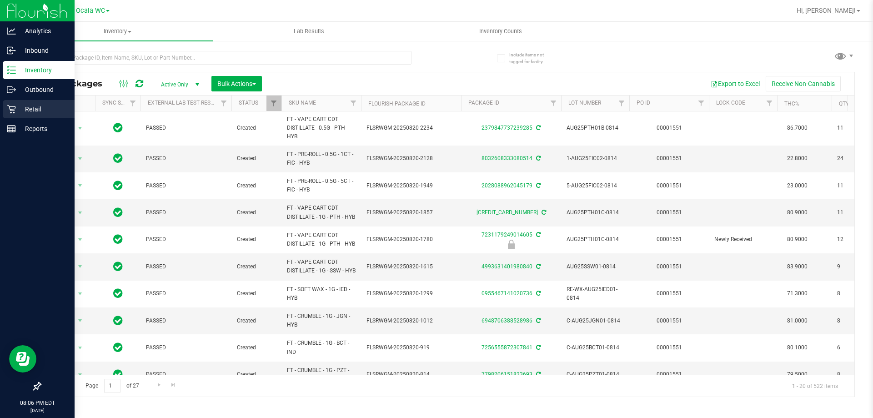
click at [9, 111] on icon at bounding box center [11, 109] width 9 height 9
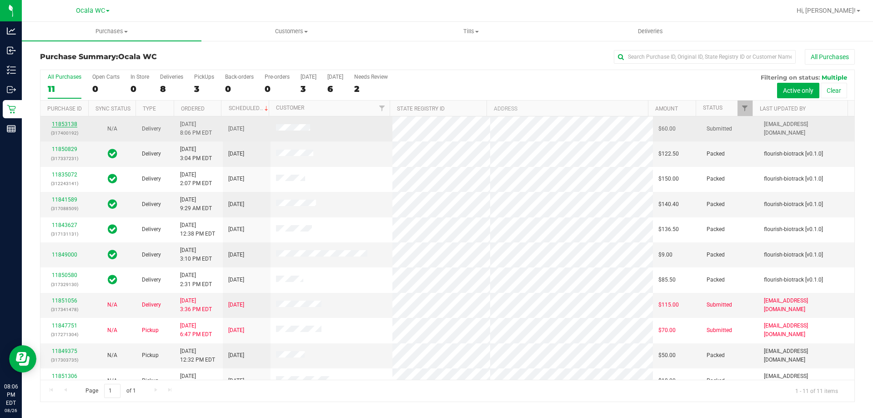
click at [70, 125] on link "11853138" at bounding box center [64, 124] width 25 height 6
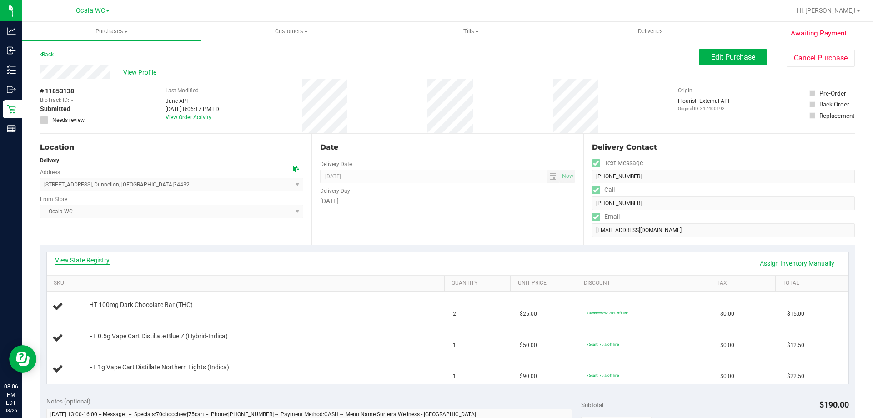
click at [90, 263] on link "View State Registry" at bounding box center [82, 259] width 55 height 9
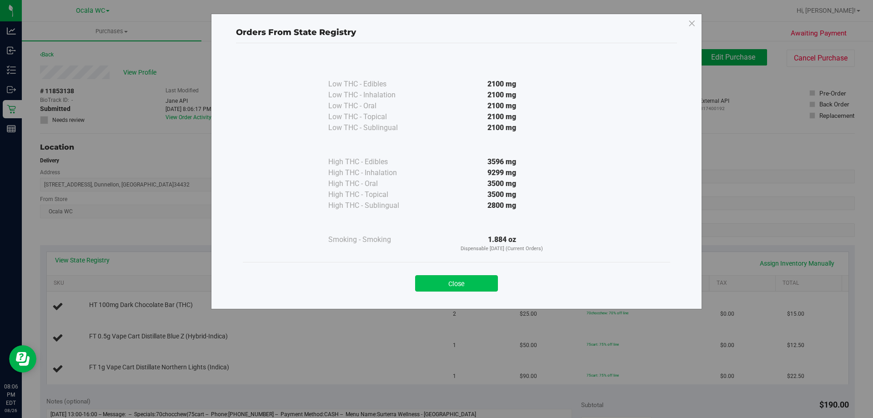
click at [471, 275] on button "Close" at bounding box center [456, 283] width 83 height 16
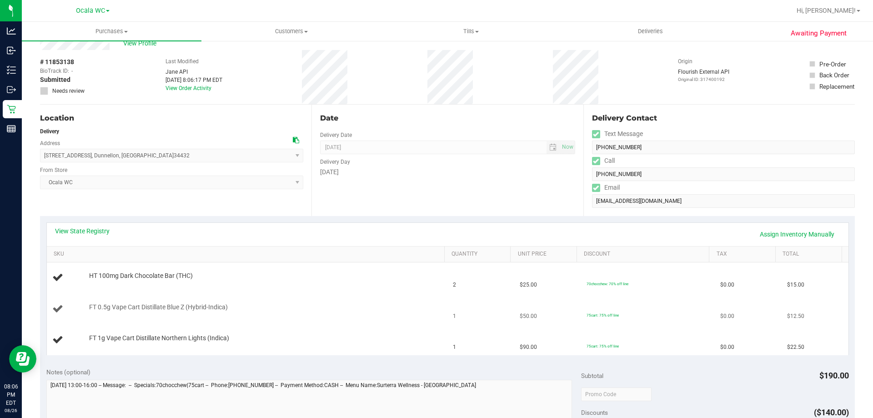
scroll to position [45, 0]
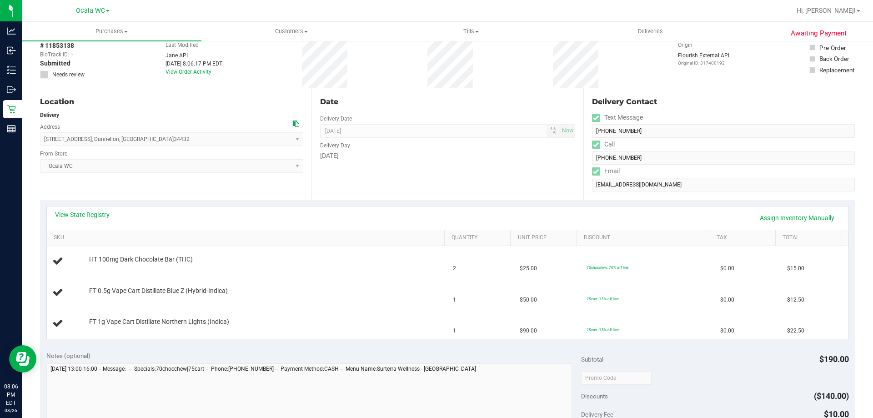
click at [76, 212] on link "View State Registry" at bounding box center [82, 214] width 55 height 9
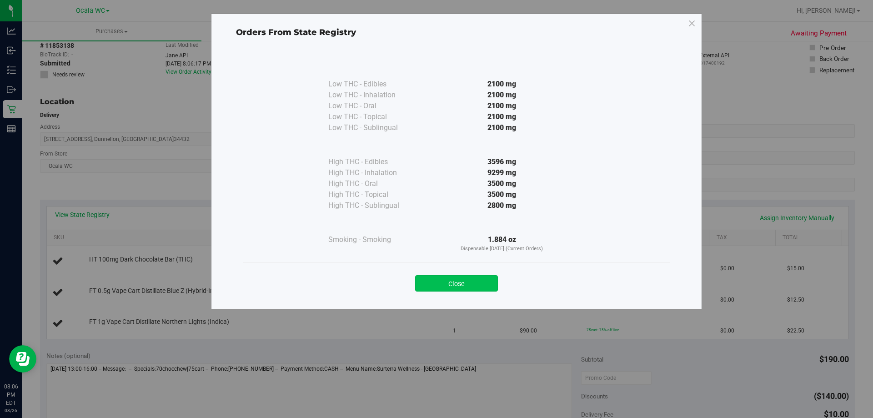
click at [467, 282] on button "Close" at bounding box center [456, 283] width 83 height 16
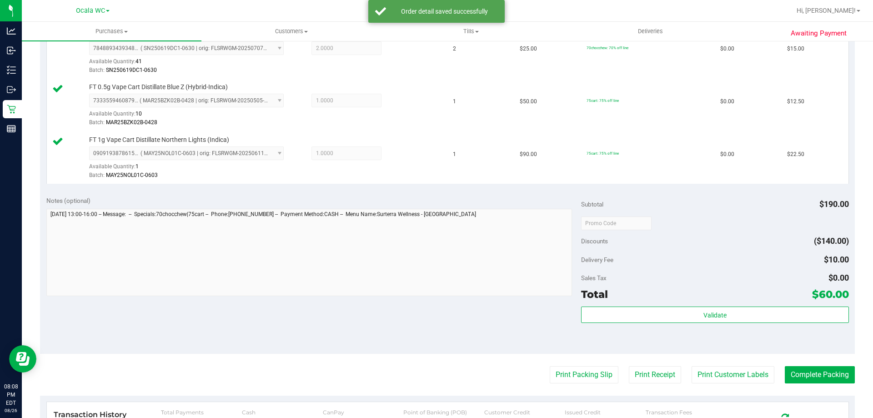
scroll to position [266, 0]
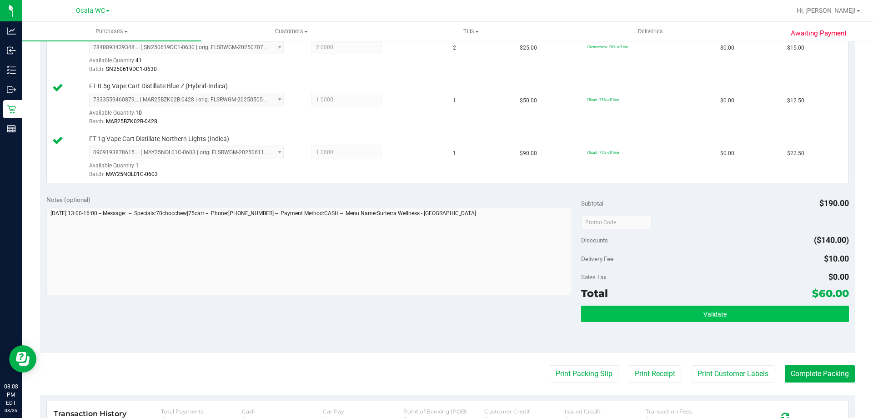
click at [668, 313] on button "Validate" at bounding box center [714, 313] width 267 height 16
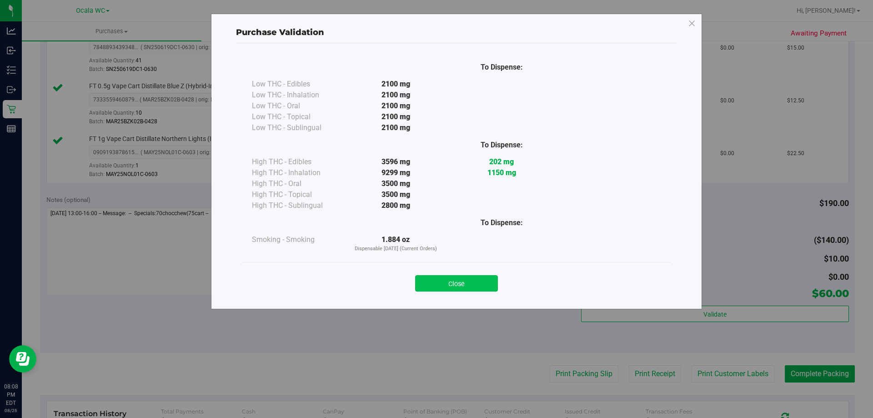
click at [457, 279] on button "Close" at bounding box center [456, 283] width 83 height 16
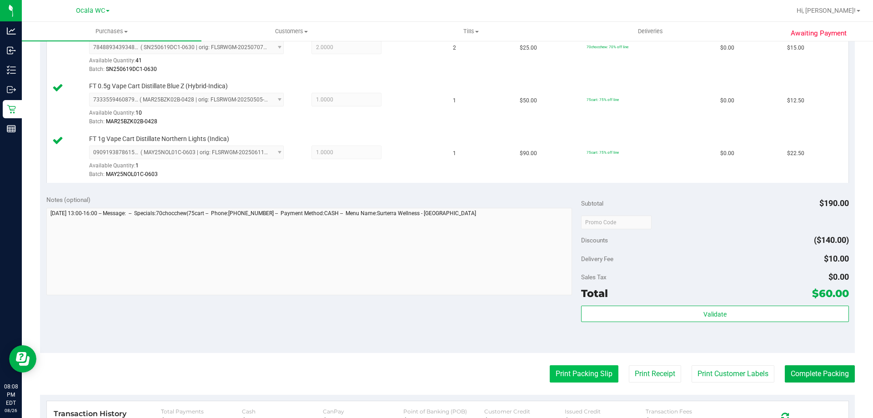
click at [566, 380] on button "Print Packing Slip" at bounding box center [583, 373] width 69 height 17
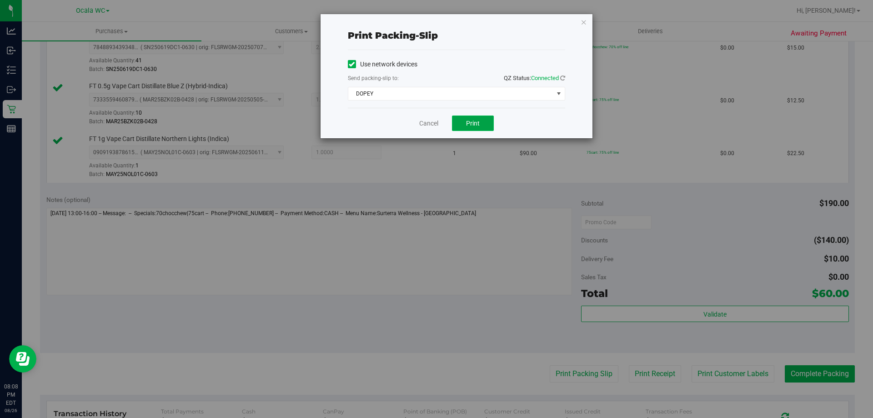
click at [469, 125] on span "Print" at bounding box center [473, 123] width 14 height 7
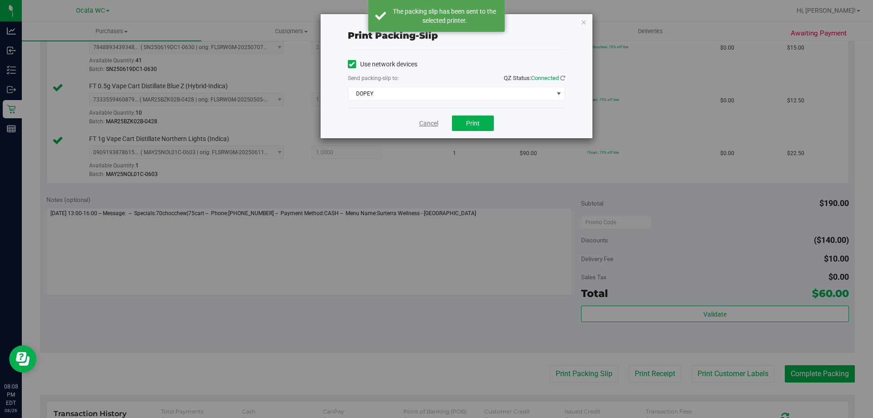
click at [427, 126] on link "Cancel" at bounding box center [428, 124] width 19 height 10
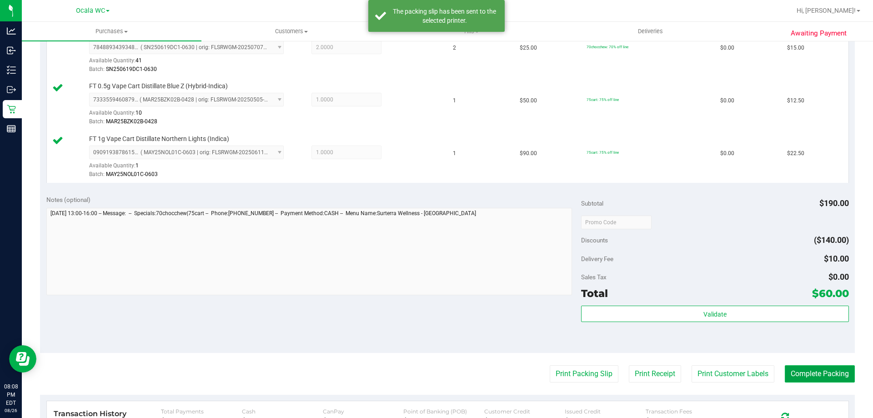
click at [801, 375] on button "Complete Packing" at bounding box center [819, 373] width 70 height 17
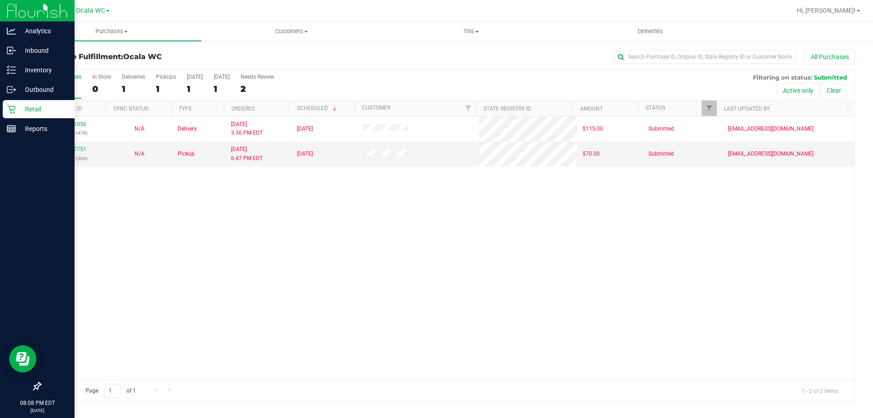
click at [20, 108] on p "Retail" at bounding box center [43, 109] width 55 height 11
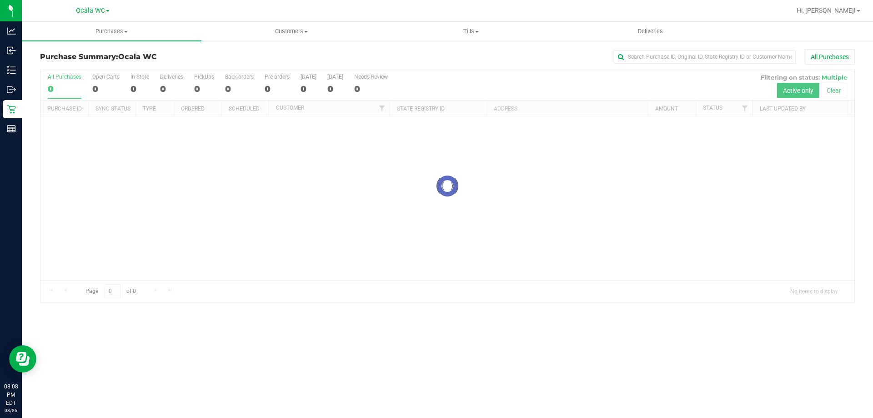
click at [169, 81] on div at bounding box center [447, 186] width 814 height 232
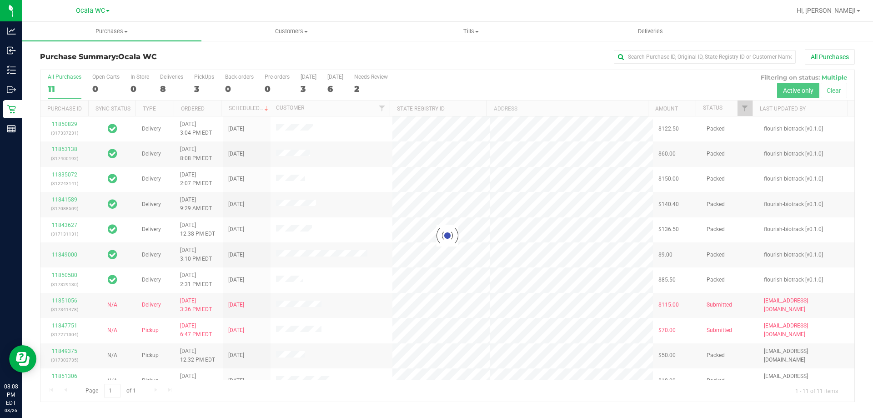
click at [168, 82] on div at bounding box center [447, 235] width 814 height 331
click at [170, 84] on div at bounding box center [447, 235] width 814 height 331
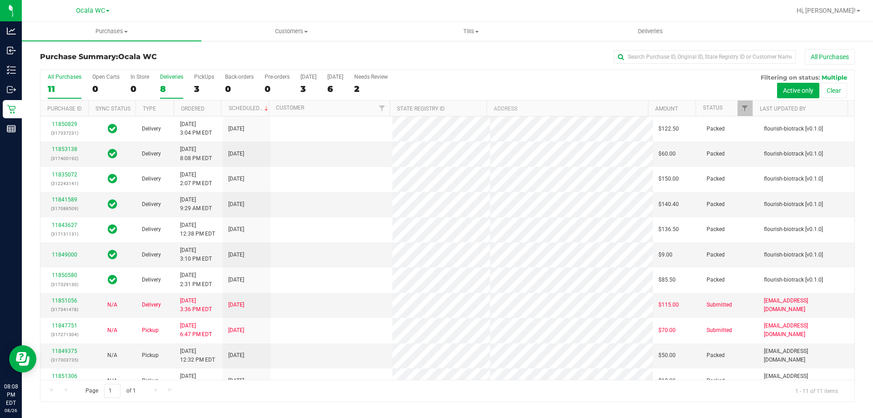
click at [167, 79] on div "Deliveries" at bounding box center [171, 77] width 23 height 6
click at [0, 0] on input "Deliveries 8" at bounding box center [0, 0] width 0 height 0
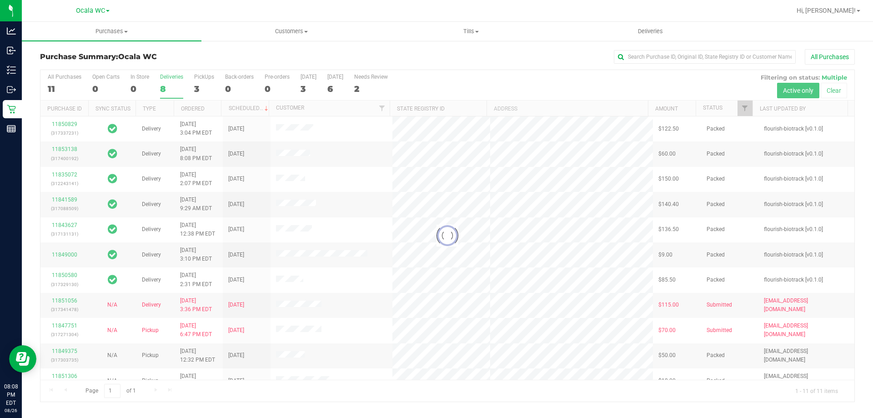
click at [163, 80] on div at bounding box center [447, 235] width 814 height 331
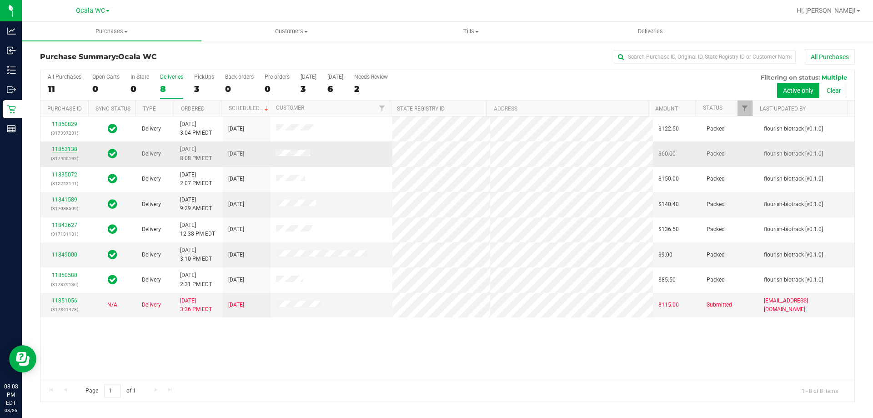
click at [61, 149] on link "11853138" at bounding box center [64, 149] width 25 height 6
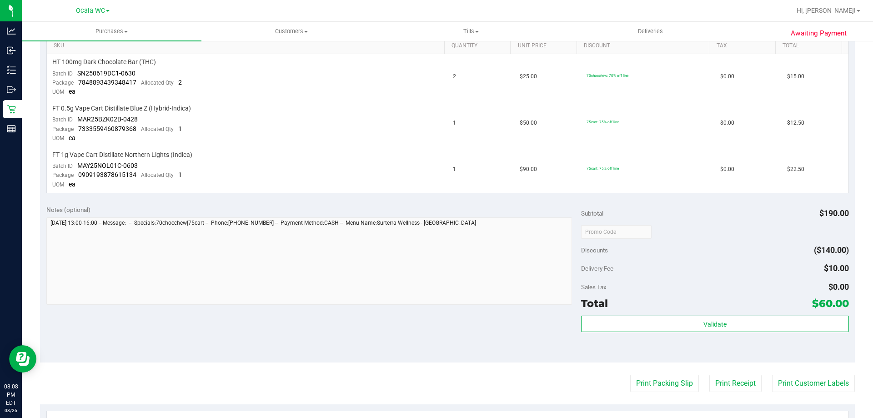
scroll to position [241, 0]
click at [655, 380] on button "Print Packing Slip" at bounding box center [664, 382] width 69 height 17
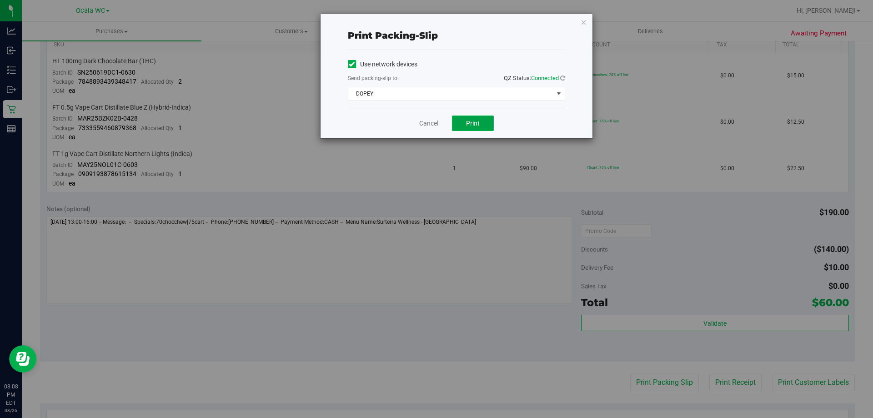
click at [474, 125] on span "Print" at bounding box center [473, 123] width 14 height 7
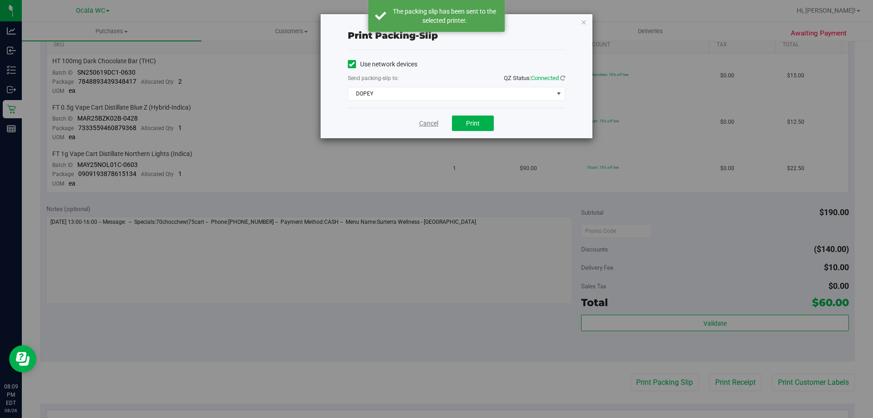
click at [426, 125] on link "Cancel" at bounding box center [428, 124] width 19 height 10
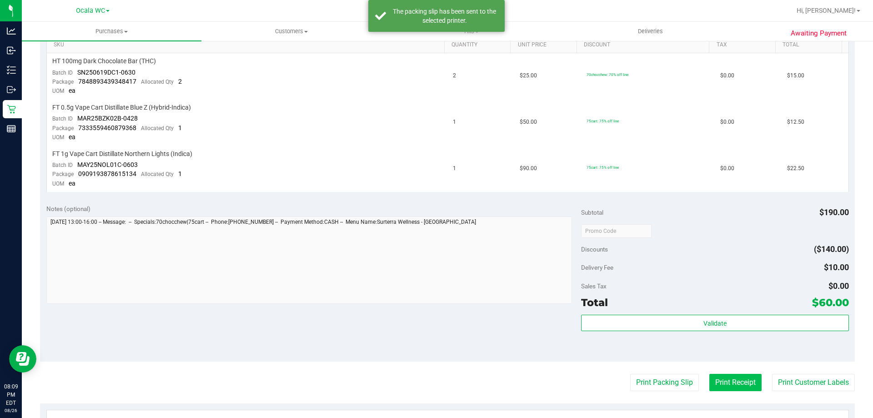
click at [725, 385] on button "Print Receipt" at bounding box center [735, 382] width 52 height 17
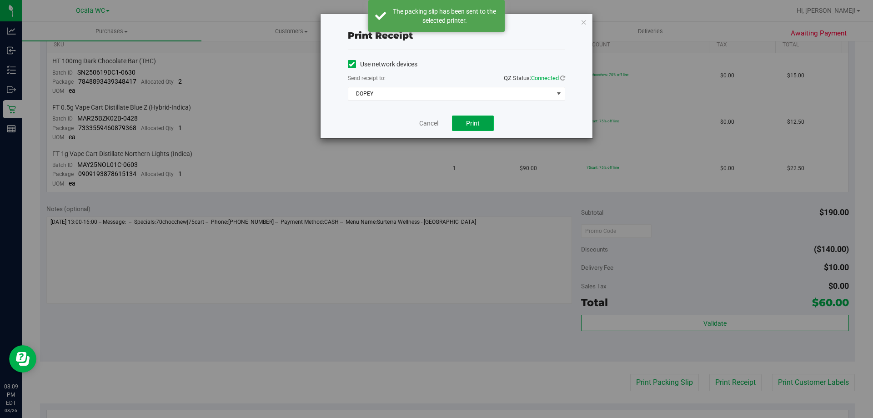
click at [474, 127] on button "Print" at bounding box center [473, 122] width 42 height 15
click at [428, 124] on link "Cancel" at bounding box center [428, 124] width 19 height 10
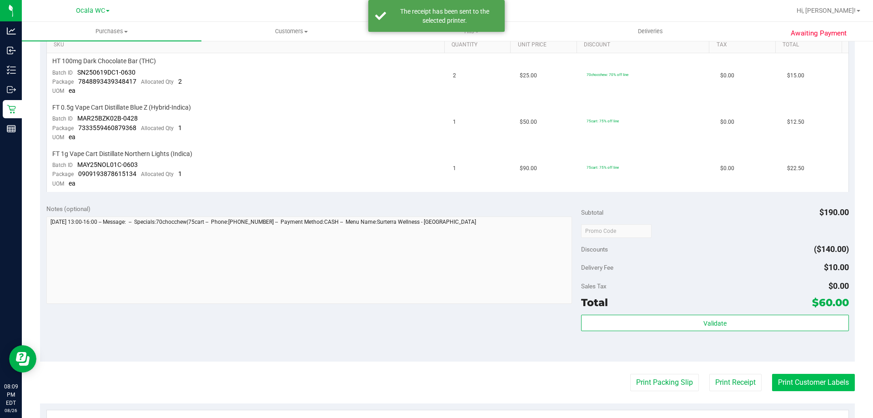
click at [800, 374] on button "Print Customer Labels" at bounding box center [813, 382] width 83 height 17
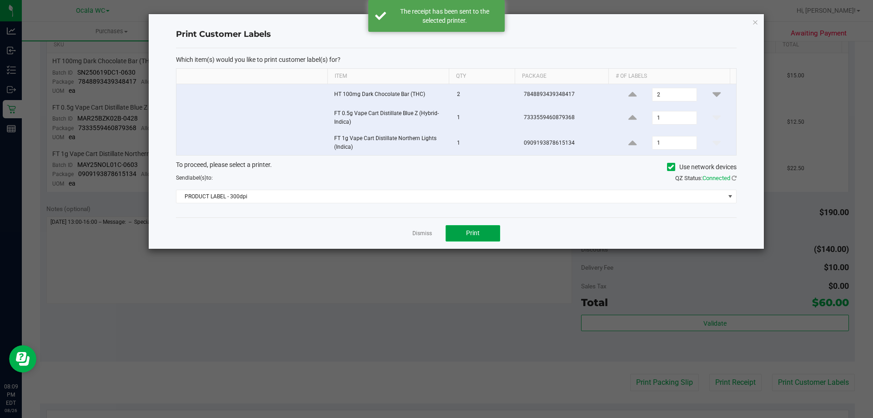
click at [473, 234] on span "Print" at bounding box center [473, 232] width 14 height 7
click at [419, 235] on link "Dismiss" at bounding box center [422, 234] width 20 height 8
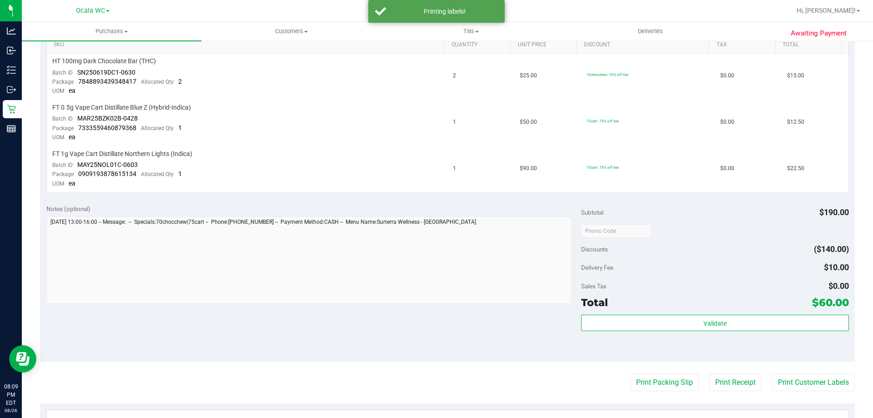
click at [793, 381] on button "Print Customer Labels" at bounding box center [813, 382] width 83 height 17
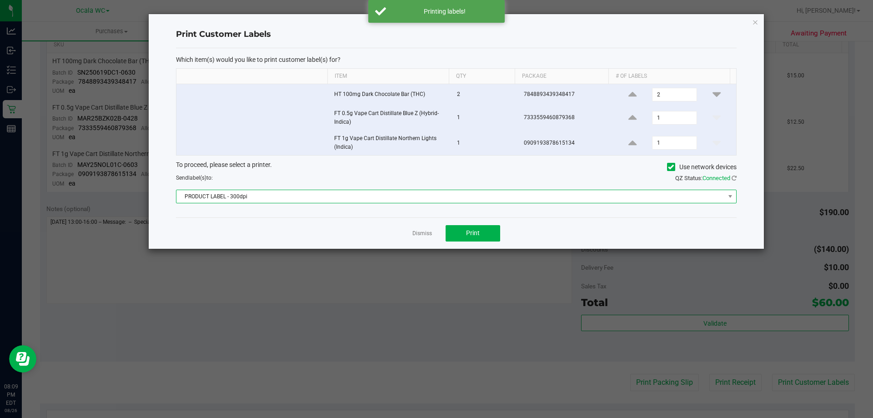
click at [265, 201] on span "PRODUCT LABEL - 300dpi" at bounding box center [450, 196] width 548 height 13
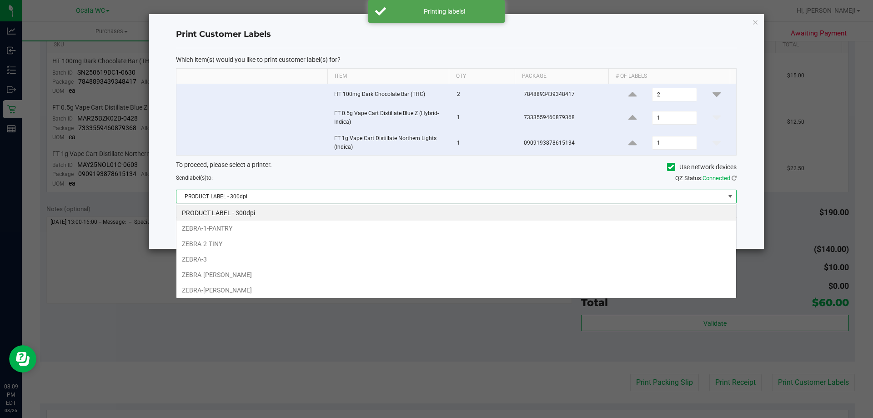
scroll to position [14, 560]
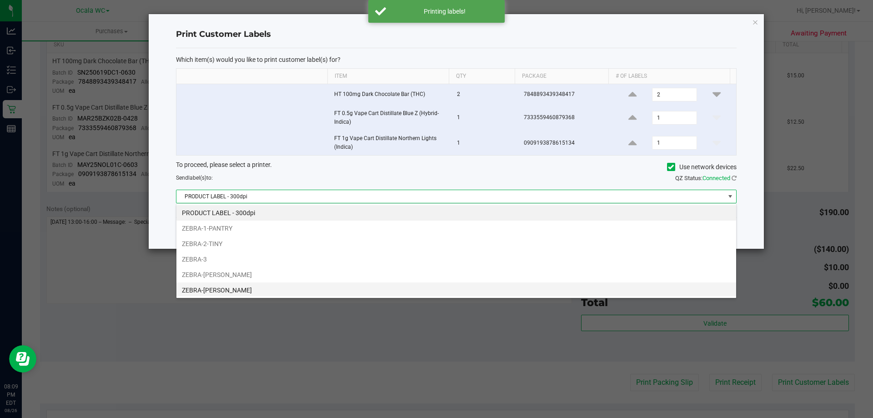
click at [209, 291] on li "ZEBRA-[PERSON_NAME]" at bounding box center [455, 289] width 559 height 15
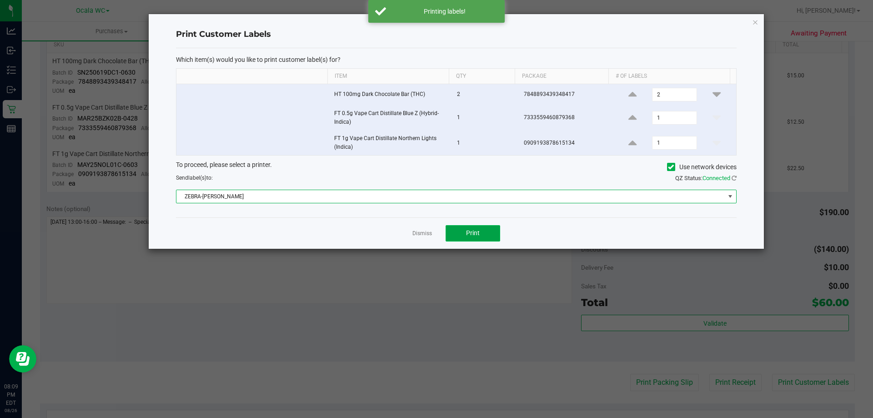
click at [470, 229] on span "Print" at bounding box center [473, 232] width 14 height 7
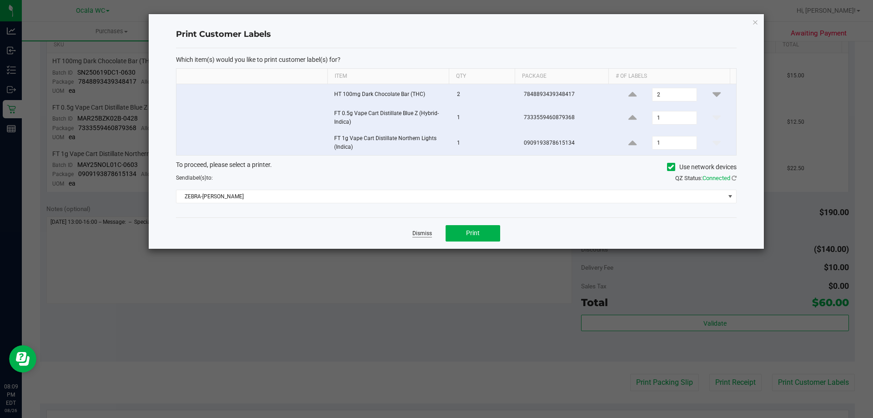
click at [429, 233] on link "Dismiss" at bounding box center [422, 234] width 20 height 8
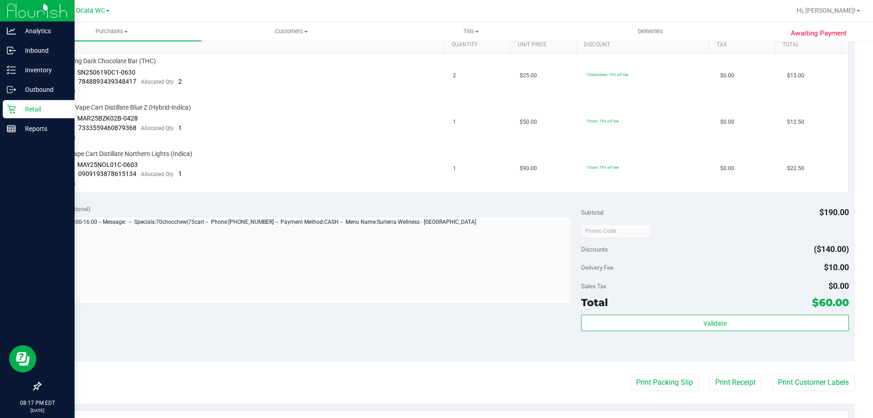
click at [37, 108] on p "Retail" at bounding box center [43, 109] width 55 height 11
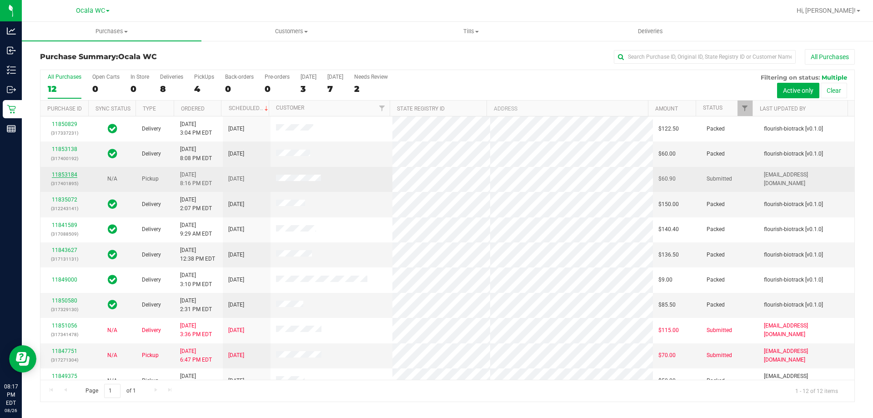
click at [58, 175] on link "11853184" at bounding box center [64, 174] width 25 height 6
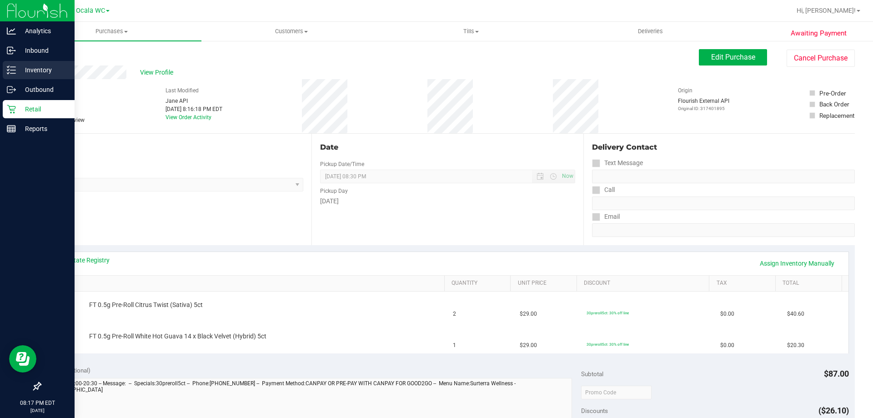
click at [20, 69] on p "Inventory" at bounding box center [43, 70] width 55 height 11
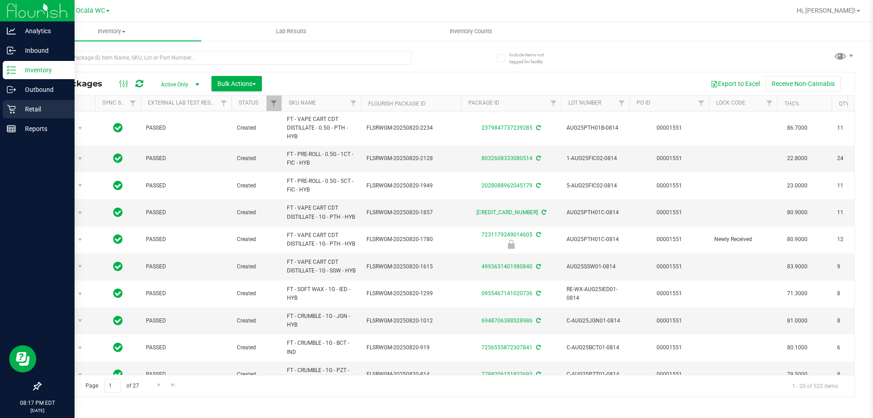
click at [56, 119] on link "Retail" at bounding box center [37, 110] width 75 height 20
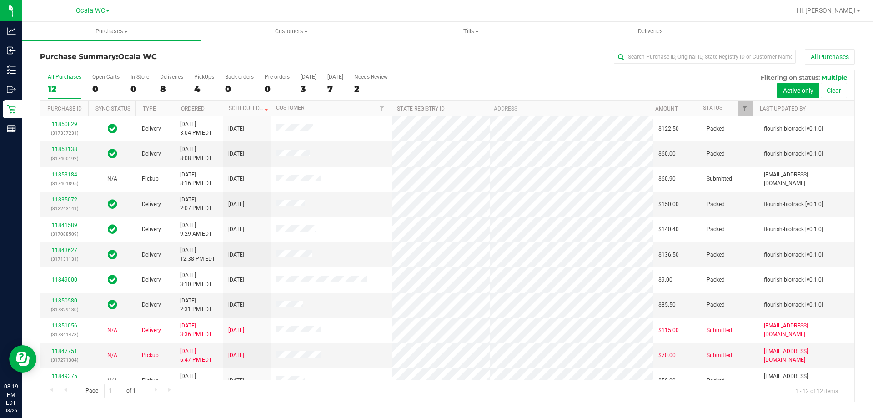
click at [844, 19] on div "Hi, [PERSON_NAME]!" at bounding box center [829, 11] width 78 height 18
click at [847, 12] on span "Hi, [PERSON_NAME]!" at bounding box center [825, 10] width 59 height 7
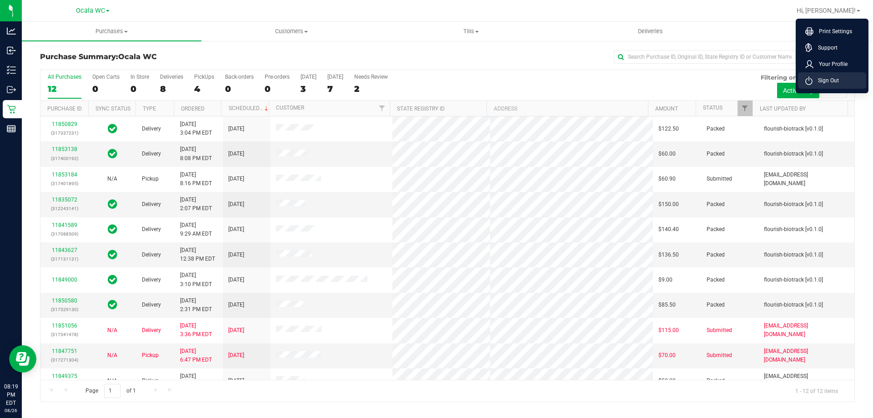
click at [814, 85] on span "Sign Out" at bounding box center [825, 80] width 26 height 9
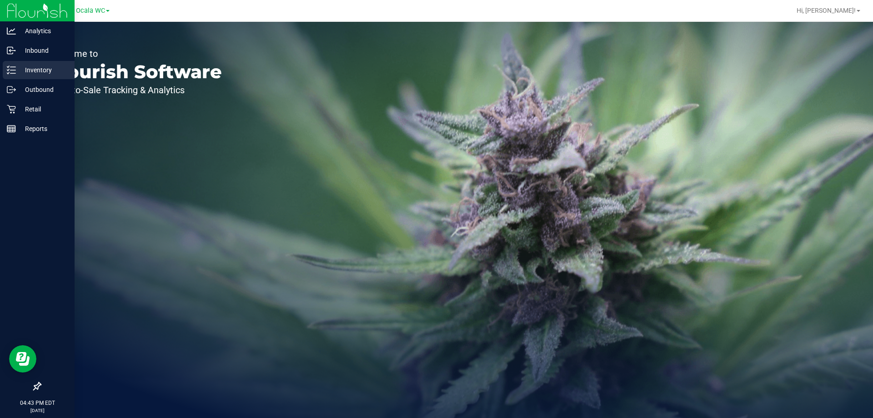
click at [10, 68] on icon at bounding box center [11, 69] width 9 height 9
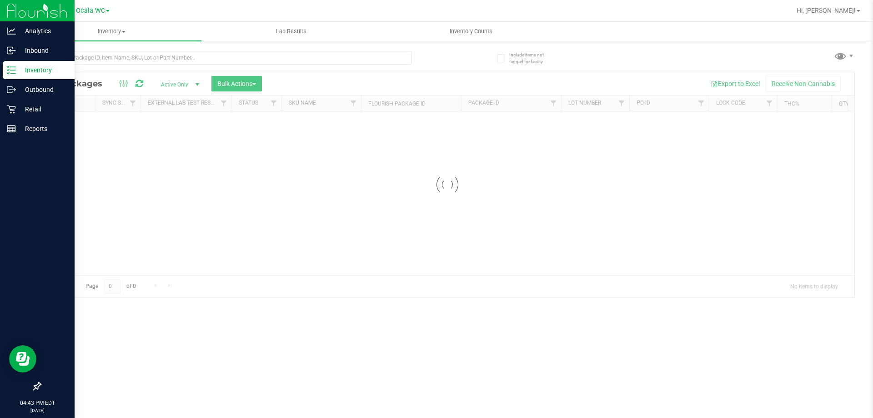
click at [10, 68] on icon at bounding box center [11, 69] width 9 height 9
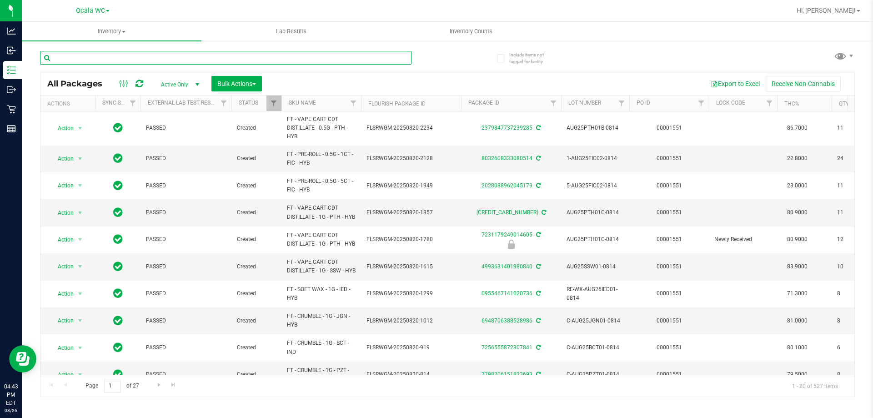
click at [100, 55] on input "text" at bounding box center [225, 58] width 371 height 14
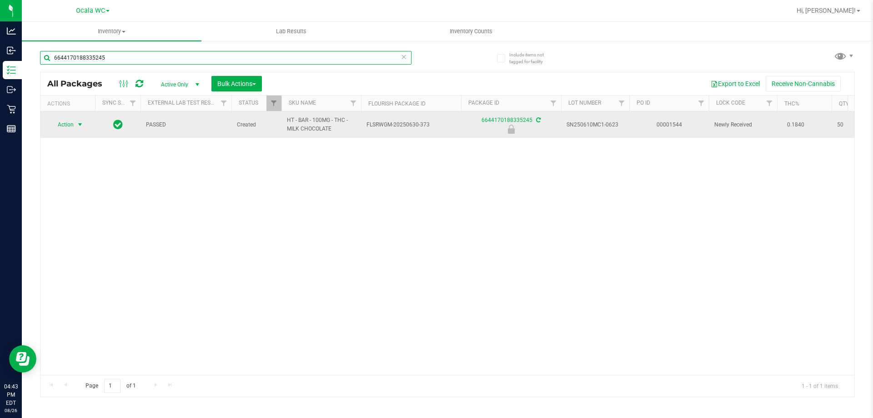
type input "6644170188335245"
click at [76, 126] on span "select" at bounding box center [79, 124] width 7 height 7
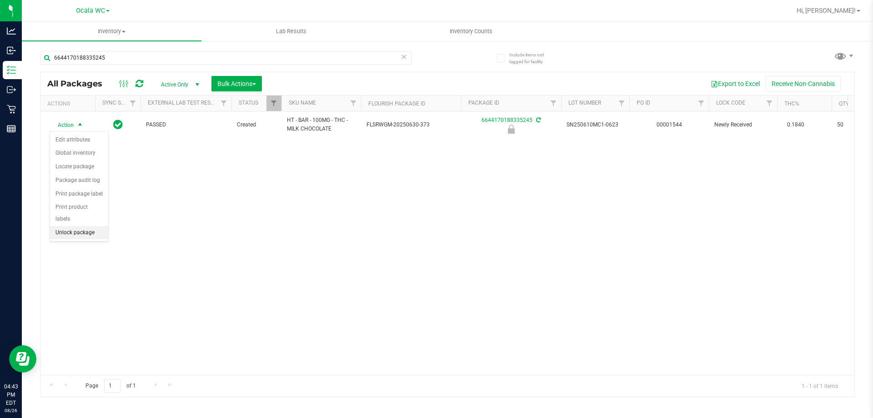
click at [78, 226] on li "Unlock package" at bounding box center [79, 233] width 58 height 14
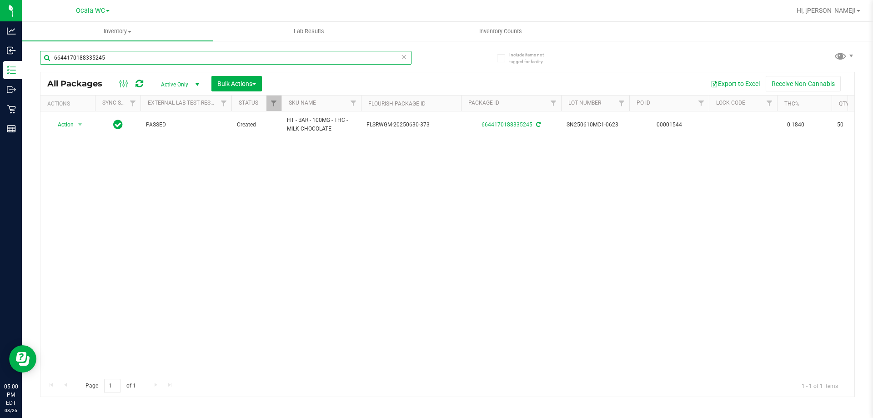
click at [125, 59] on input "6644170188335245" at bounding box center [225, 58] width 371 height 14
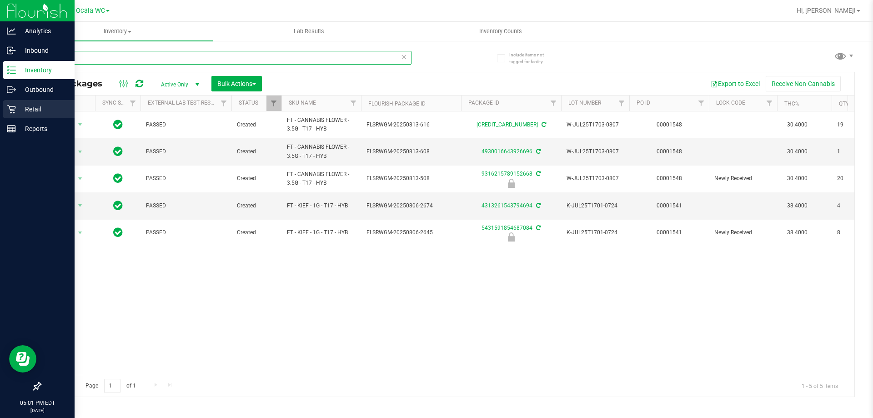
type input "t17"
click at [15, 104] on div "Retail" at bounding box center [39, 109] width 72 height 18
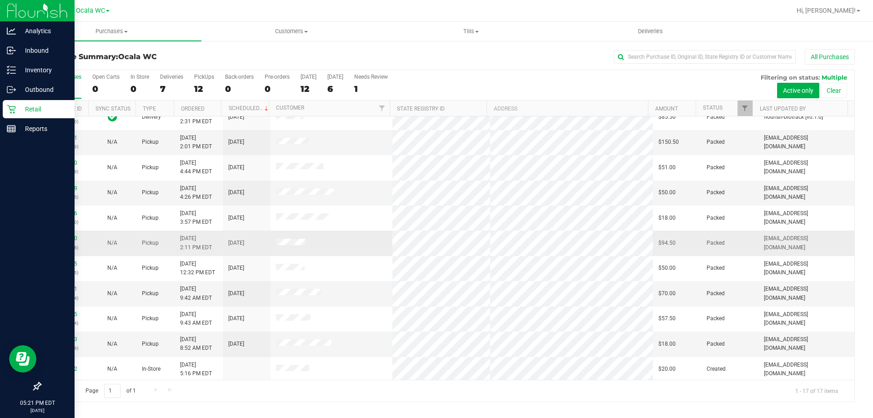
scroll to position [165, 0]
drag, startPoint x: 29, startPoint y: 138, endPoint x: 32, endPoint y: 130, distance: 8.2
click at [29, 138] on link "Reports" at bounding box center [37, 130] width 75 height 20
click at [32, 130] on p "Reports" at bounding box center [43, 128] width 55 height 11
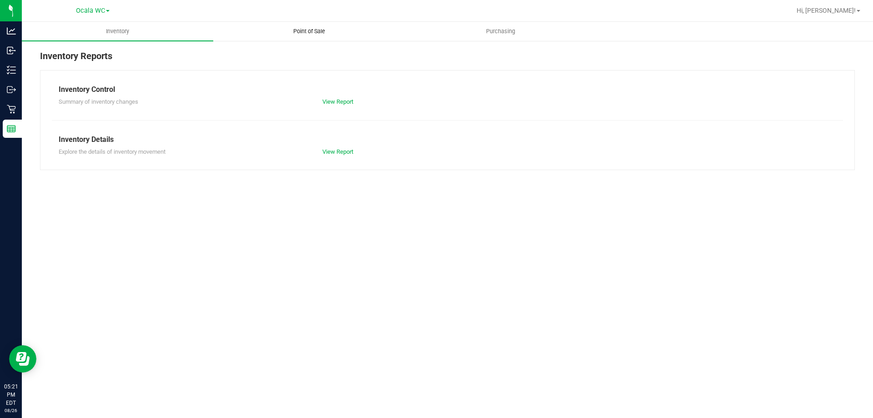
click at [309, 28] on span "Point of Sale" at bounding box center [309, 31] width 56 height 8
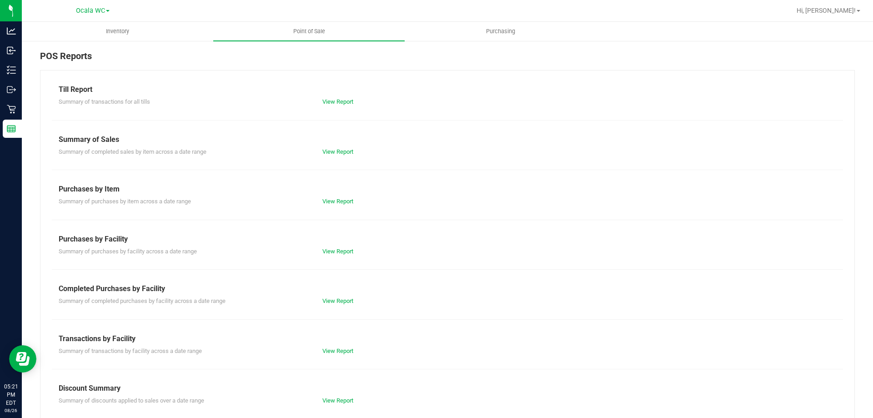
click at [333, 108] on div "Till Report Summary of transactions for all tills View Report Summary of Sales …" at bounding box center [447, 269] width 814 height 399
click at [329, 104] on link "View Report" at bounding box center [337, 101] width 31 height 7
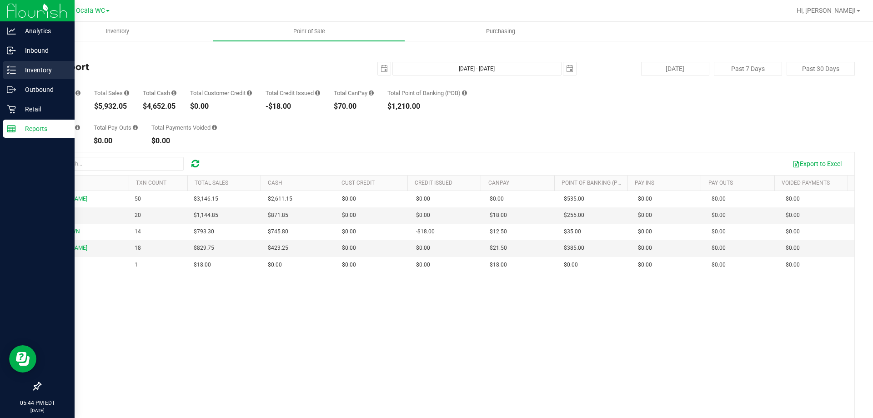
click at [21, 72] on p "Inventory" at bounding box center [43, 70] width 55 height 11
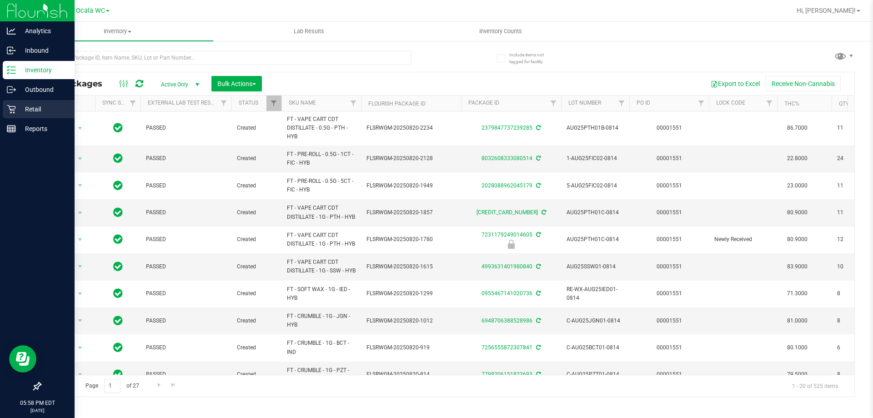
click at [23, 112] on p "Retail" at bounding box center [43, 109] width 55 height 11
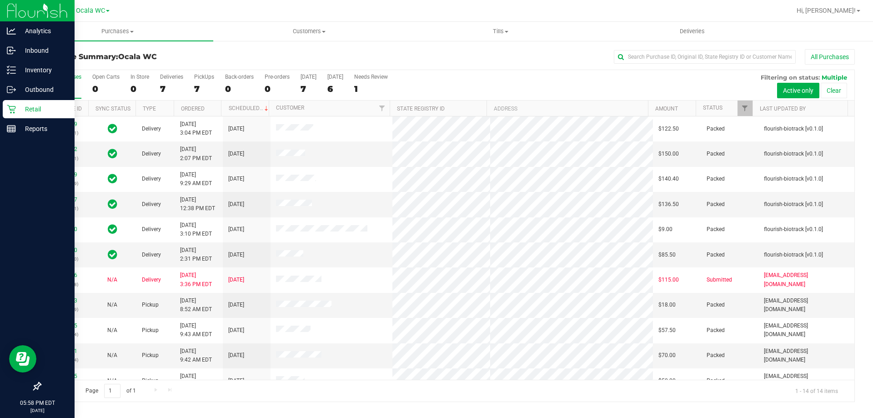
scroll to position [89, 0]
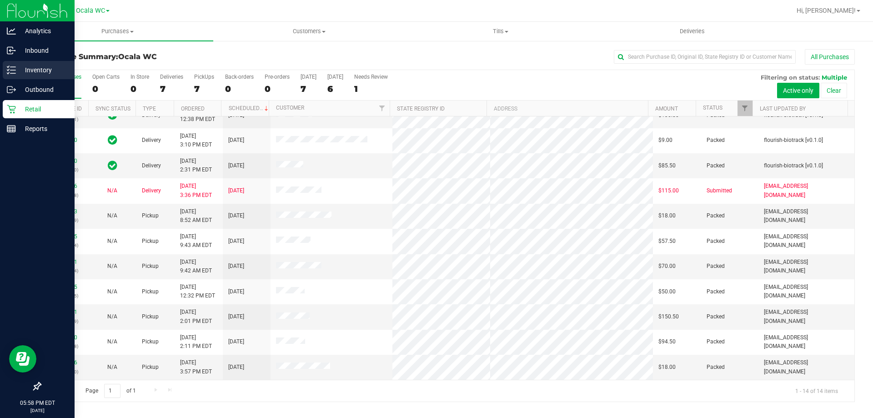
click at [19, 73] on p "Inventory" at bounding box center [43, 70] width 55 height 11
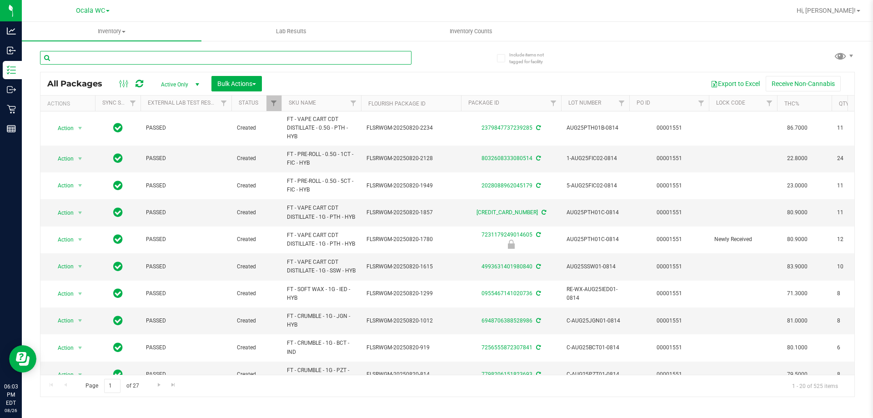
click at [101, 60] on input "text" at bounding box center [225, 58] width 371 height 14
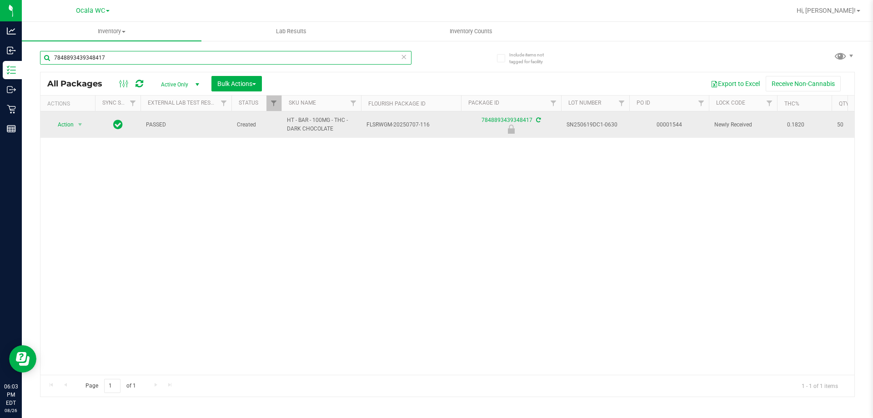
type input "7848893439348417"
click at [75, 123] on span "select" at bounding box center [80, 124] width 11 height 13
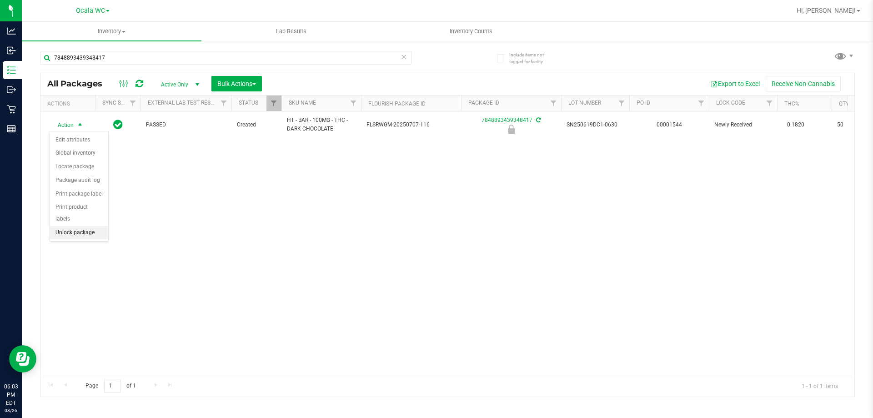
click at [86, 226] on li "Unlock package" at bounding box center [79, 233] width 58 height 14
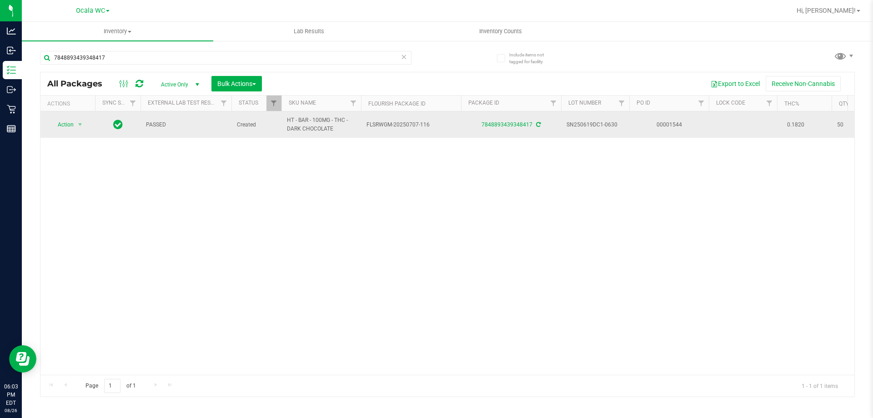
click at [84, 116] on td "Action Action Adjust qty Create package Edit attributes Global inventory Locate…" at bounding box center [67, 124] width 55 height 26
click at [81, 123] on span "select" at bounding box center [79, 124] width 7 height 7
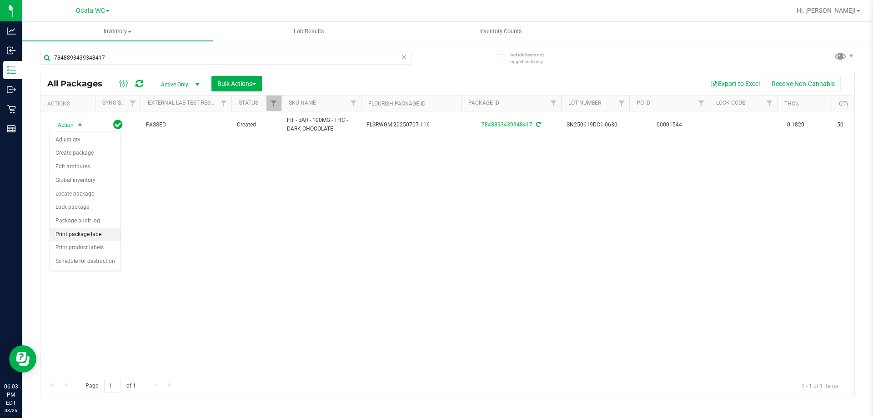
click at [100, 235] on li "Print package label" at bounding box center [85, 235] width 70 height 14
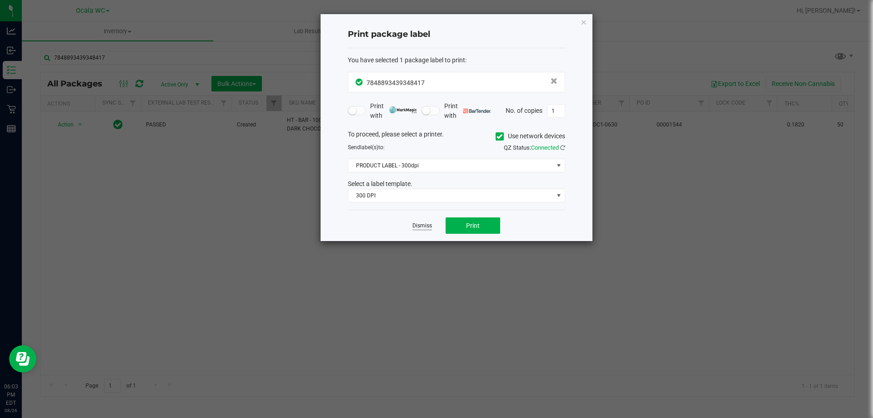
click at [426, 228] on link "Dismiss" at bounding box center [422, 226] width 20 height 8
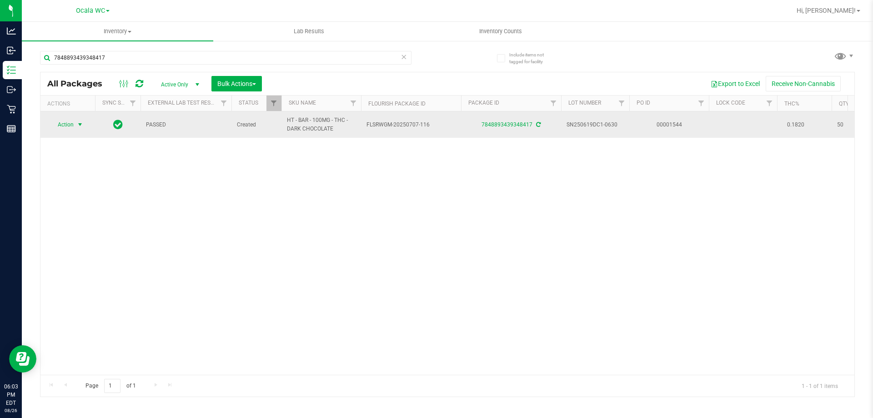
click at [68, 123] on span "Action" at bounding box center [62, 124] width 25 height 13
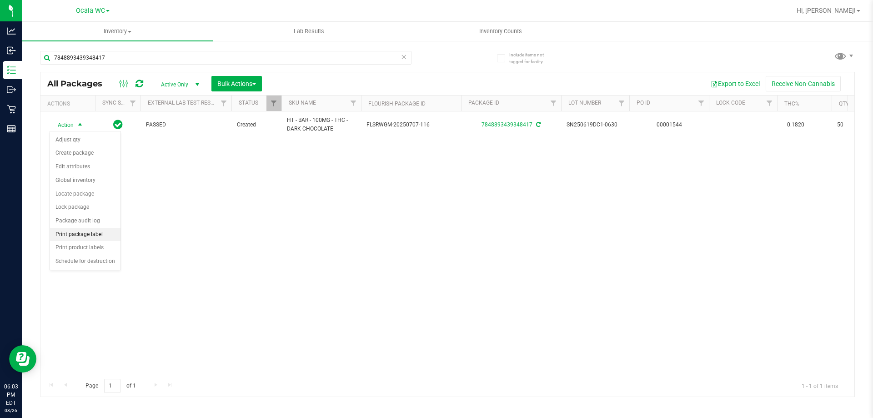
click at [78, 230] on li "Print package label" at bounding box center [85, 235] width 70 height 14
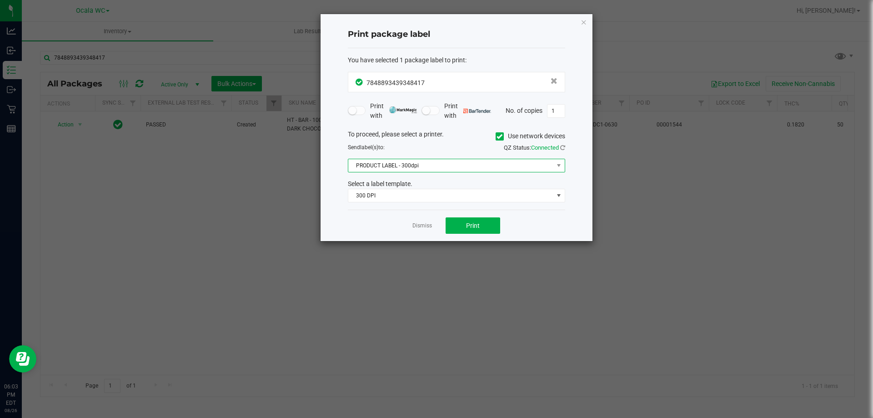
click at [435, 163] on span "PRODUCT LABEL - 300dpi" at bounding box center [450, 165] width 205 height 13
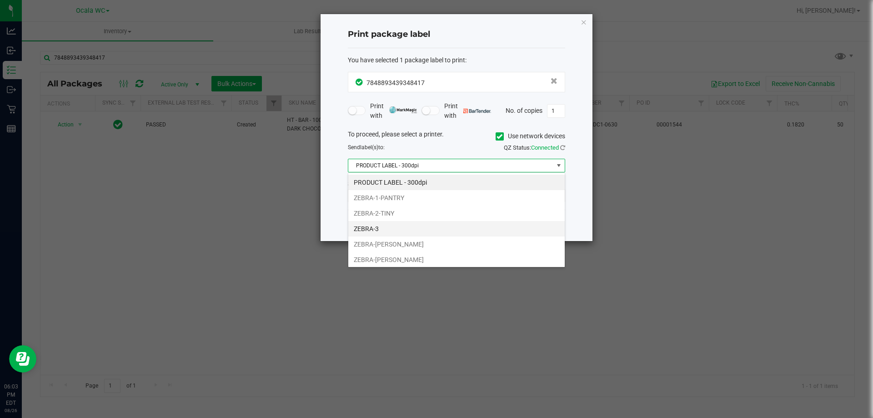
scroll to position [14, 217]
click at [399, 255] on li "ZEBRA-[PERSON_NAME]" at bounding box center [456, 259] width 216 height 15
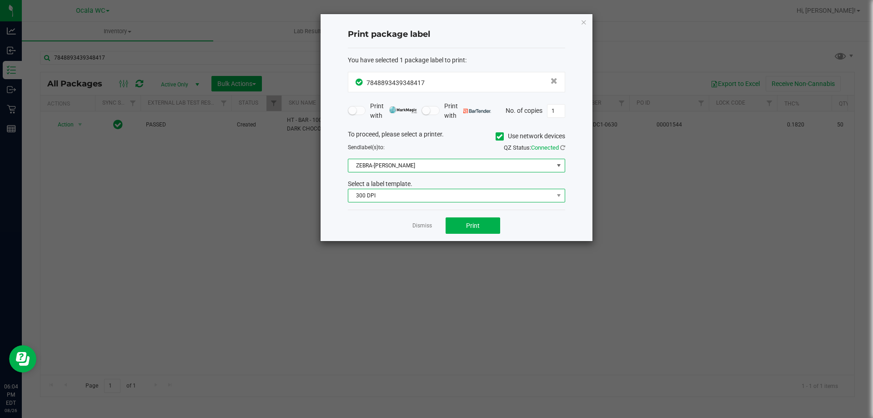
click at [425, 191] on span "300 DPI" at bounding box center [450, 195] width 205 height 13
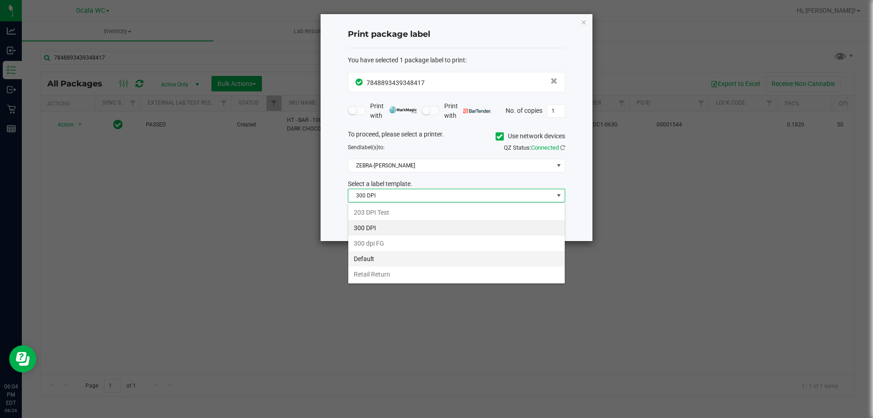
click at [390, 260] on li "Default" at bounding box center [456, 258] width 216 height 15
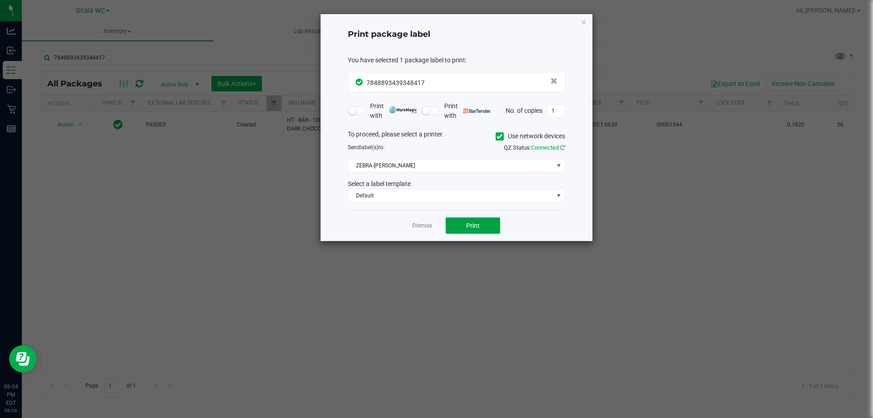
click at [480, 224] on button "Print" at bounding box center [472, 225] width 55 height 16
click at [435, 226] on div "Dismiss Print" at bounding box center [456, 225] width 217 height 31
click at [427, 224] on link "Dismiss" at bounding box center [422, 226] width 20 height 8
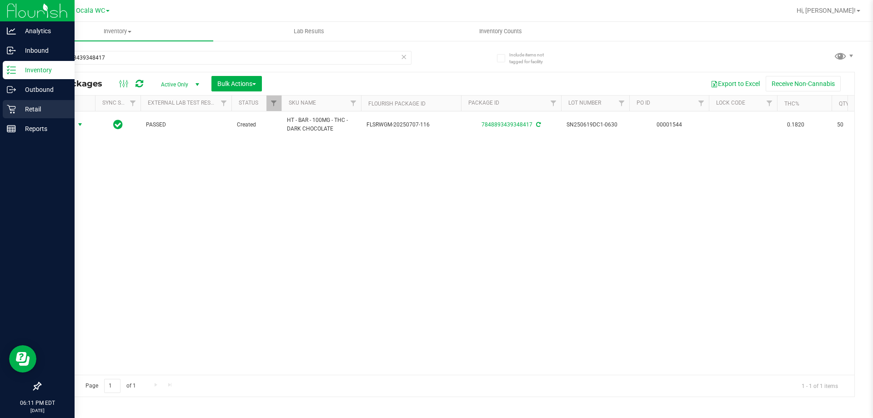
click at [30, 111] on p "Retail" at bounding box center [43, 109] width 55 height 11
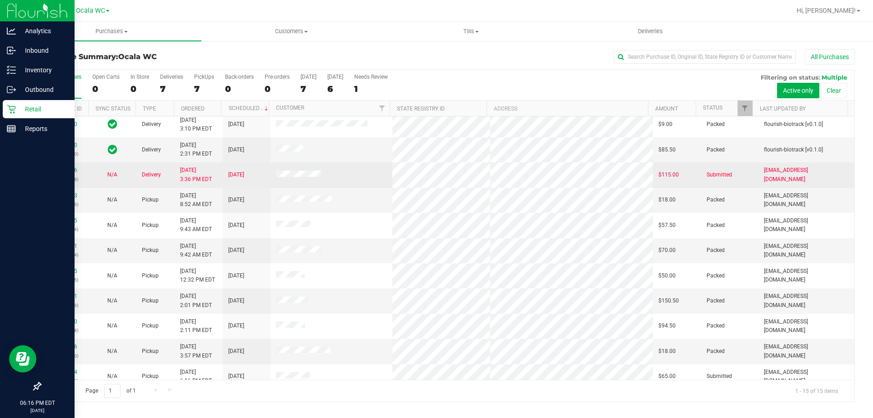
scroll to position [114, 0]
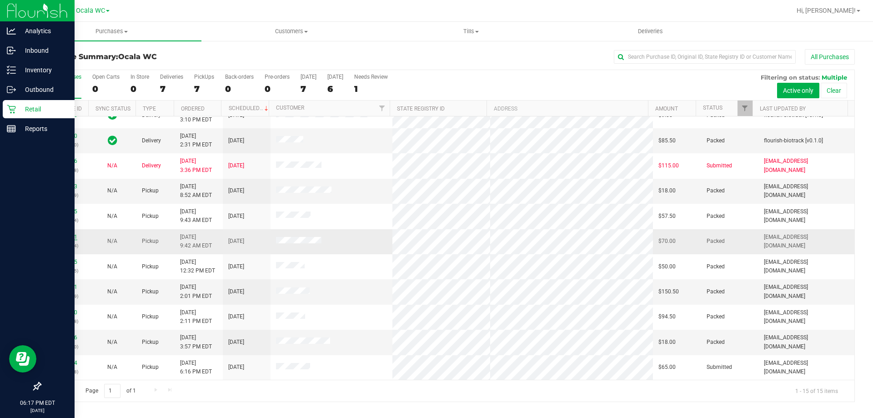
click at [66, 236] on link "11847751" at bounding box center [64, 237] width 25 height 6
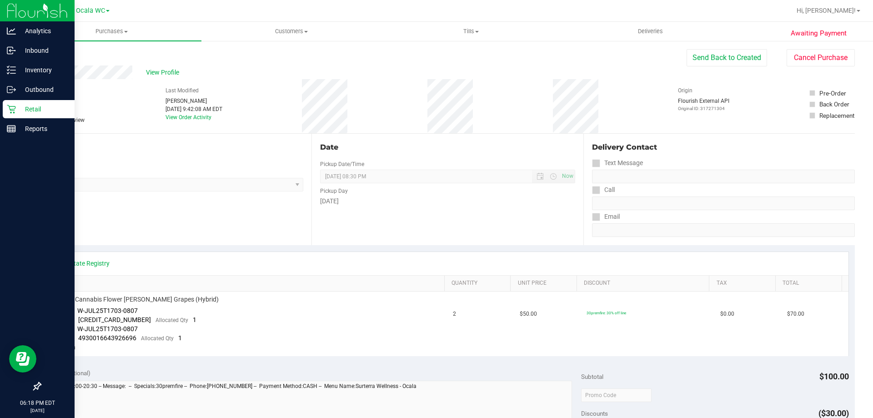
click at [36, 114] on p "Retail" at bounding box center [43, 109] width 55 height 11
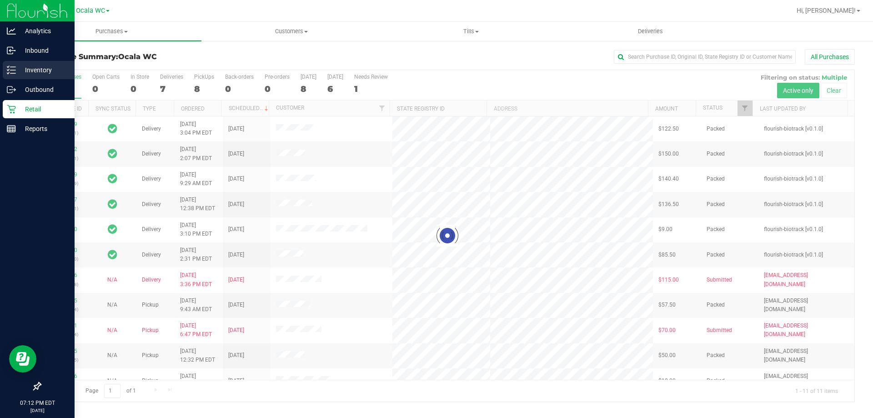
click at [12, 72] on icon at bounding box center [11, 69] width 9 height 9
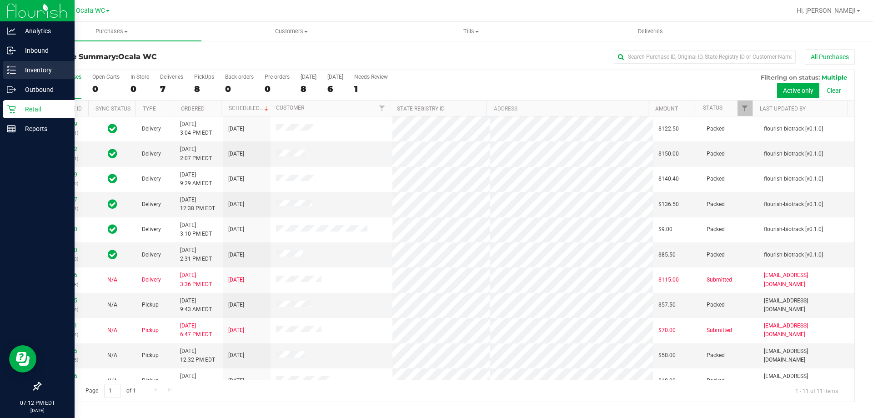
click at [21, 72] on p "Inventory" at bounding box center [43, 70] width 55 height 11
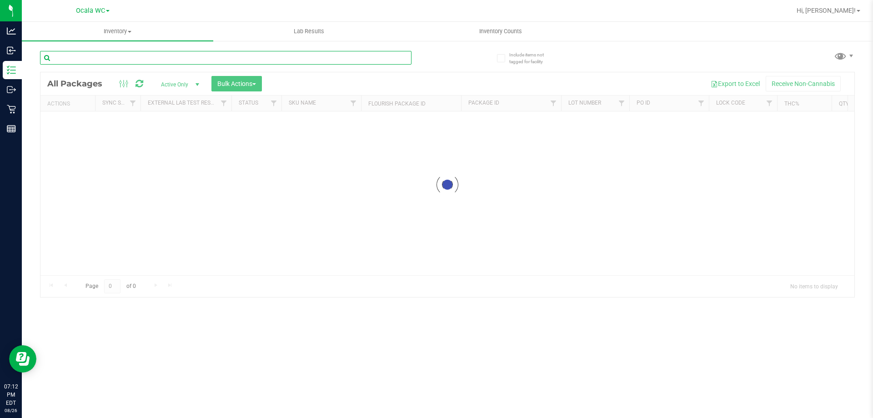
click at [133, 64] on input "text" at bounding box center [225, 58] width 371 height 14
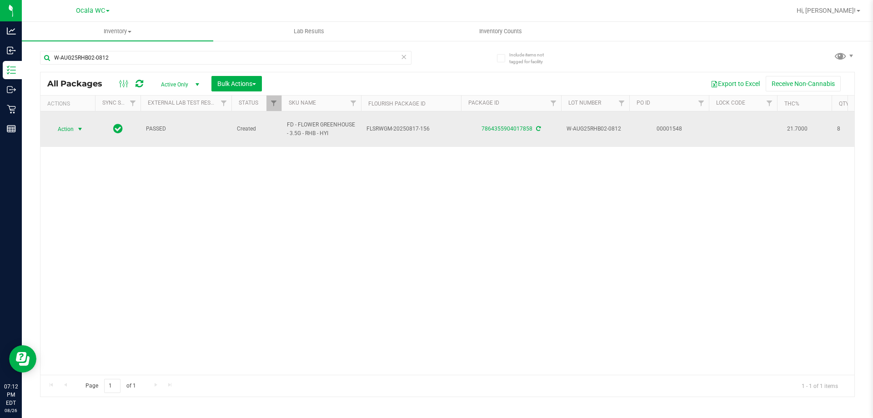
click at [80, 125] on span "select" at bounding box center [79, 128] width 7 height 7
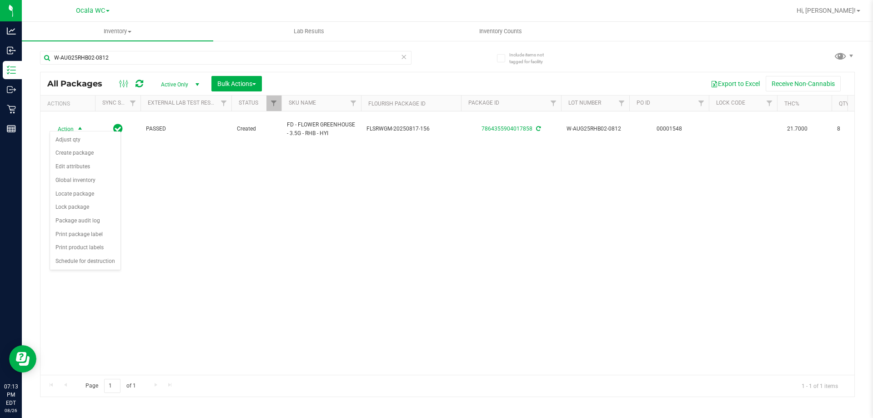
click at [338, 243] on div "Action Action Adjust qty Create package Edit attributes Global inventory Locate…" at bounding box center [447, 242] width 814 height 263
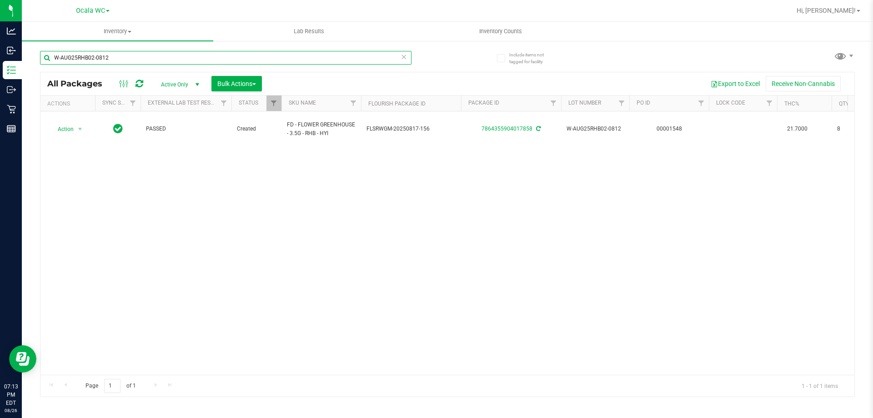
click at [140, 55] on input "W-AUG25RHB02-0812" at bounding box center [225, 58] width 371 height 14
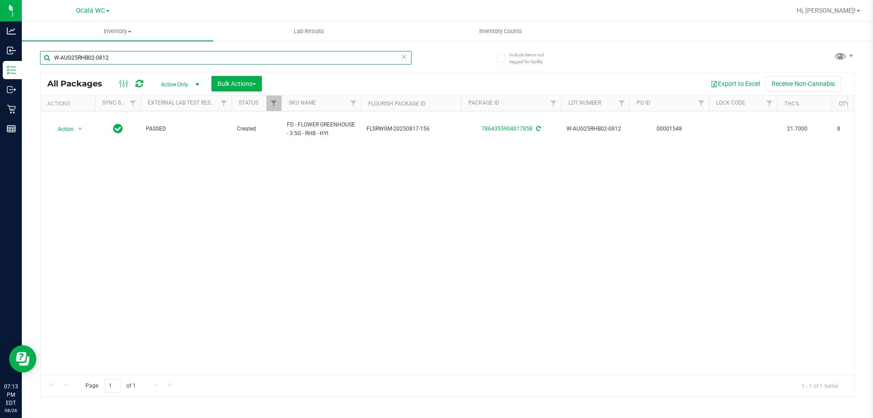
click at [140, 55] on input "W-AUG25RHB02-0812" at bounding box center [225, 58] width 371 height 14
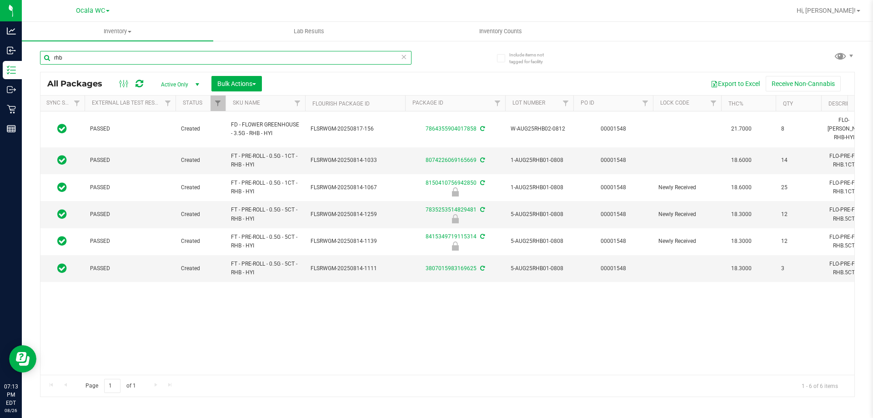
scroll to position [0, 42]
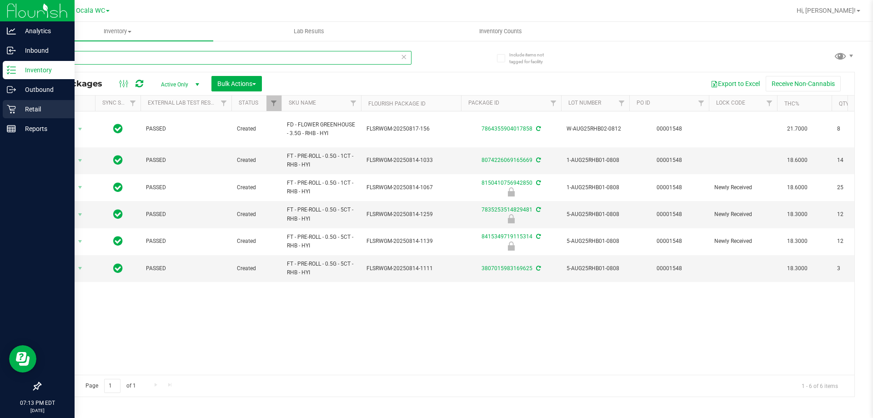
type input "rhb"
click at [36, 117] on div "Retail" at bounding box center [39, 109] width 72 height 18
